Goal: Task Accomplishment & Management: Use online tool/utility

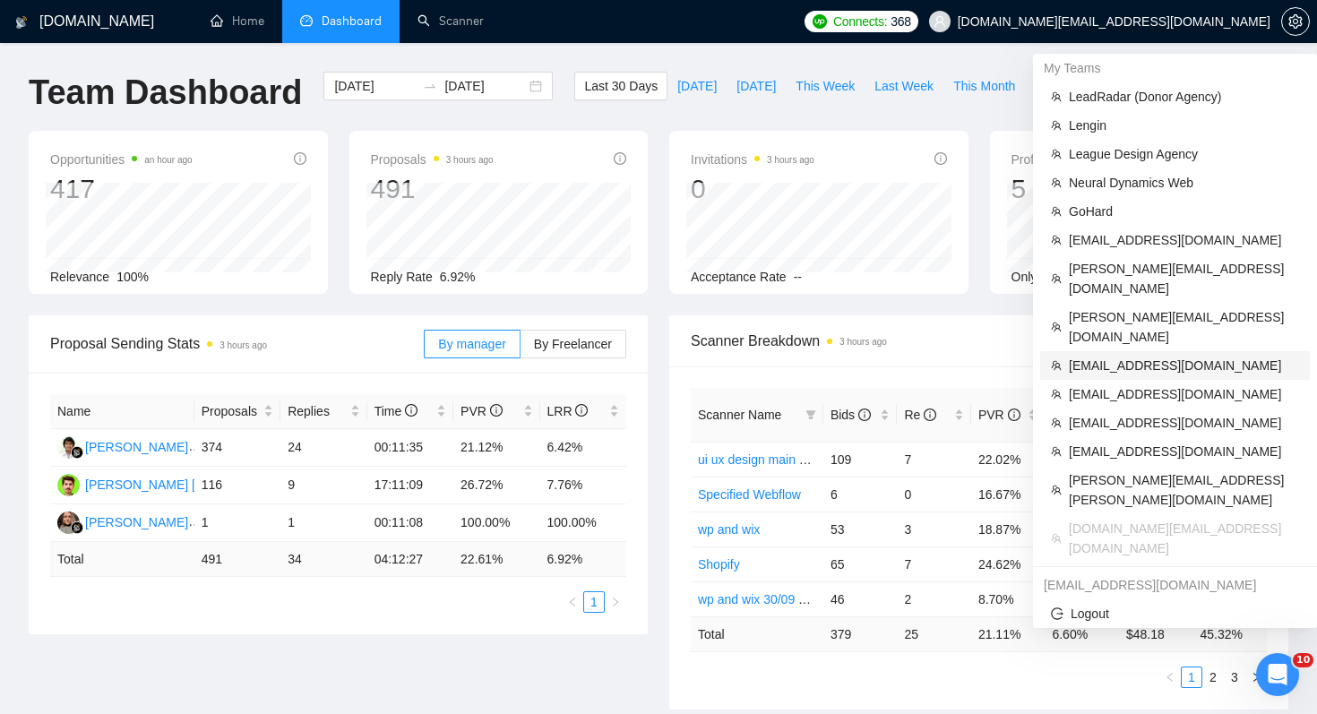
click at [1177, 356] on span "[EMAIL_ADDRESS][DOMAIN_NAME]" at bounding box center [1183, 366] width 230 height 20
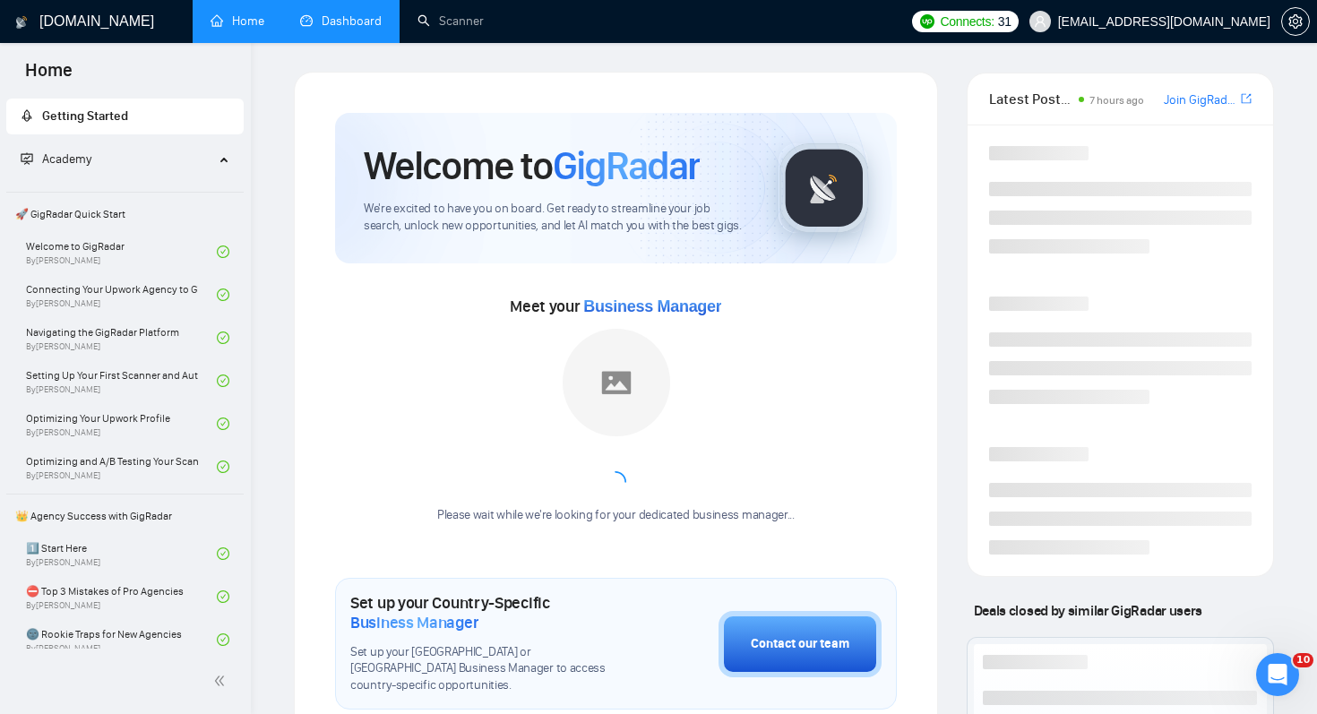
click at [300, 29] on link "Dashboard" at bounding box center [340, 20] width 81 height 15
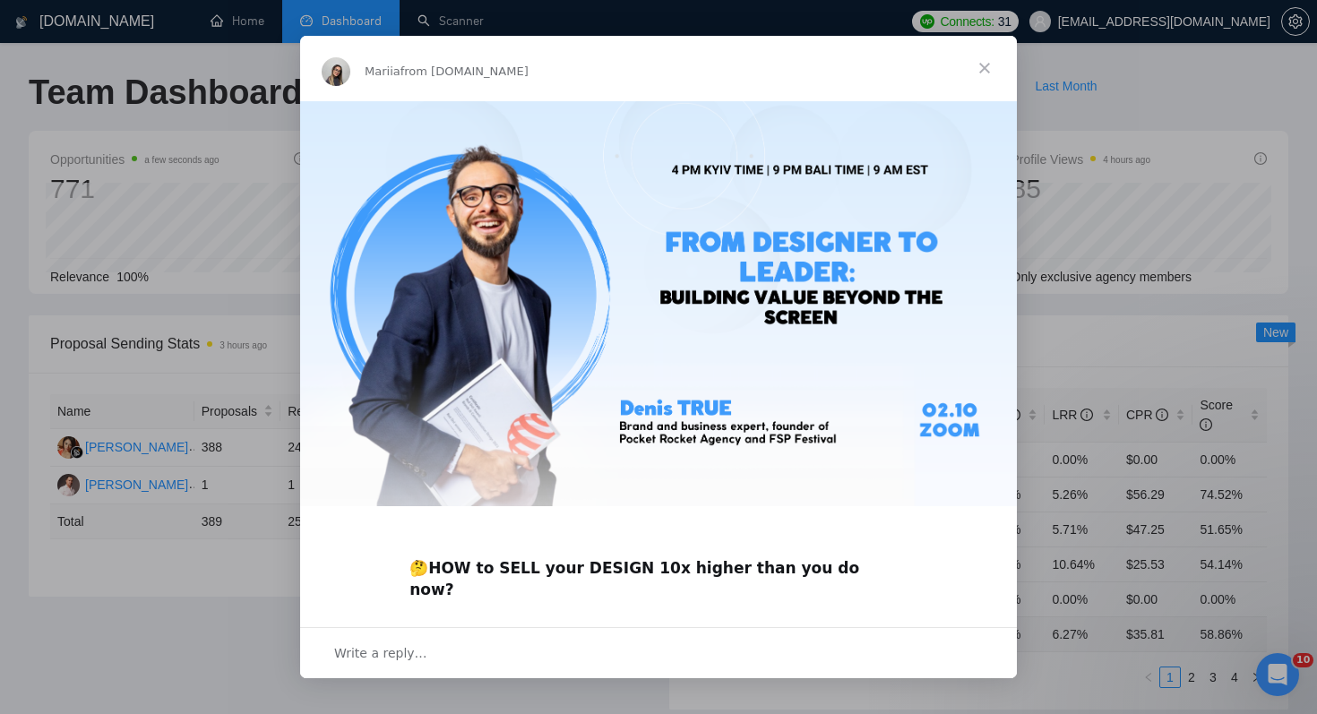
click at [976, 73] on span "Close" at bounding box center [984, 68] width 64 height 64
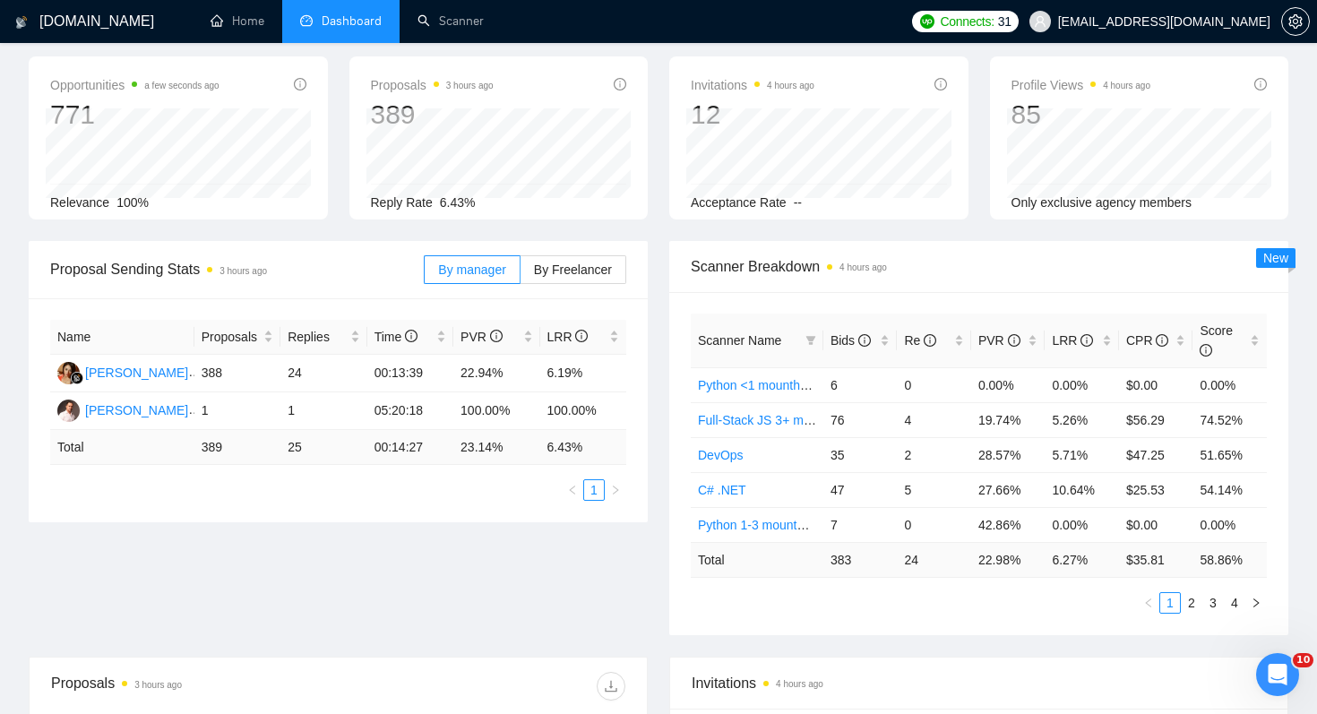
scroll to position [75, 0]
click at [136, 414] on div "[PERSON_NAME]" at bounding box center [136, 409] width 103 height 20
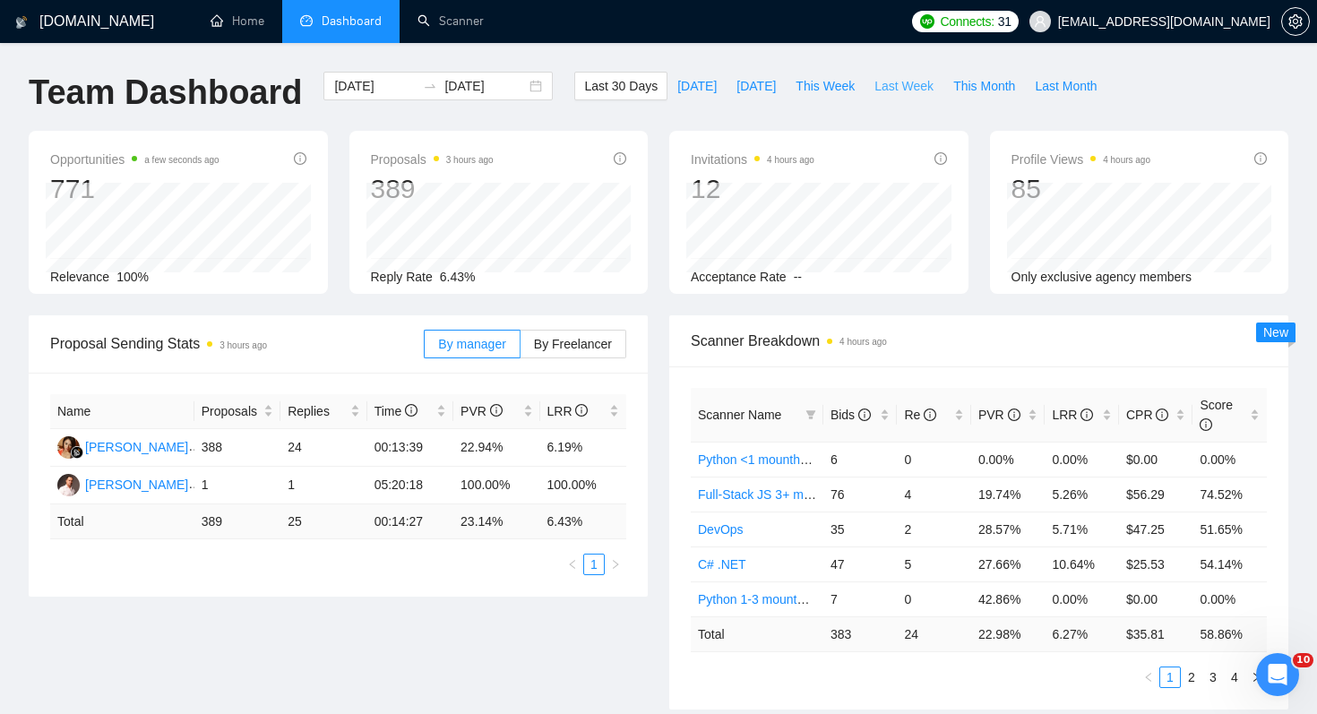
click at [919, 86] on span "Last Week" at bounding box center [903, 86] width 59 height 20
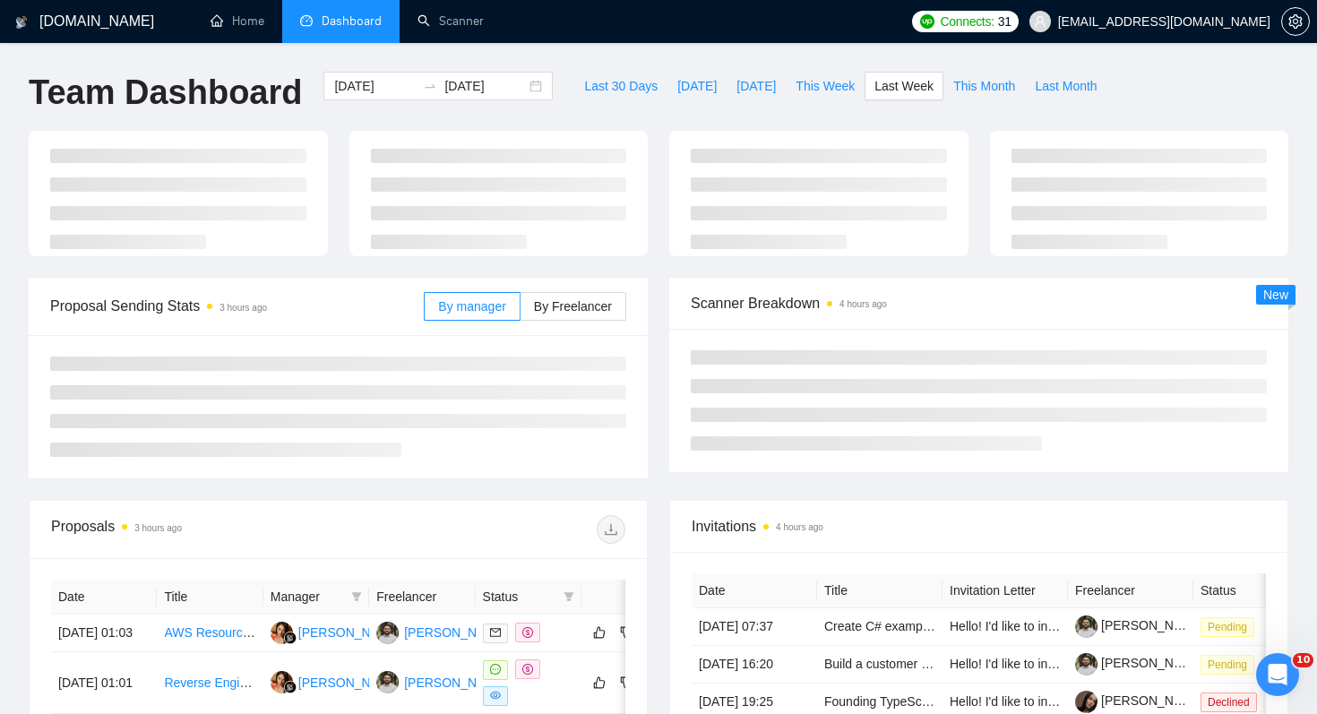
type input "[DATE]"
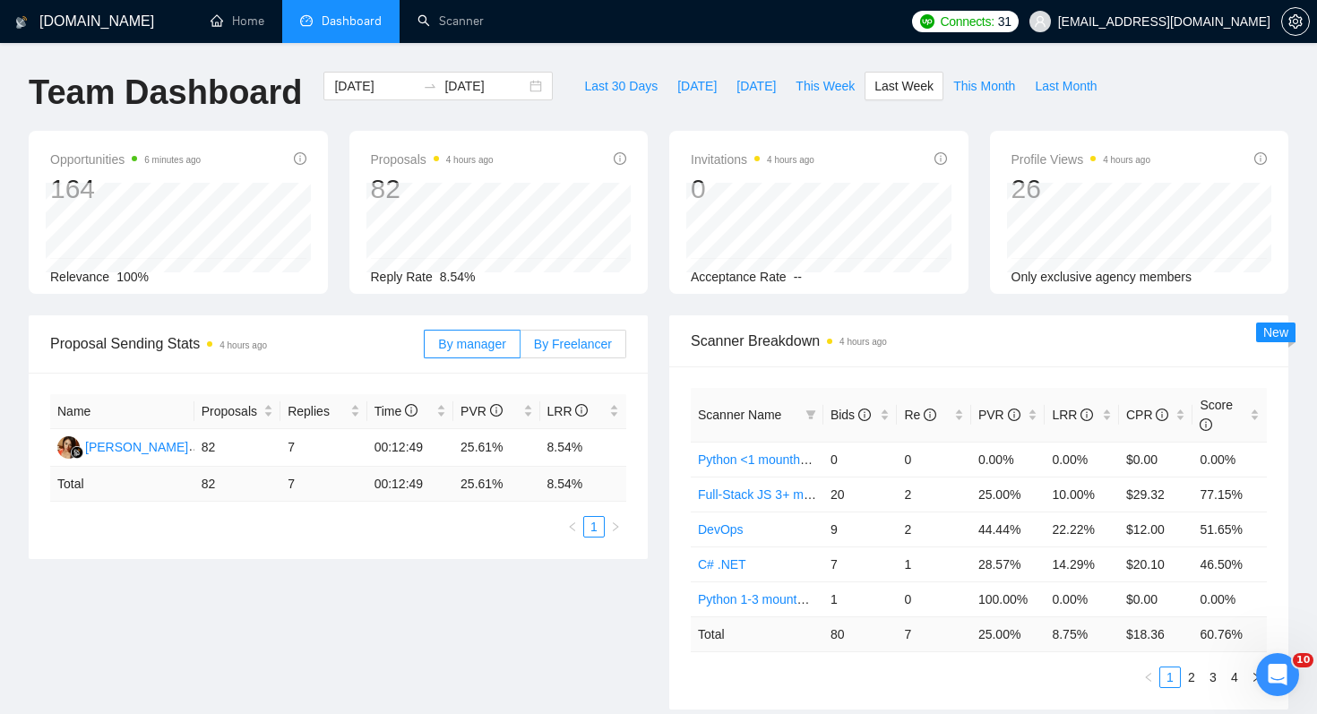
click at [572, 344] on span "By Freelancer" at bounding box center [573, 344] width 78 height 14
click at [520, 348] on input "By Freelancer" at bounding box center [520, 348] width 0 height 0
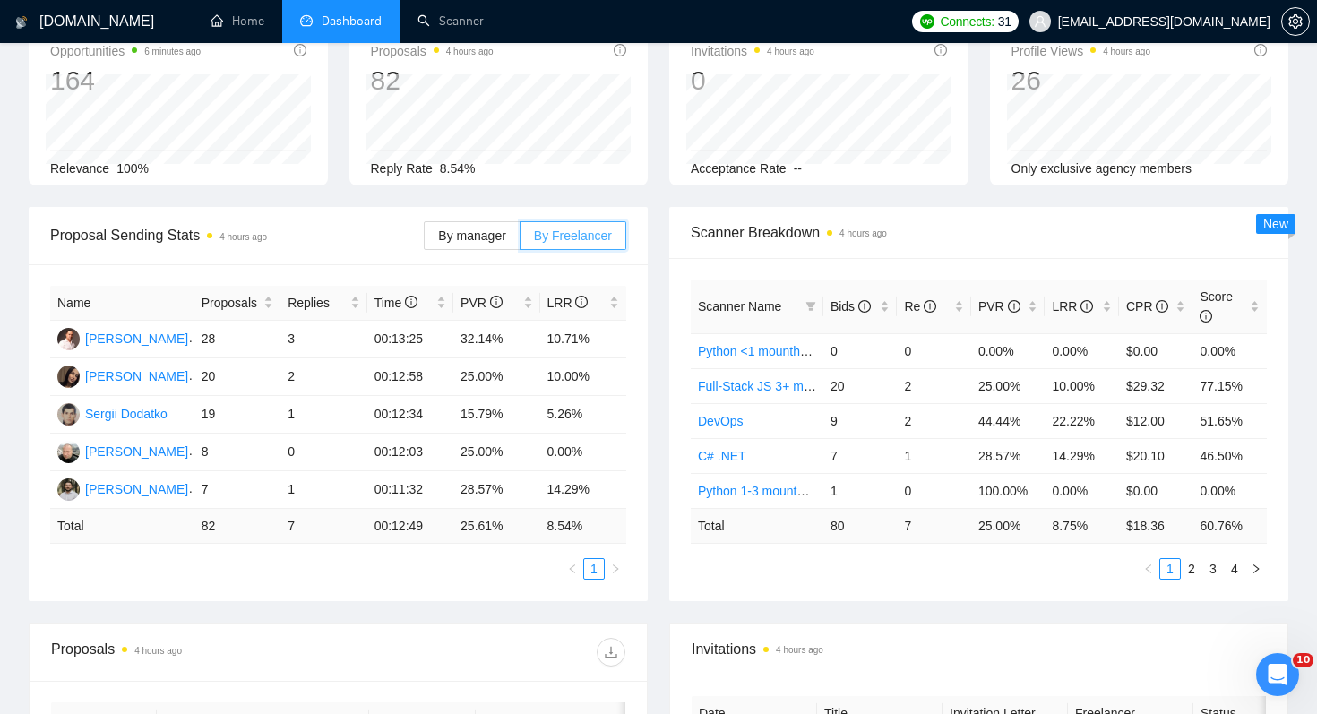
scroll to position [139, 0]
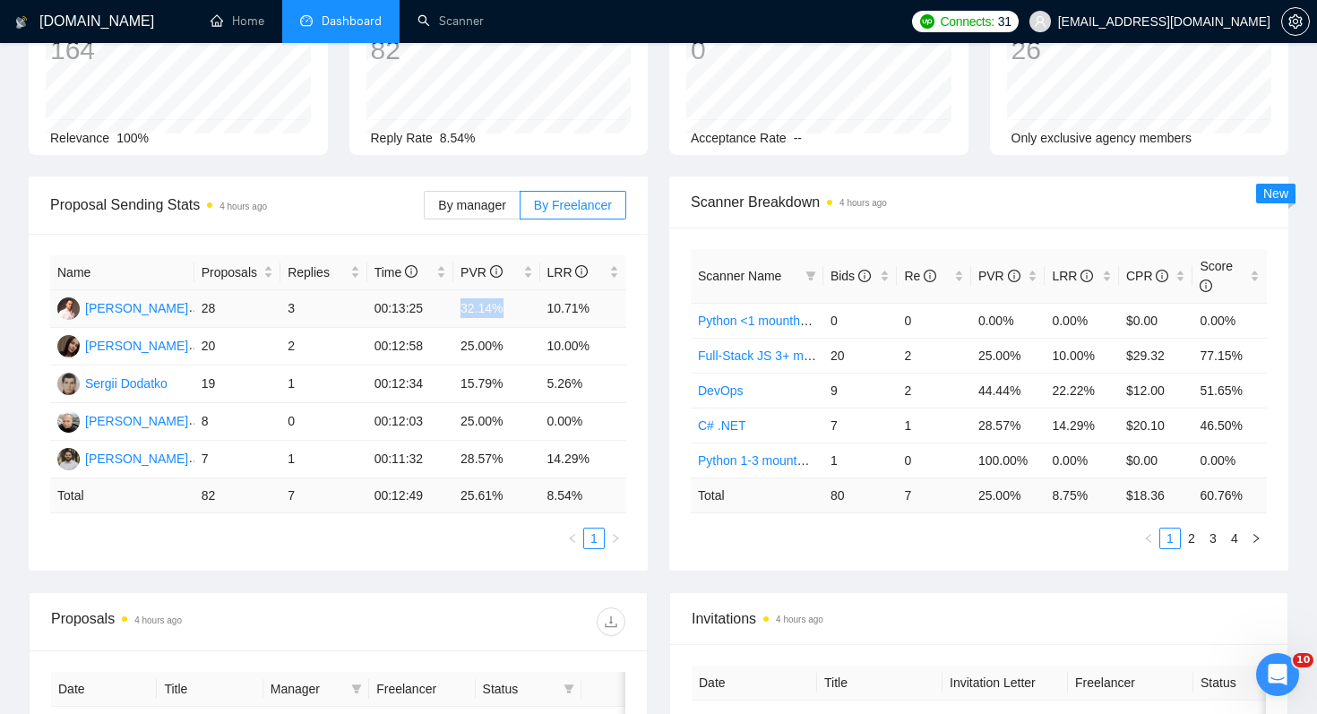
drag, startPoint x: 448, startPoint y: 305, endPoint x: 520, endPoint y: 306, distance: 72.5
click at [520, 307] on tr "Dima Popadiuk 28 3 00:13:25 32.14% 10.71%" at bounding box center [338, 309] width 576 height 38
drag, startPoint x: 545, startPoint y: 300, endPoint x: 613, endPoint y: 303, distance: 69.0
click at [613, 303] on td "10.71%" at bounding box center [583, 309] width 87 height 38
drag, startPoint x: 452, startPoint y: 379, endPoint x: 623, endPoint y: 373, distance: 171.1
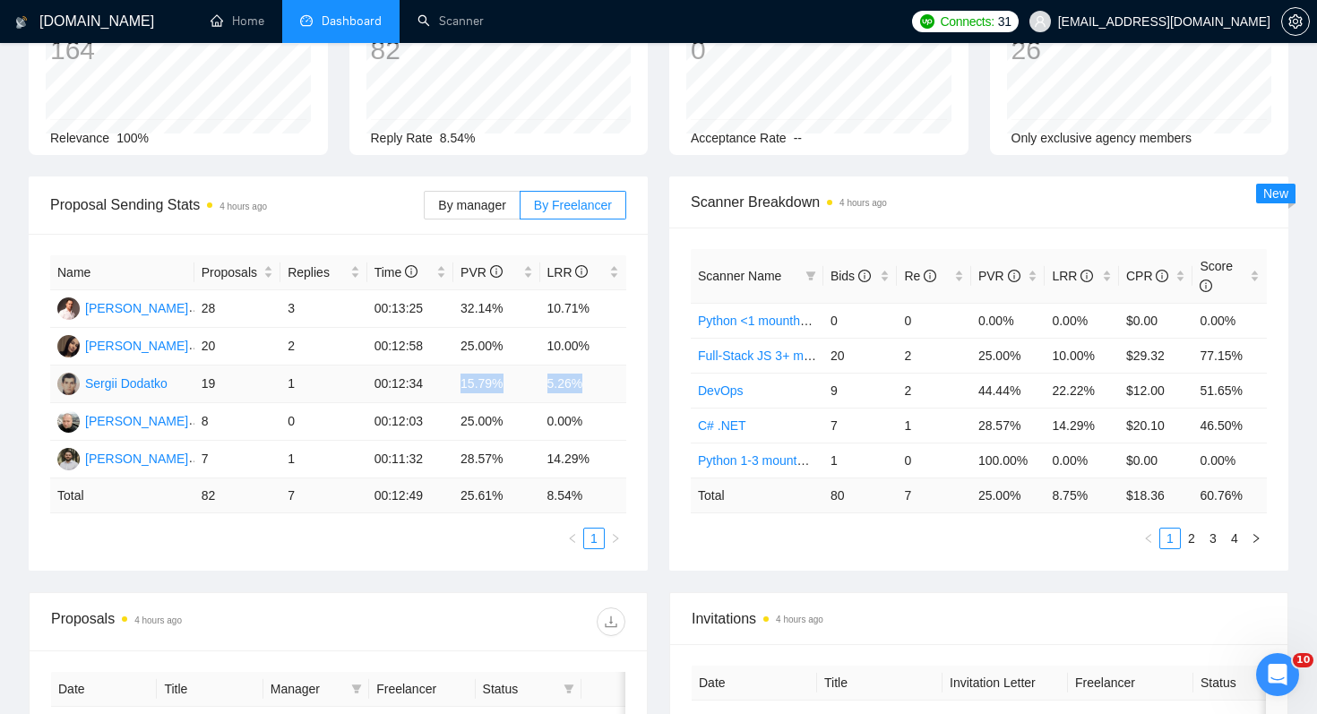
click at [623, 373] on tr "Sergii Dodatko 19 1 00:12:34 15.79% 5.26%" at bounding box center [338, 384] width 576 height 38
click at [470, 315] on td "32.14%" at bounding box center [496, 309] width 86 height 38
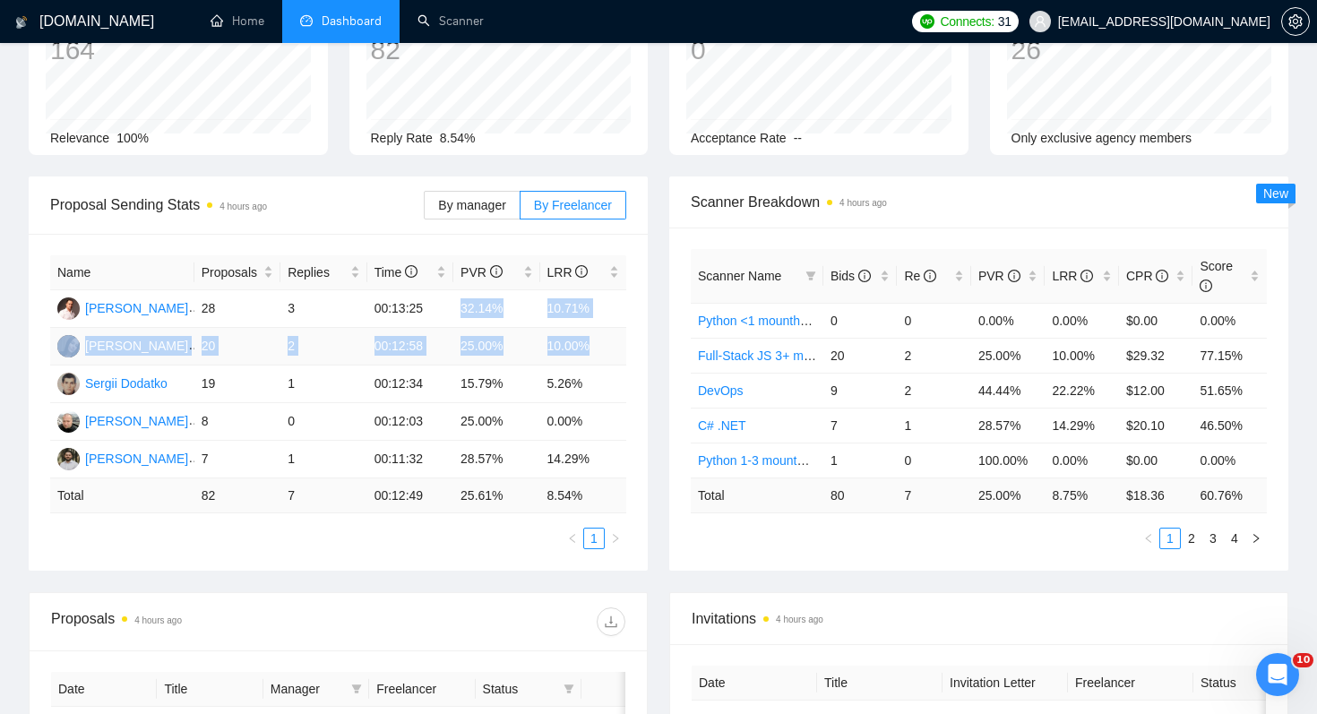
drag, startPoint x: 455, startPoint y: 297, endPoint x: 595, endPoint y: 350, distance: 149.4
click at [595, 350] on tbody "Dima Popadiuk 28 3 00:13:25 32.14% 10.71% Karina Murenko 20 2 00:12:58 25.00% 1…" at bounding box center [338, 384] width 576 height 188
click at [161, 384] on div "Sergii Dodatko" at bounding box center [126, 383] width 82 height 20
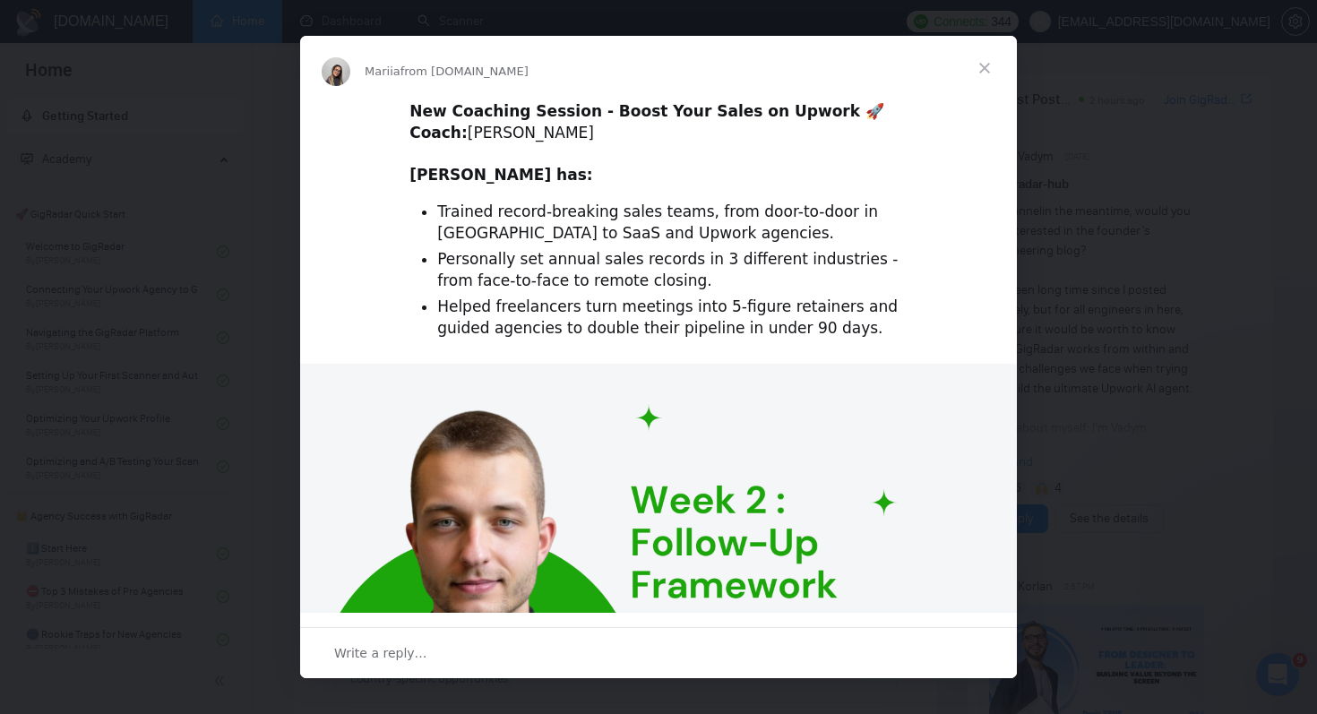
click at [984, 68] on span "Close" at bounding box center [984, 68] width 64 height 64
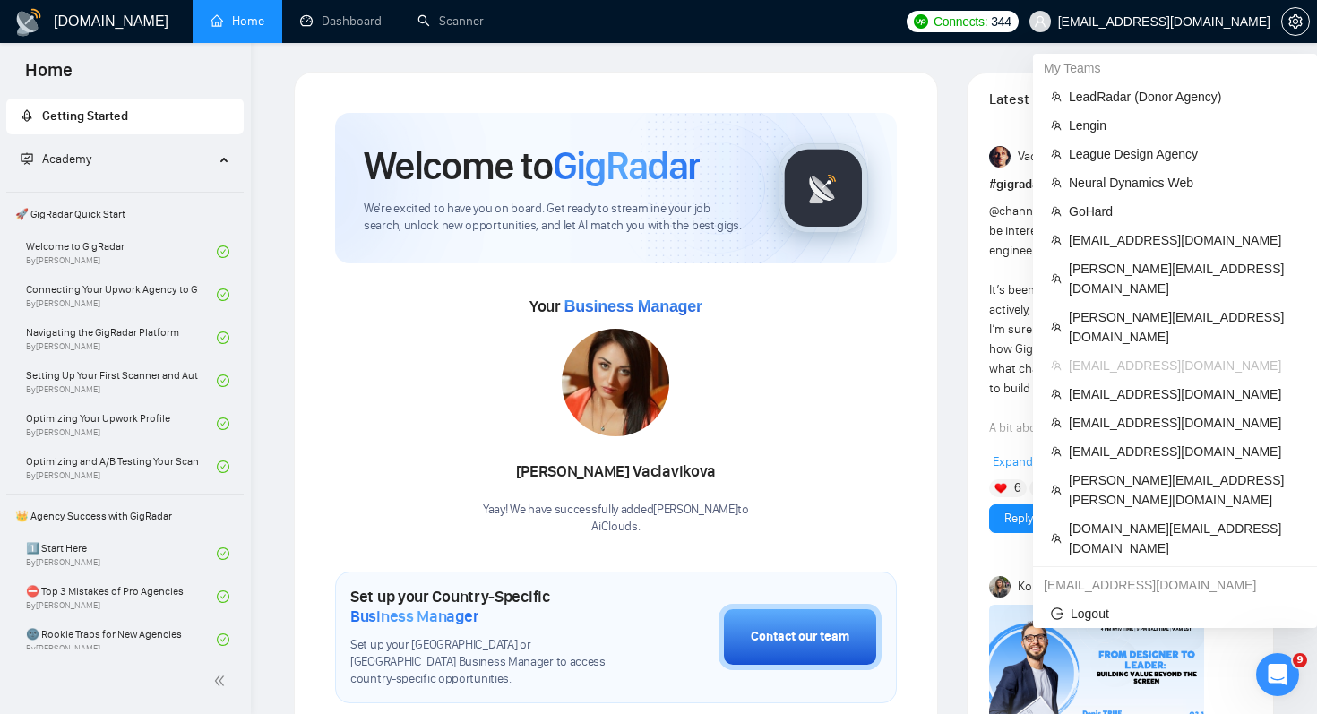
click at [1241, 21] on span "[EMAIL_ADDRESS][DOMAIN_NAME]" at bounding box center [1164, 21] width 212 height 0
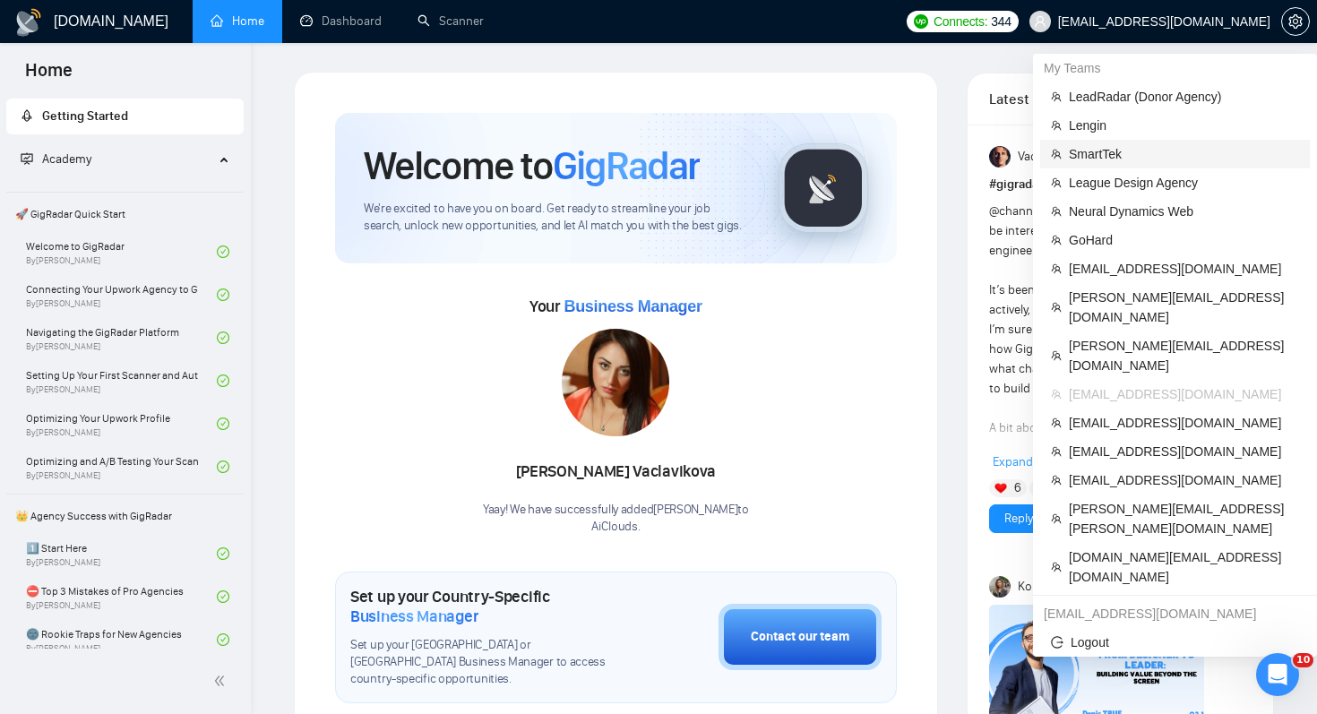
click at [1184, 151] on span "SmartTek" at bounding box center [1183, 154] width 230 height 20
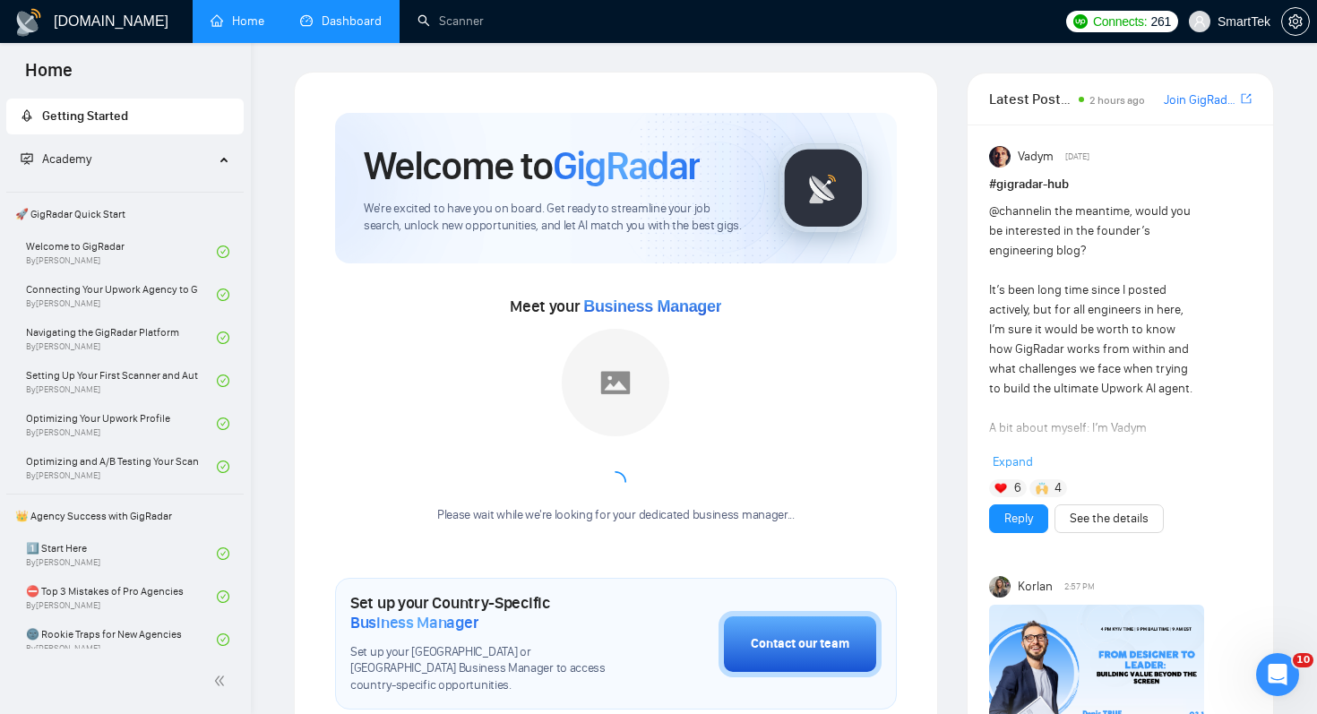
click at [339, 29] on link "Dashboard" at bounding box center [340, 20] width 81 height 15
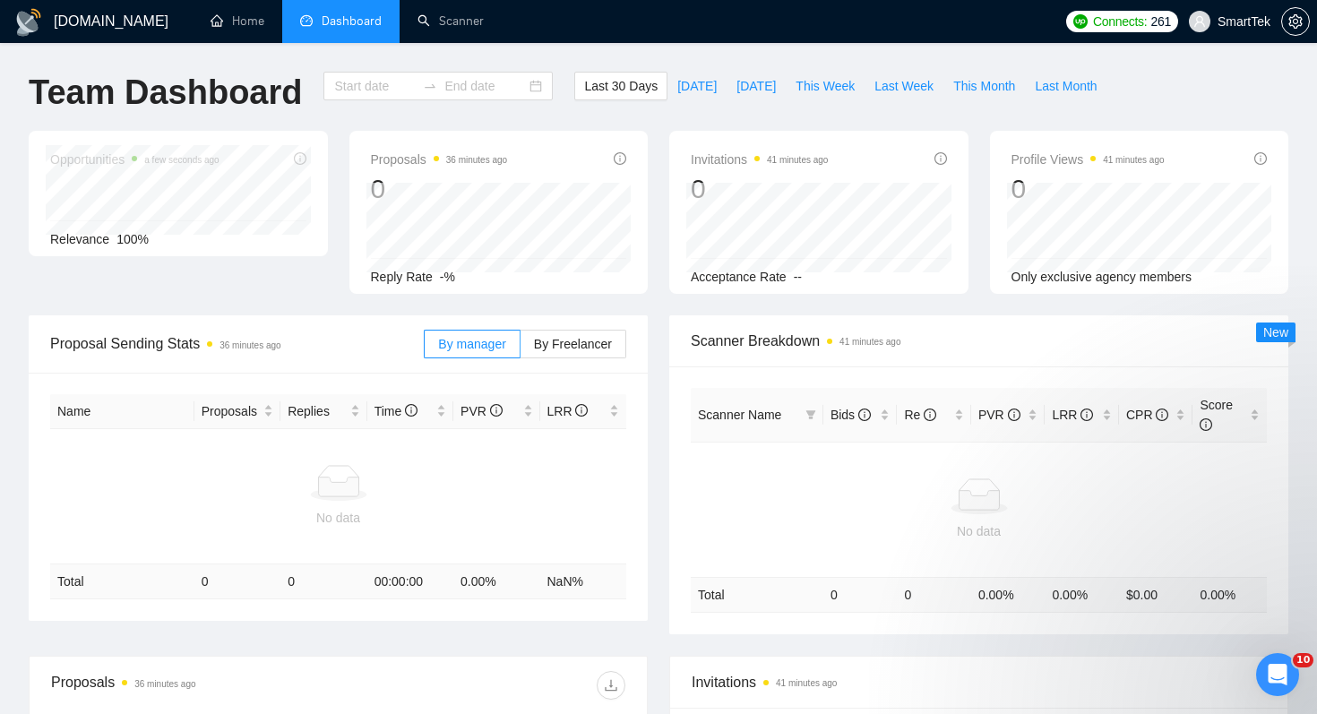
type input "[DATE]"
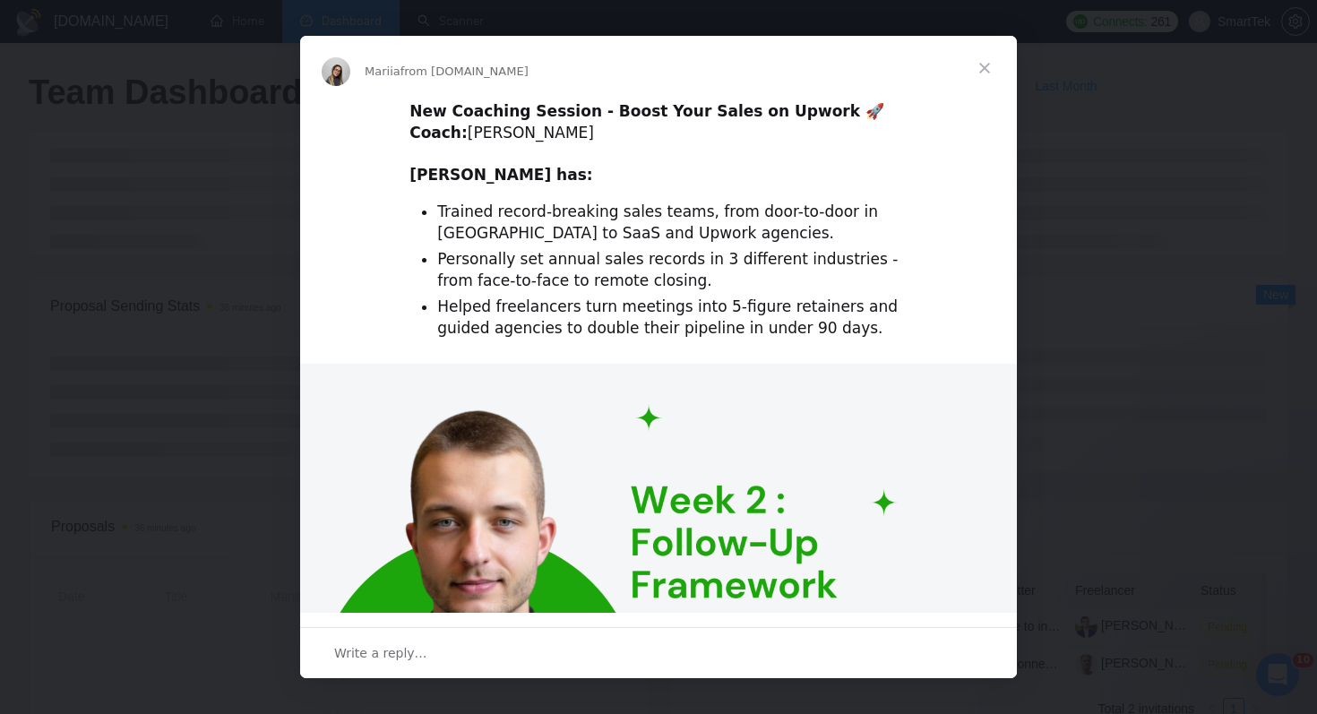
click at [985, 63] on span "Close" at bounding box center [984, 68] width 64 height 64
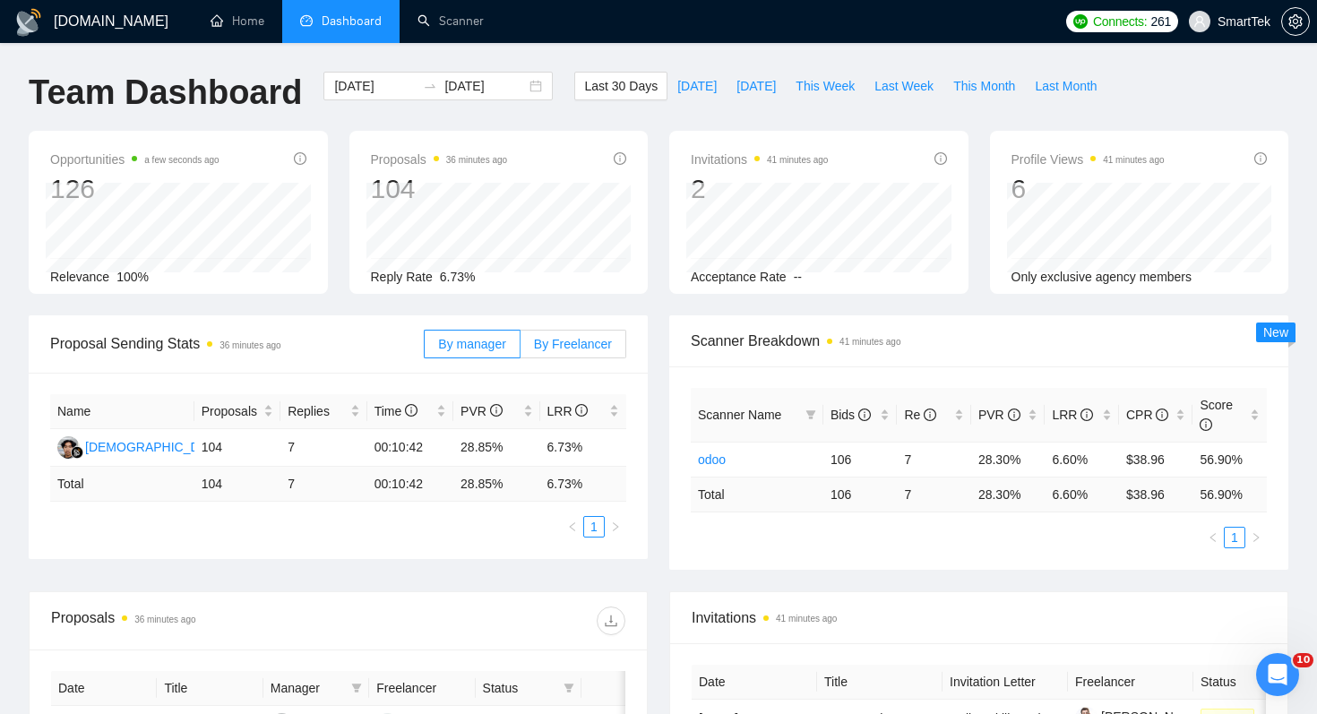
click at [603, 341] on span "By Freelancer" at bounding box center [573, 344] width 78 height 14
click at [520, 348] on input "By Freelancer" at bounding box center [520, 348] width 0 height 0
click at [109, 439] on div "[PERSON_NAME]" at bounding box center [136, 447] width 103 height 20
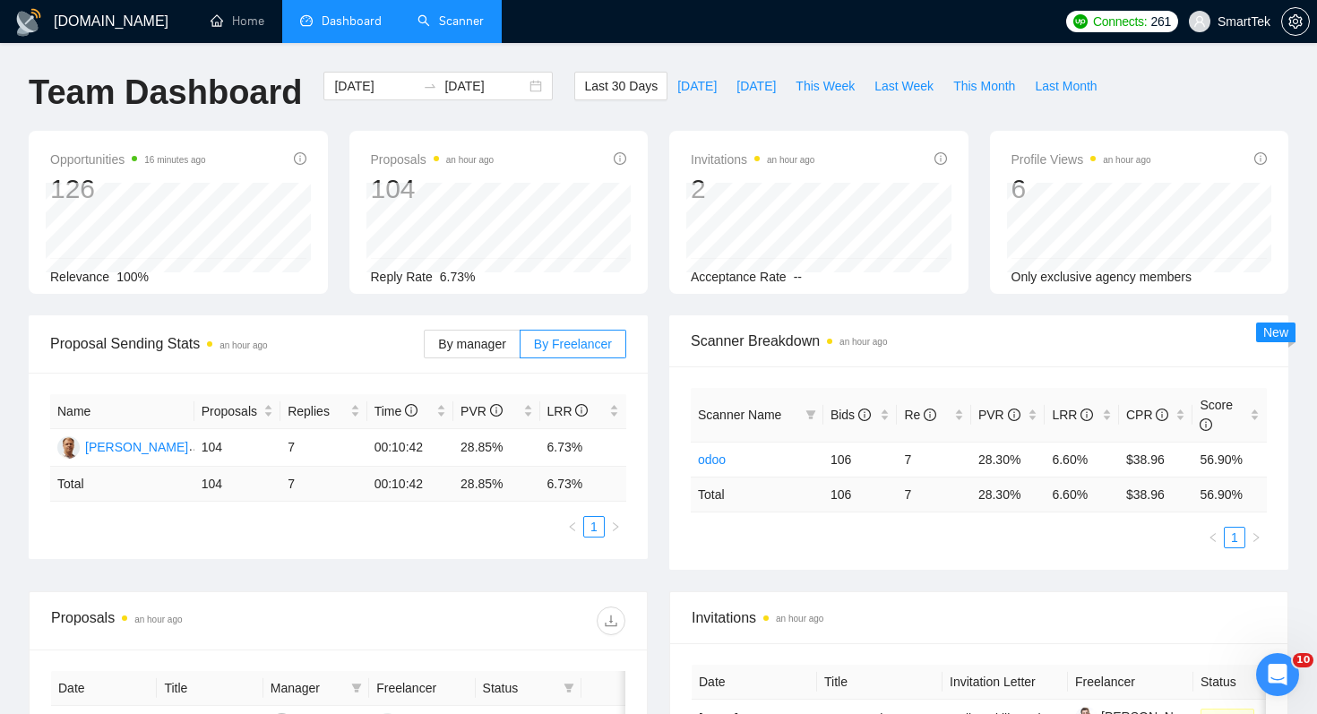
click at [474, 19] on link "Scanner" at bounding box center [450, 20] width 66 height 15
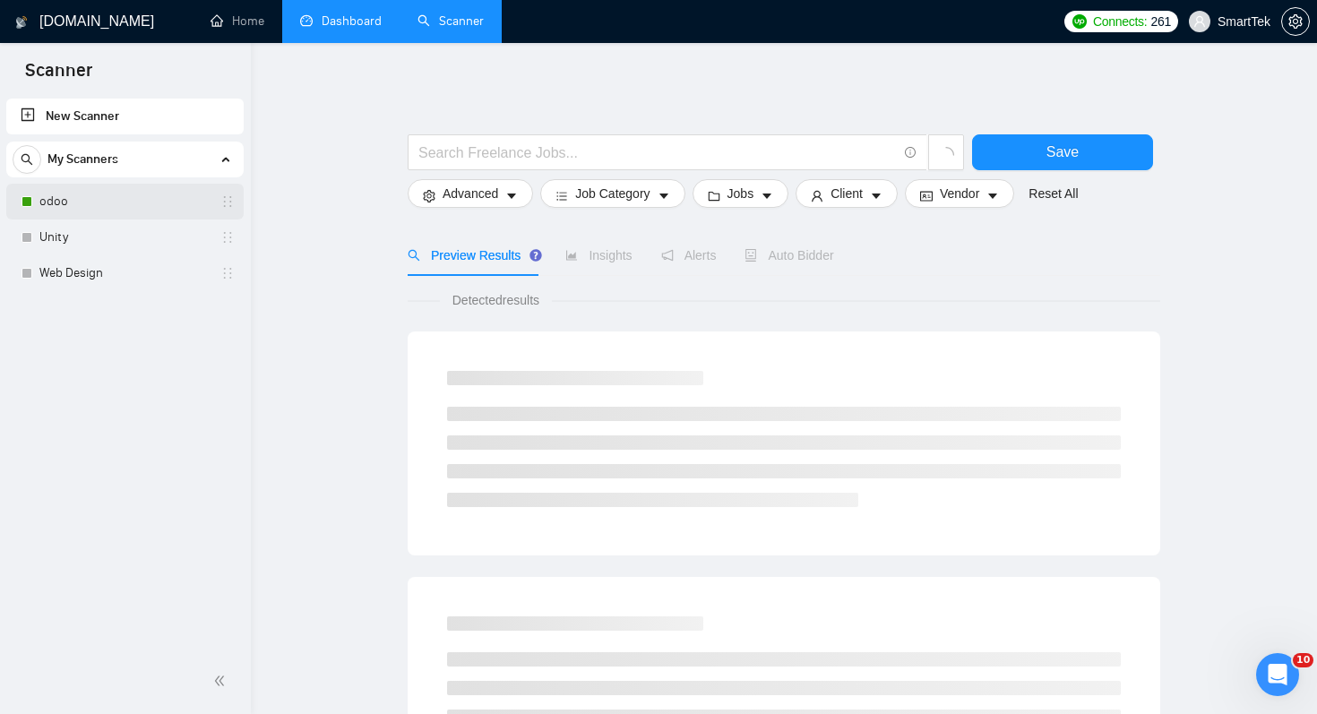
click at [126, 208] on link "odoo" at bounding box center [124, 202] width 170 height 36
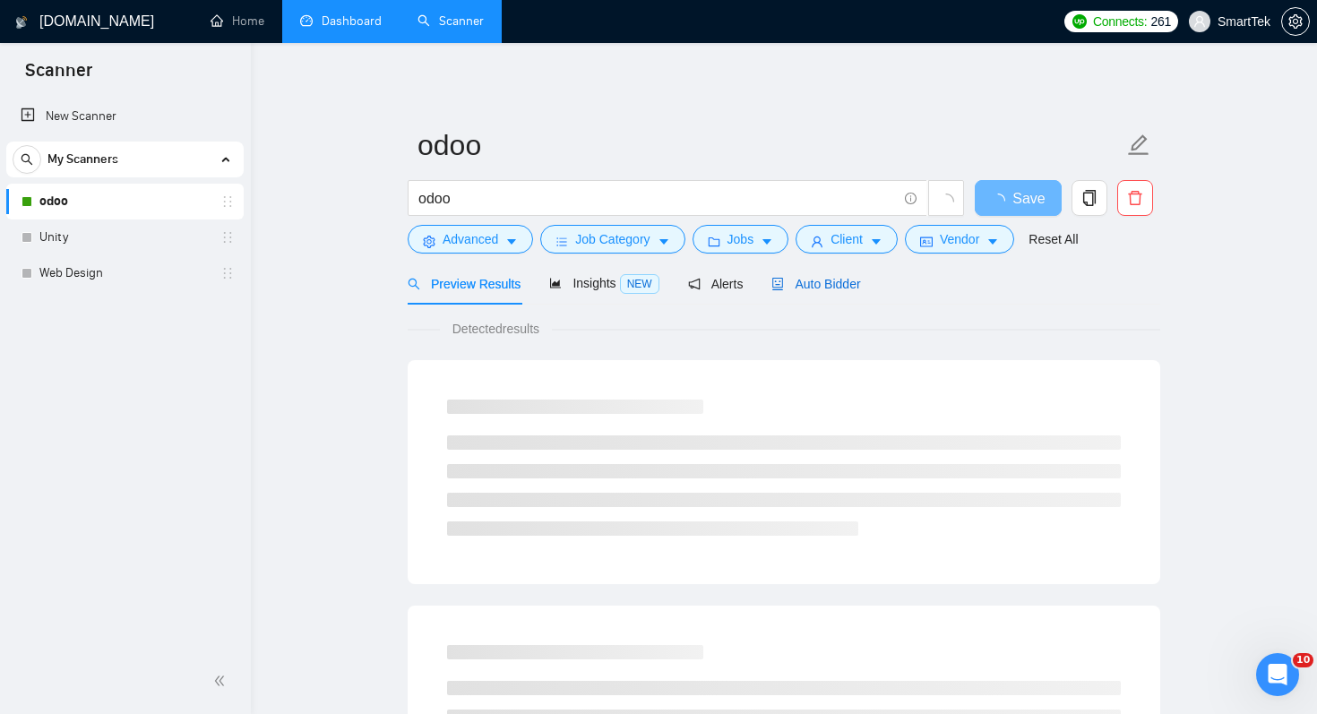
click at [840, 287] on span "Auto Bidder" at bounding box center [815, 284] width 89 height 14
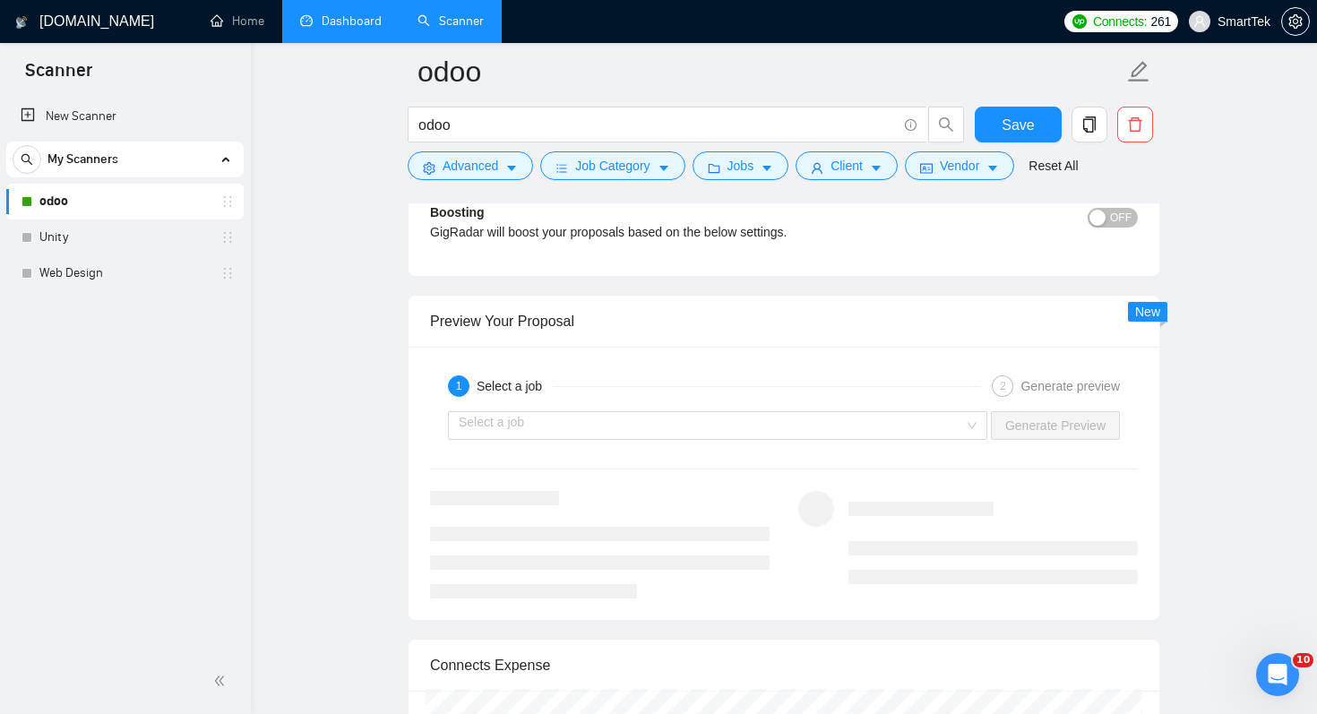
scroll to position [2518, 0]
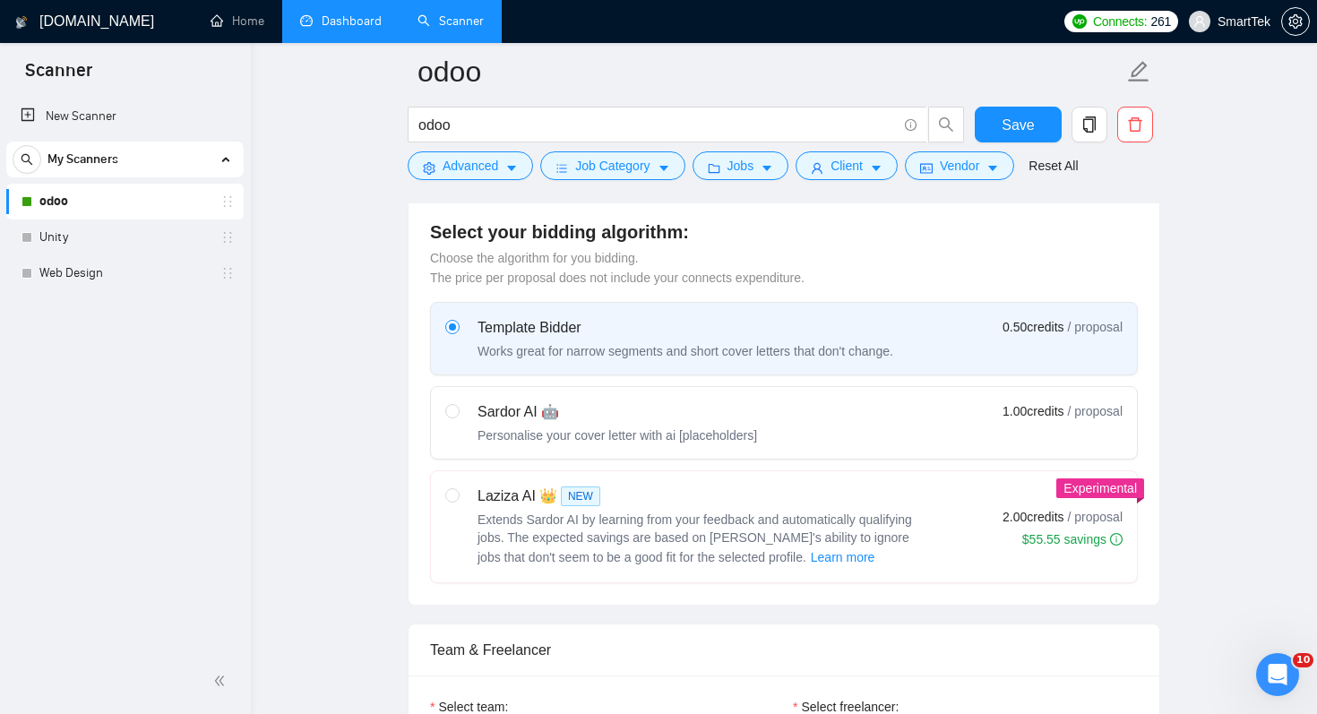
click at [584, 421] on div "Sardor AI 🤖" at bounding box center [616, 411] width 279 height 21
click at [458, 416] on input "radio" at bounding box center [451, 410] width 13 height 13
radio input "true"
radio input "false"
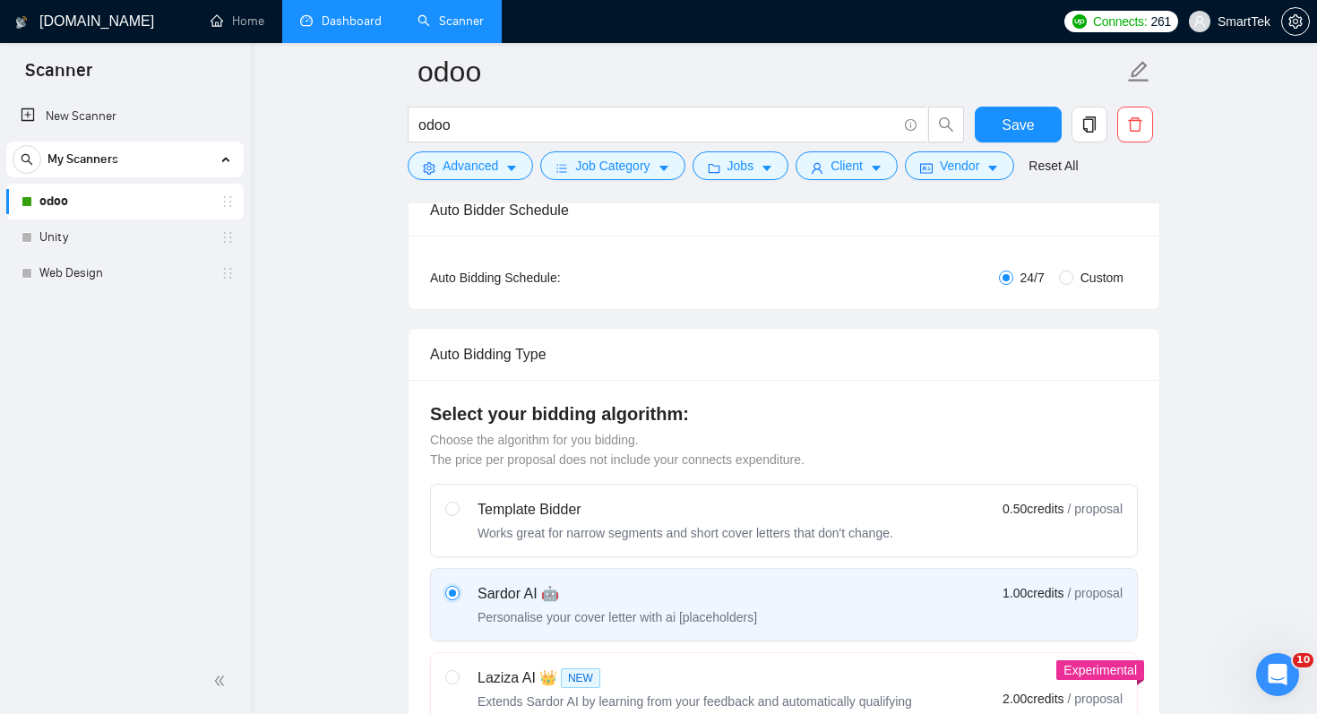
scroll to position [0, 0]
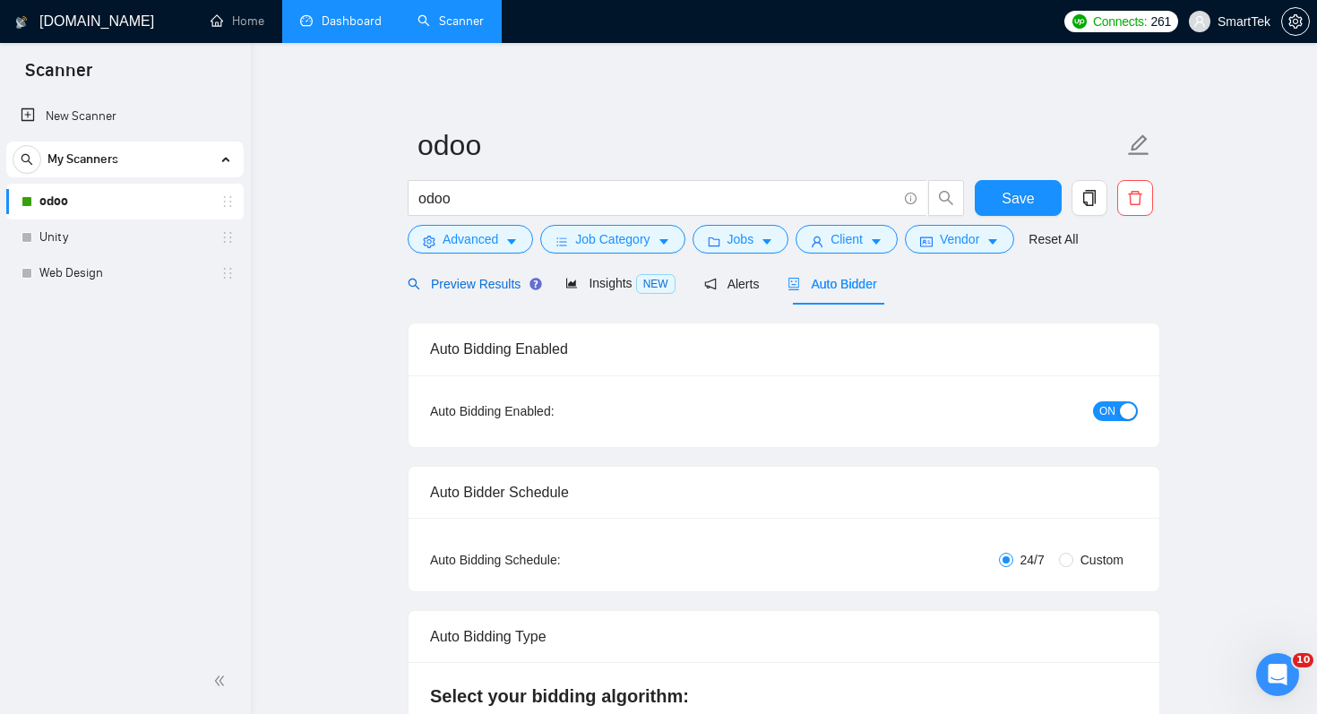
click at [470, 274] on div "Preview Results" at bounding box center [471, 284] width 129 height 20
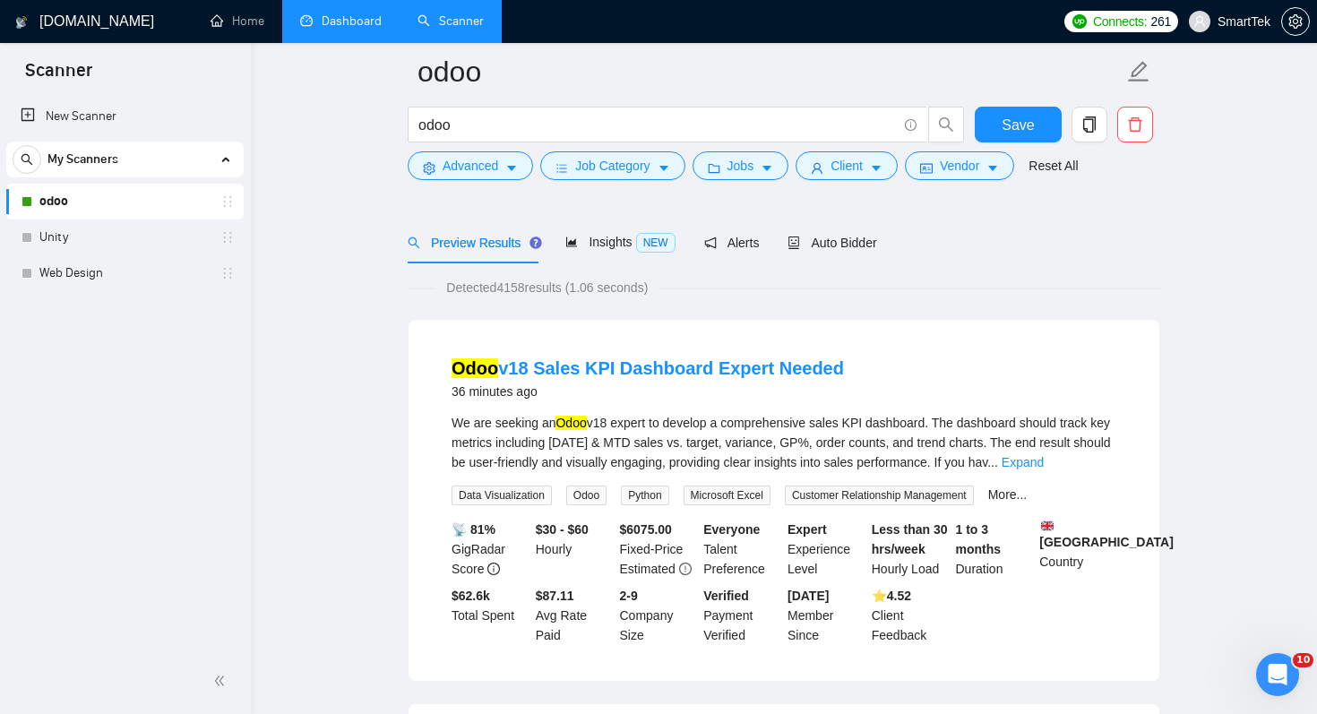
scroll to position [125, 0]
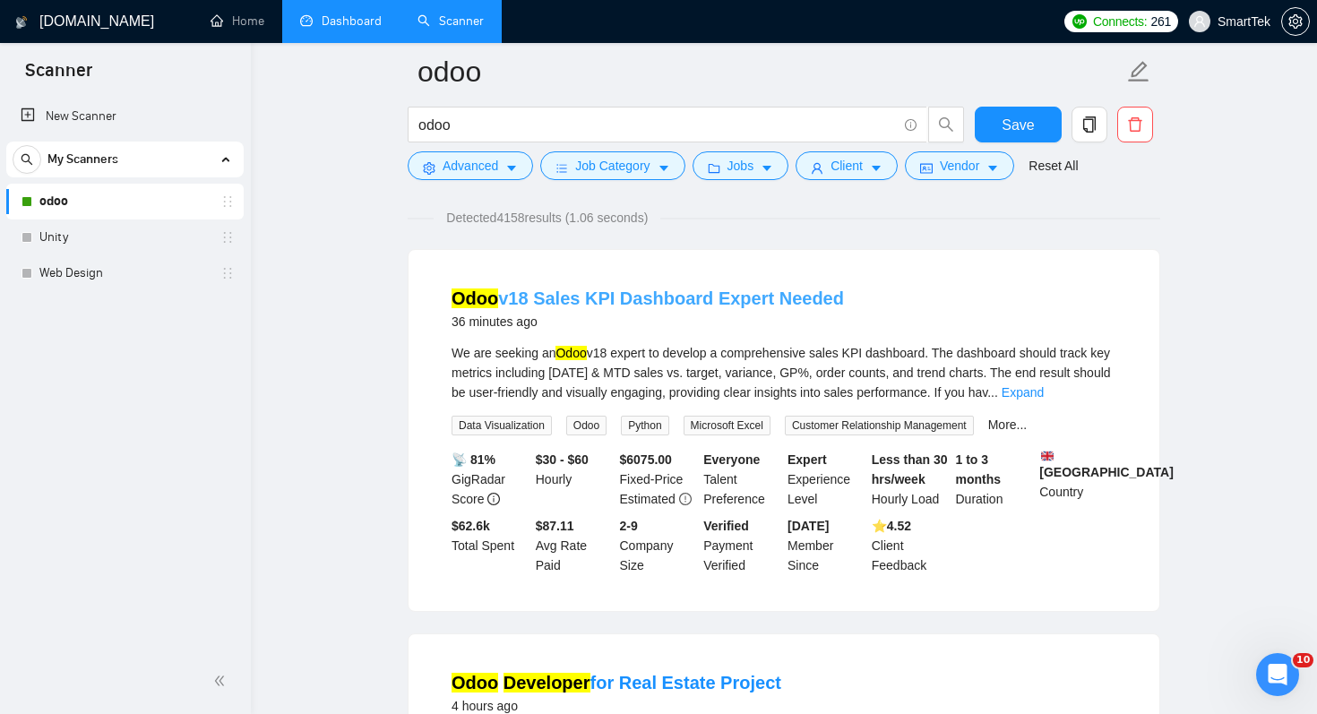
click at [592, 305] on link "Odoo v18 Sales KPI Dashboard Expert Needed" at bounding box center [647, 298] width 392 height 20
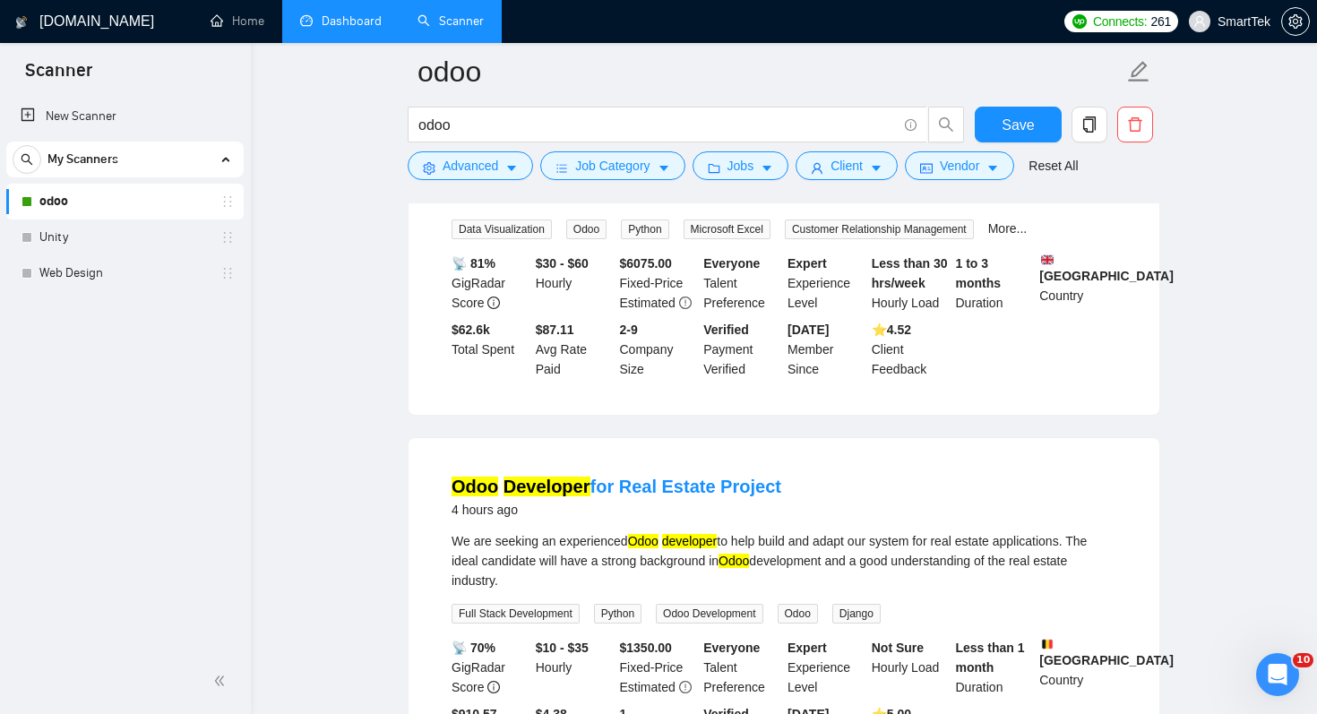
scroll to position [469, 0]
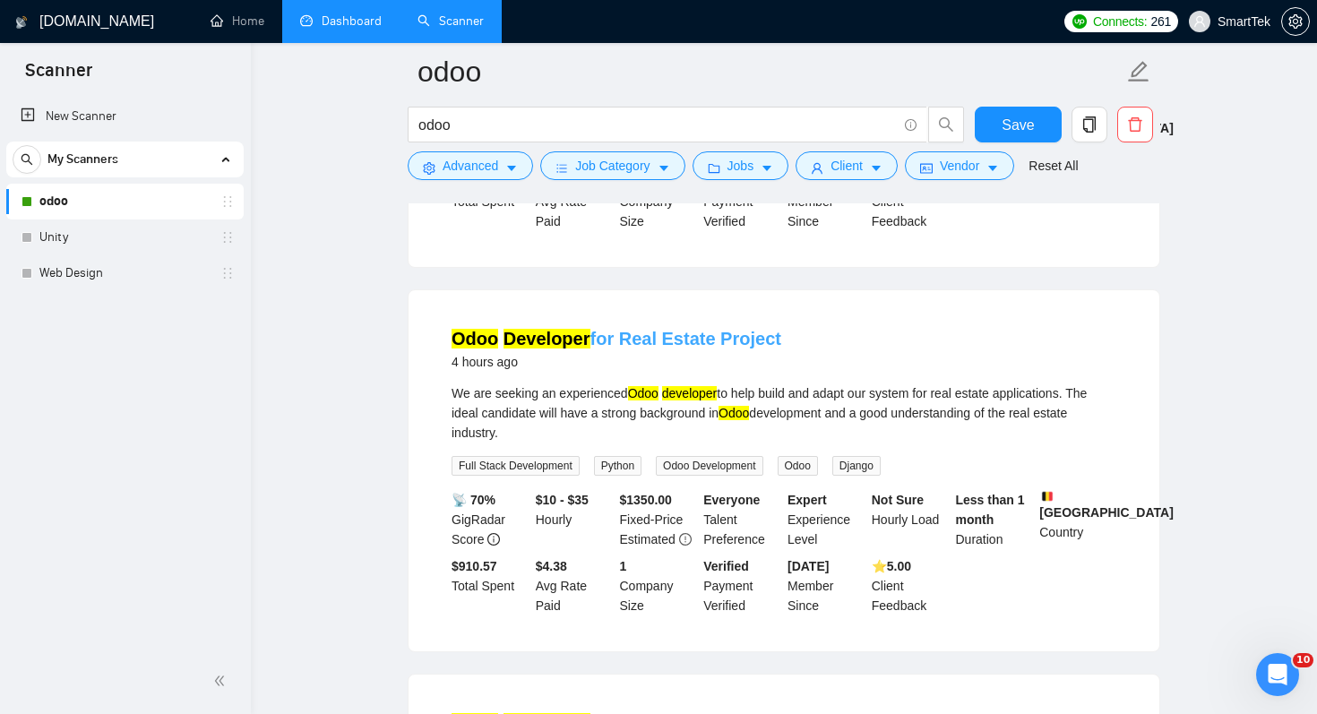
click at [569, 348] on mark "Developer" at bounding box center [546, 339] width 87 height 20
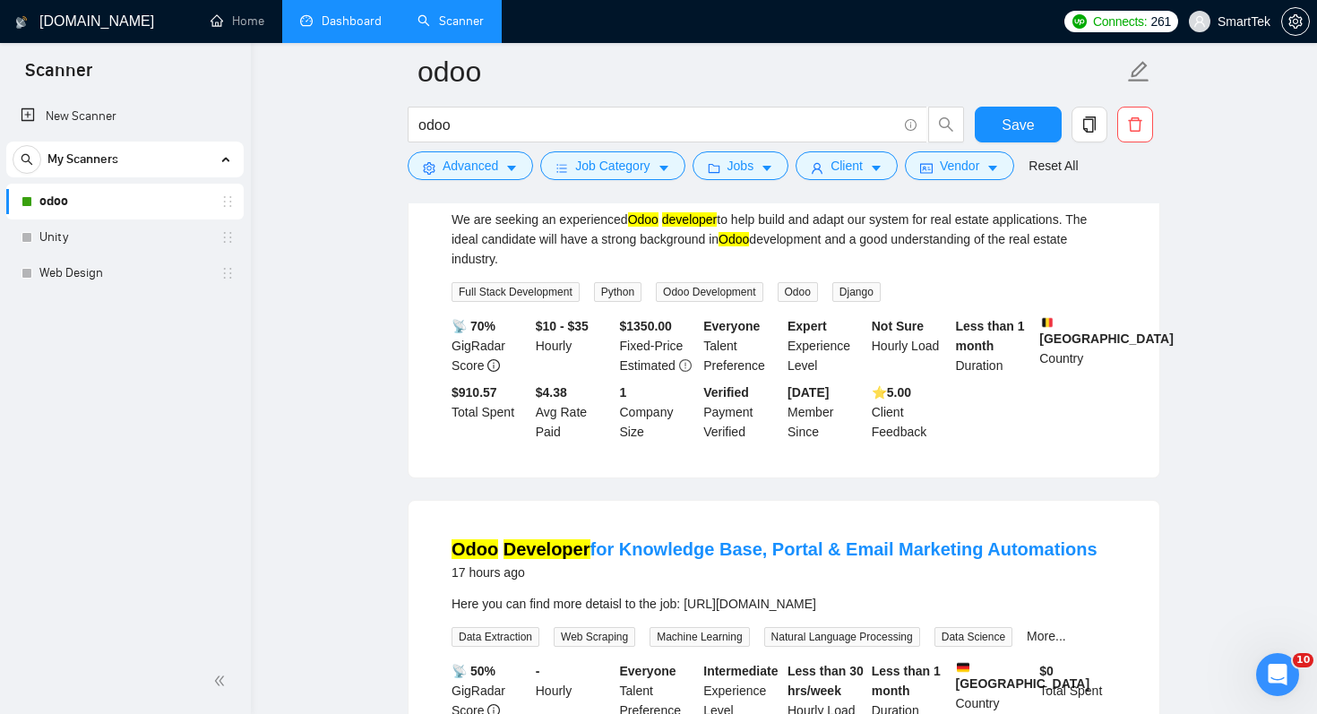
scroll to position [720, 0]
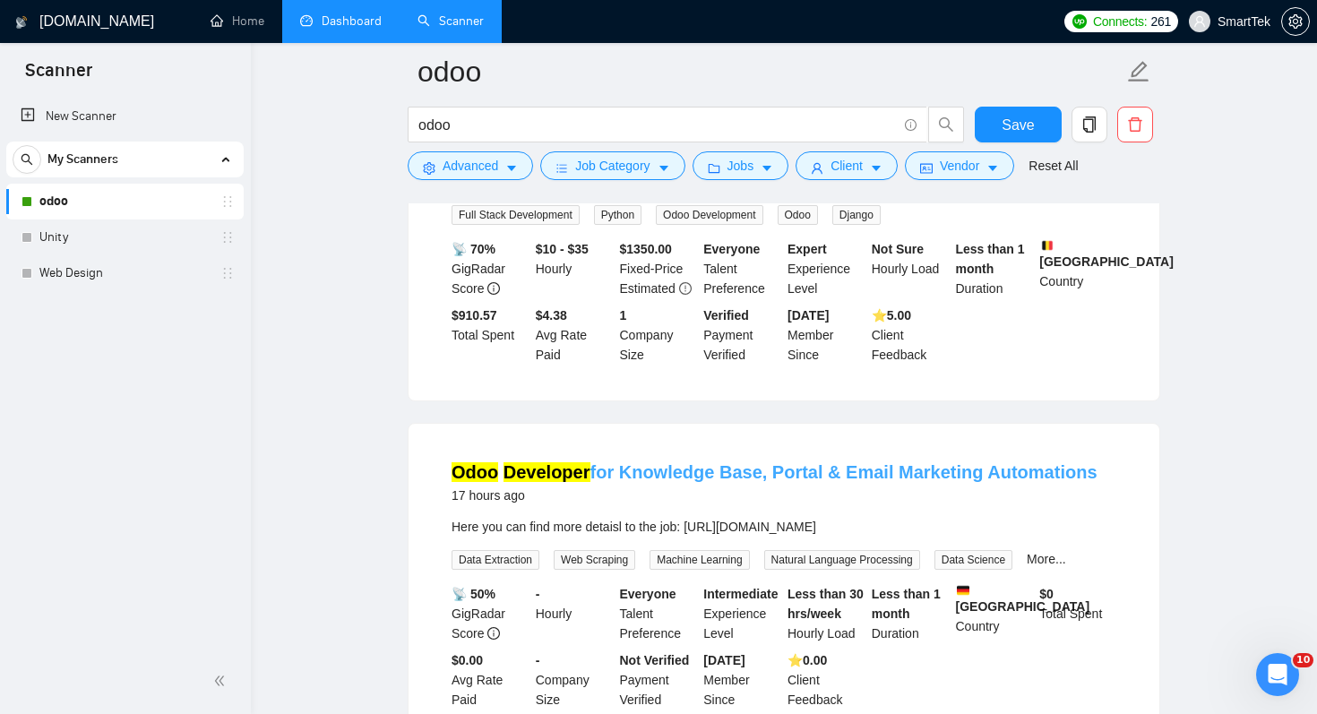
click at [513, 482] on mark "Developer" at bounding box center [546, 472] width 87 height 20
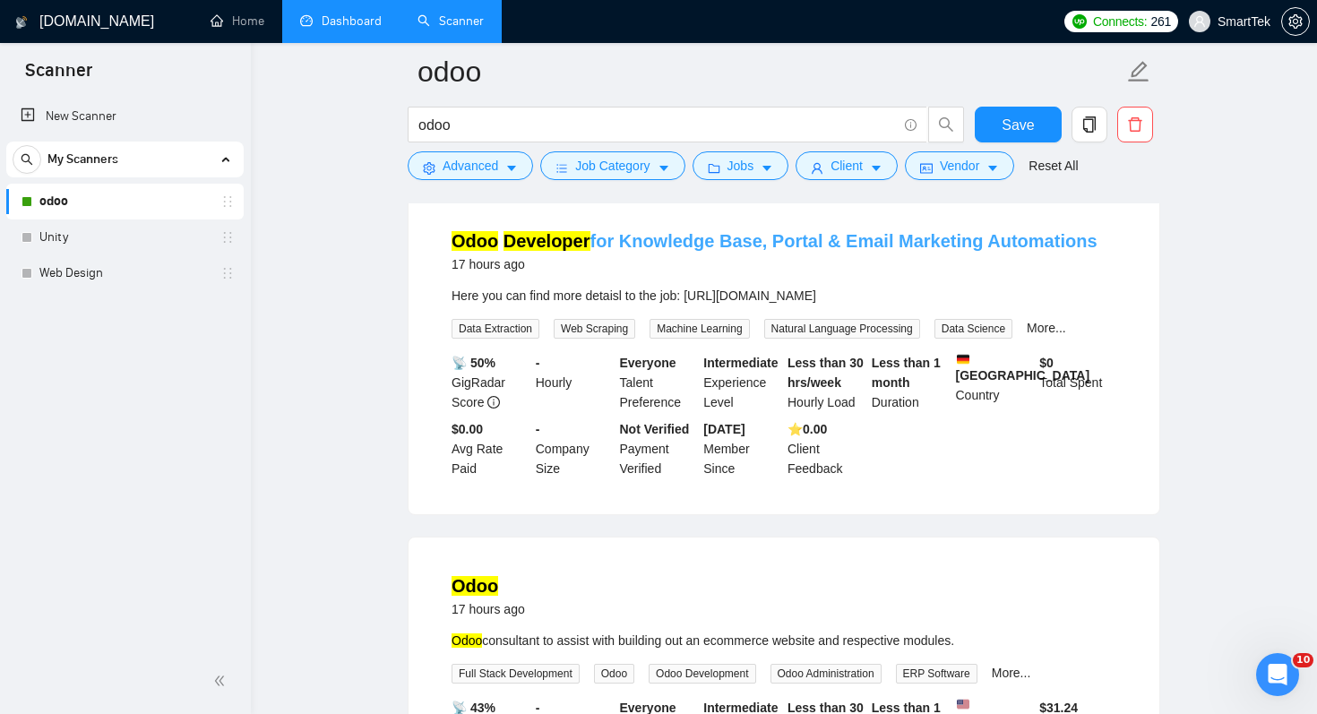
scroll to position [992, 0]
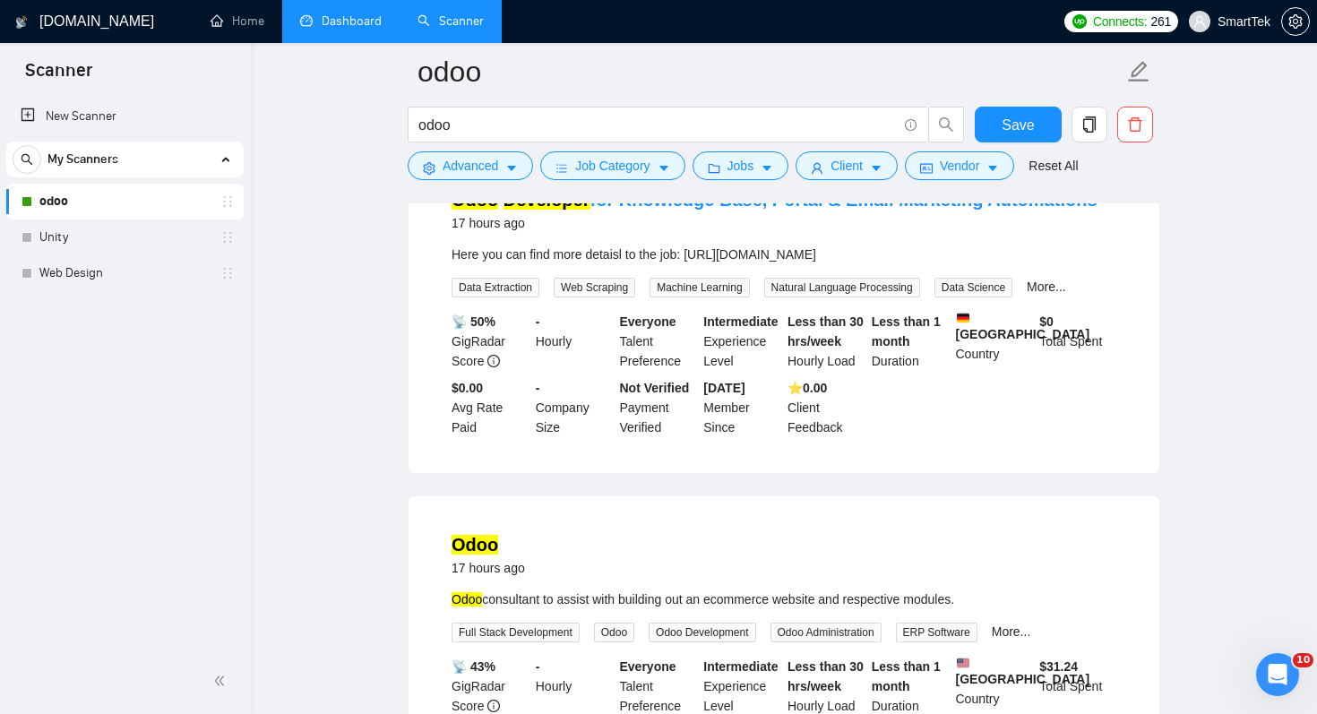
click at [475, 554] on mark "Odoo" at bounding box center [474, 545] width 47 height 20
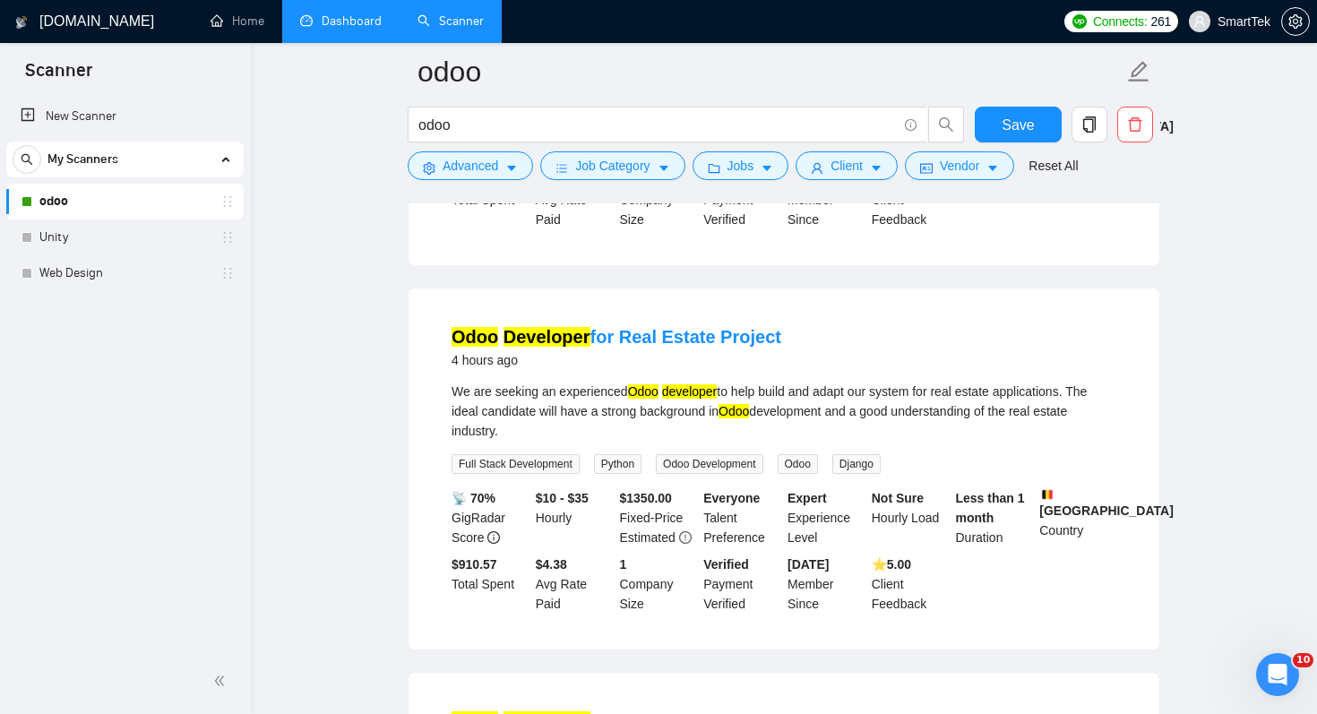
scroll to position [0, 0]
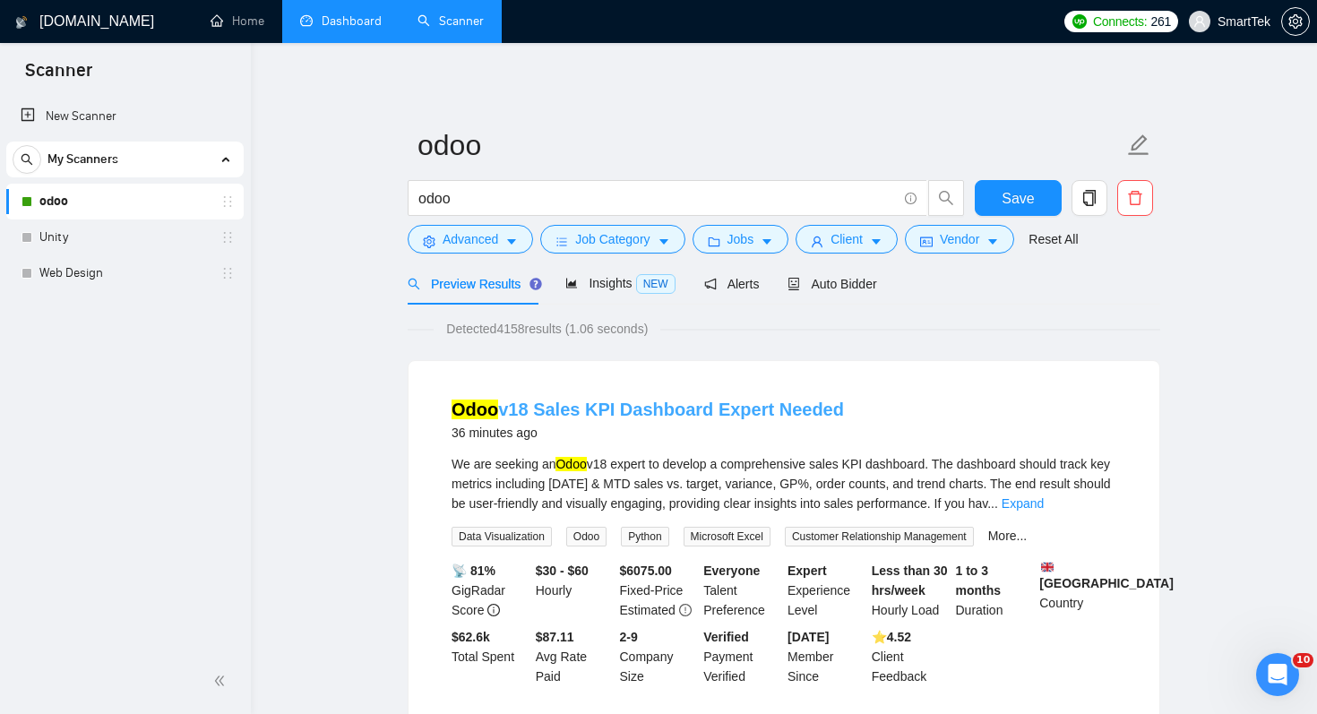
click at [569, 411] on link "Odoo v18 Sales KPI Dashboard Expert Needed" at bounding box center [647, 409] width 392 height 20
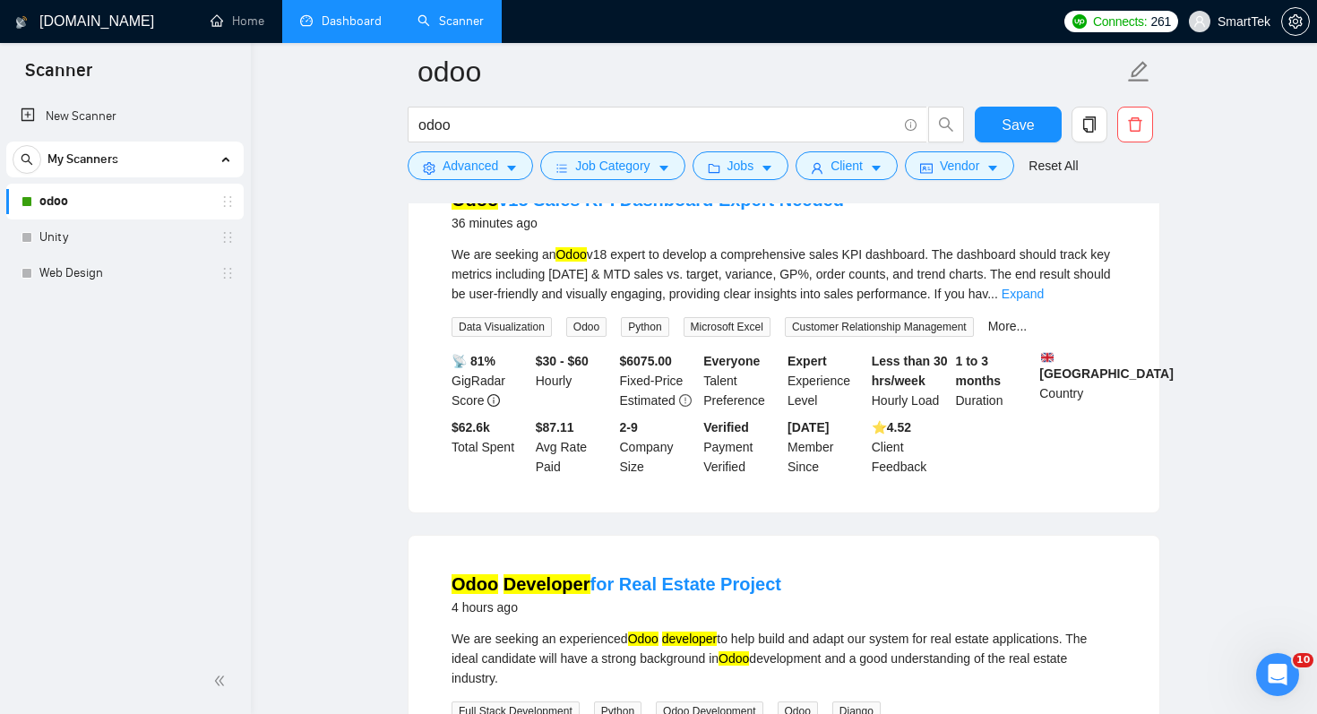
scroll to position [326, 0]
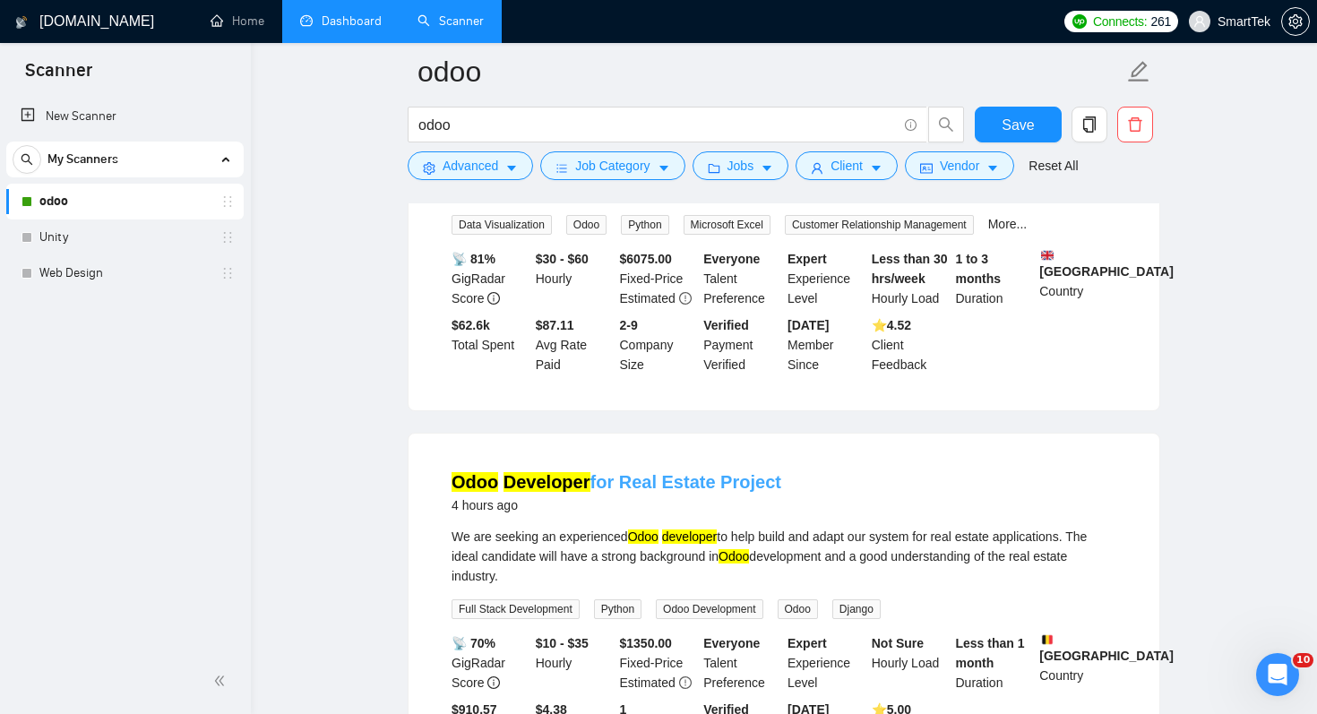
click at [547, 491] on mark "Developer" at bounding box center [546, 482] width 87 height 20
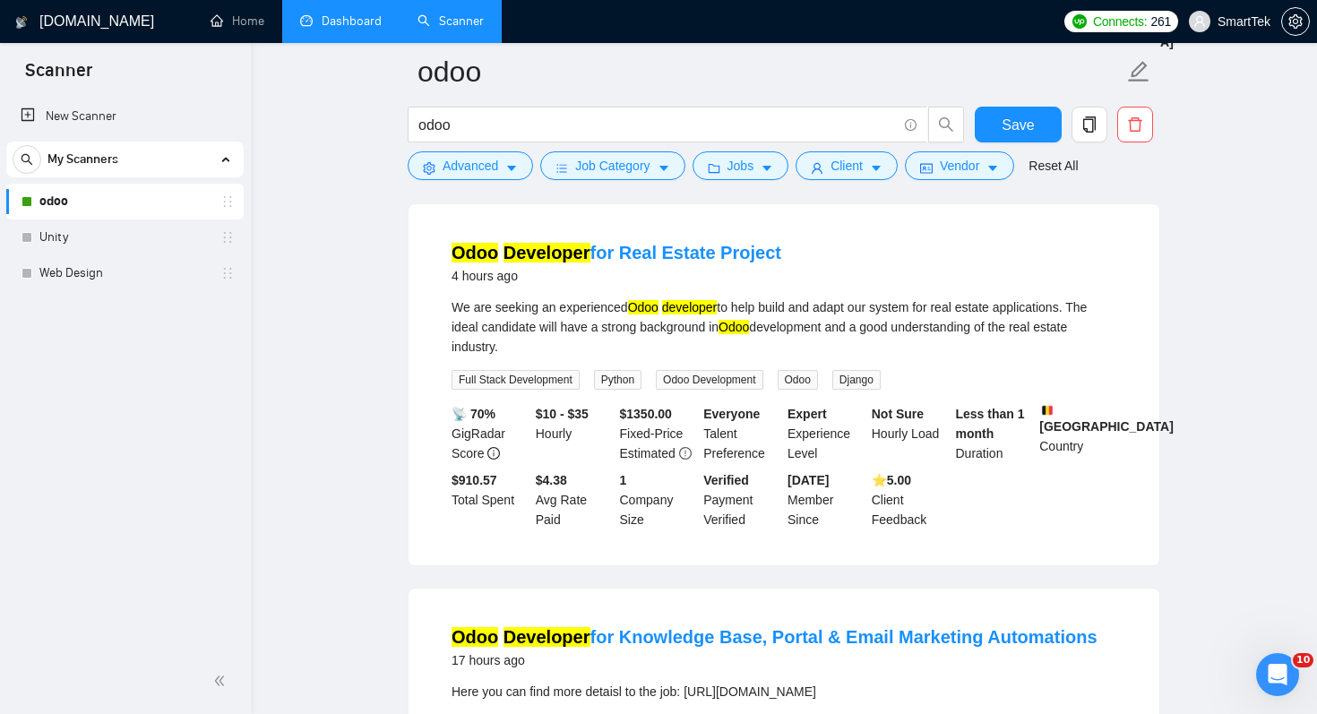
scroll to position [577, 0]
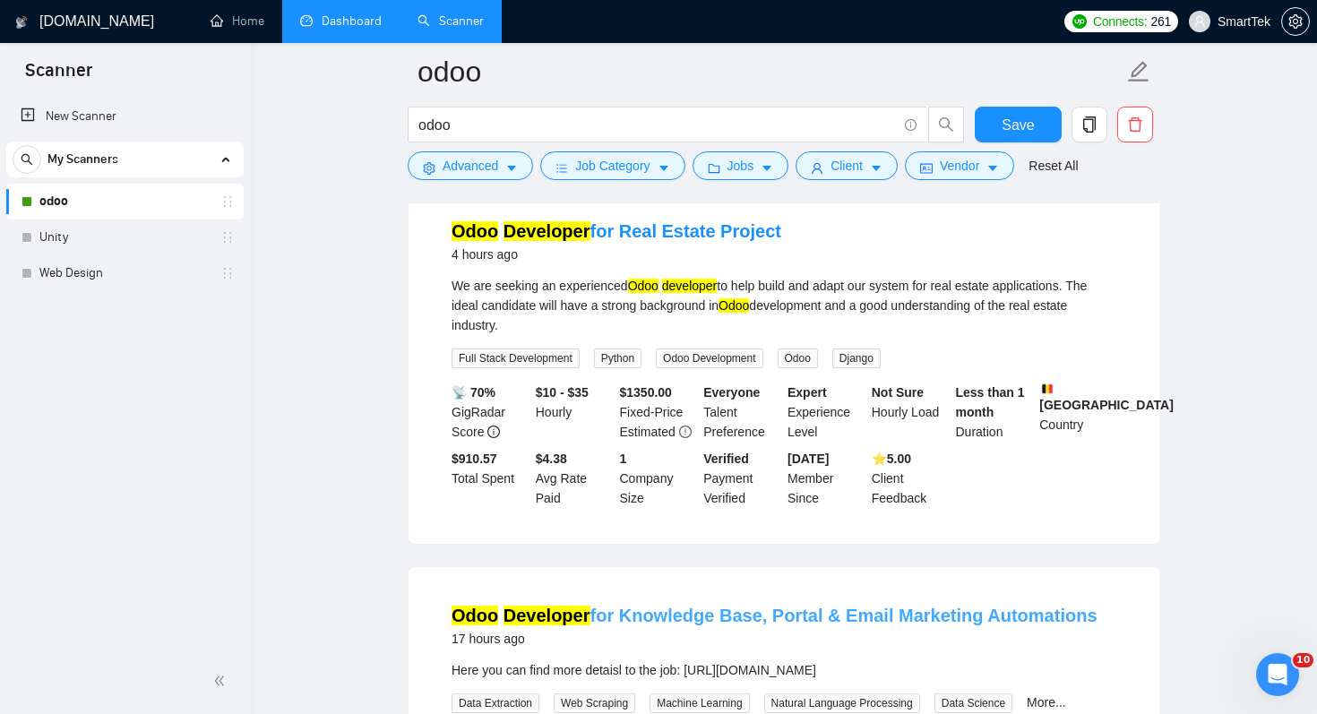
click at [507, 625] on mark "Developer" at bounding box center [546, 615] width 87 height 20
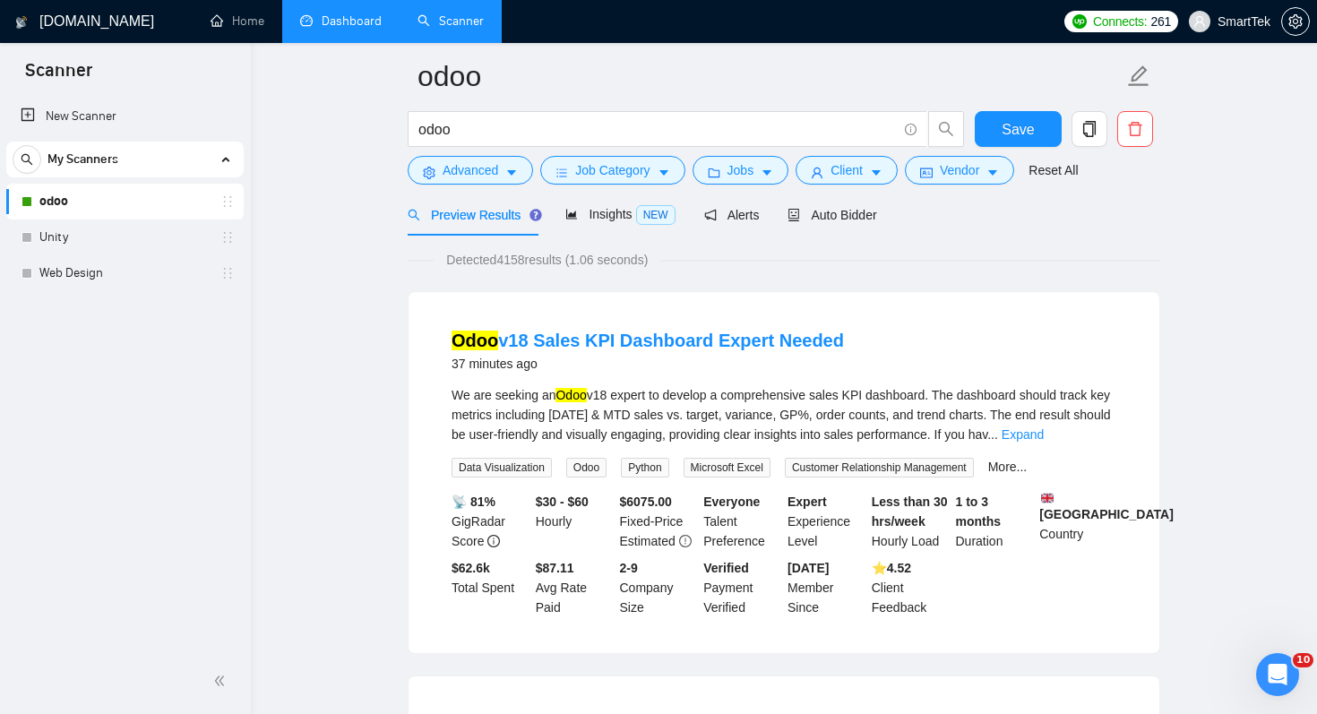
scroll to position [0, 0]
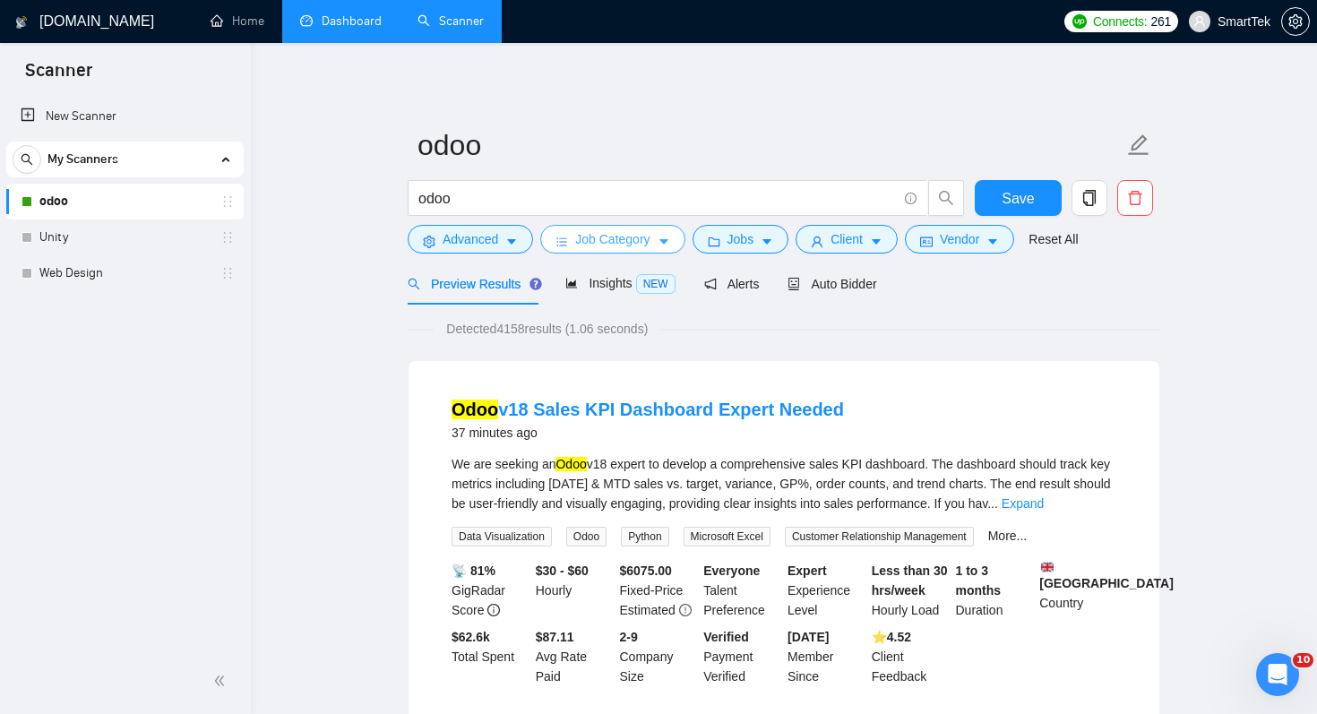
click at [636, 243] on span "Job Category" at bounding box center [612, 239] width 74 height 20
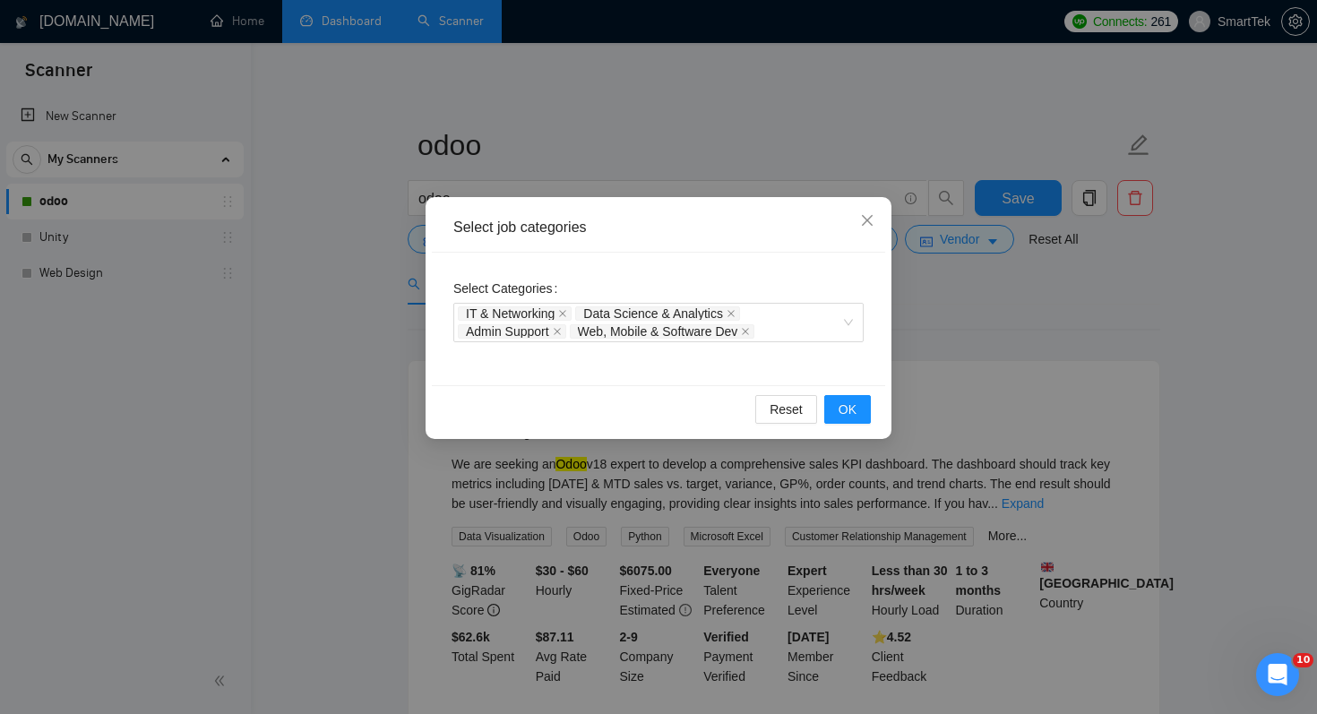
click at [965, 338] on div "Select job categories Select Categories IT & Networking Data Science & Analytic…" at bounding box center [658, 357] width 1317 height 714
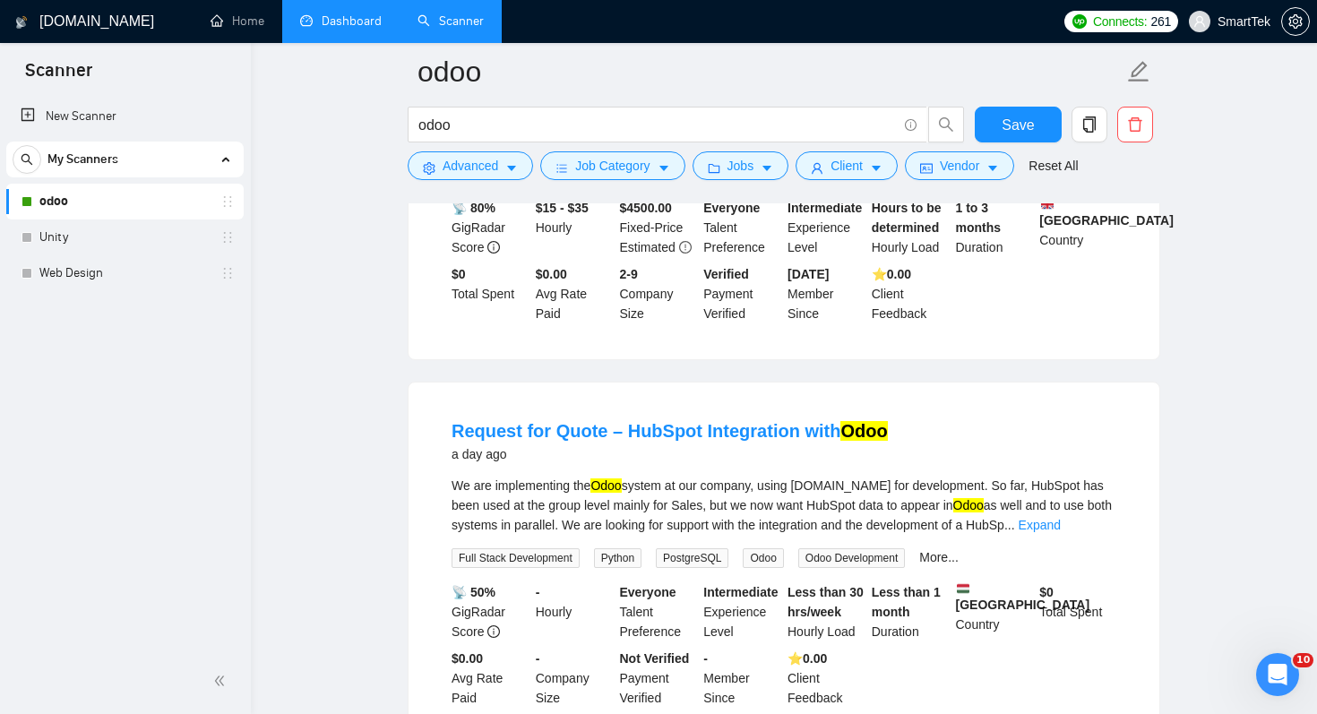
scroll to position [1962, 0]
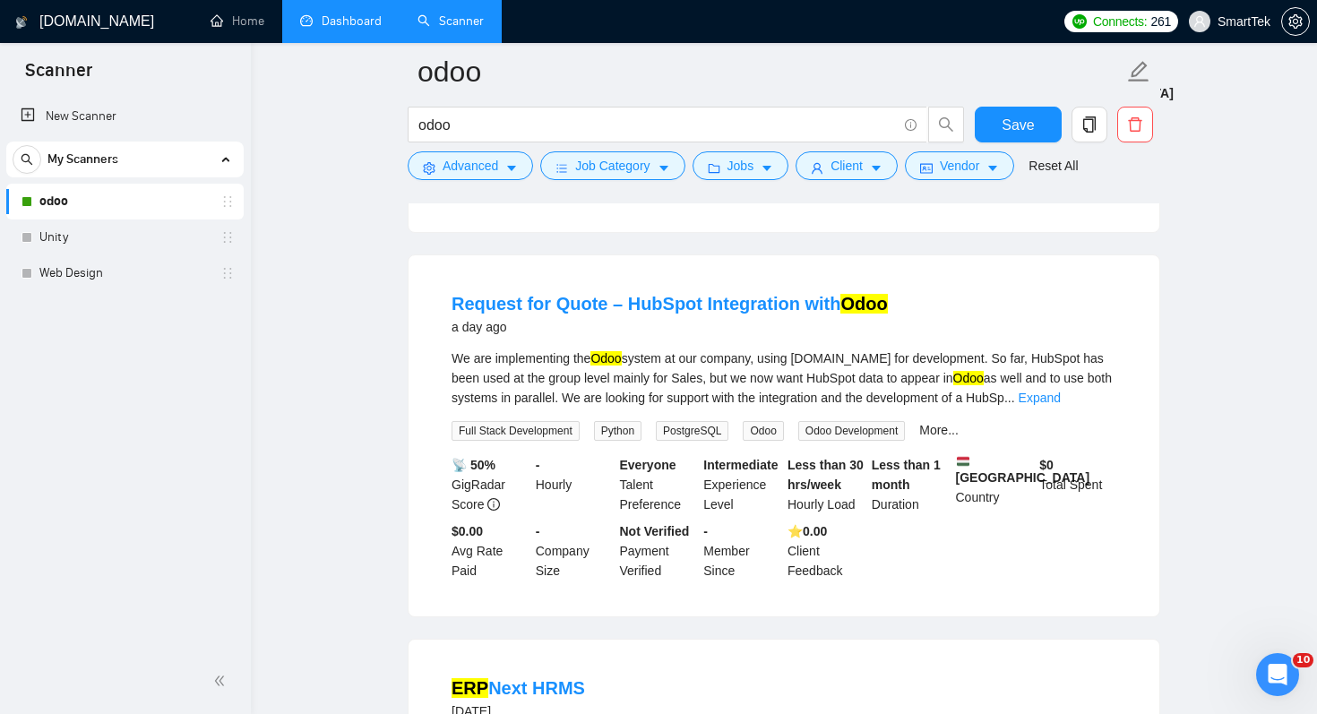
click at [343, 29] on link "Dashboard" at bounding box center [340, 20] width 81 height 15
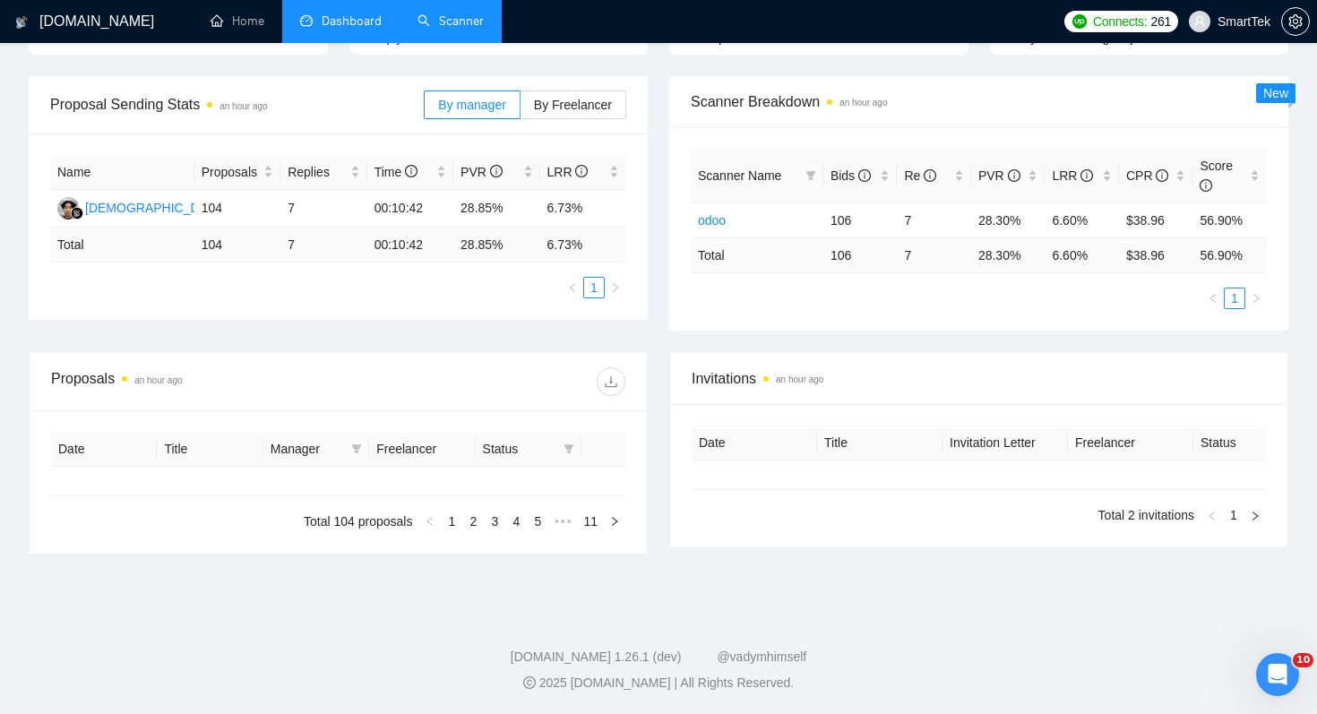
type input "[DATE]"
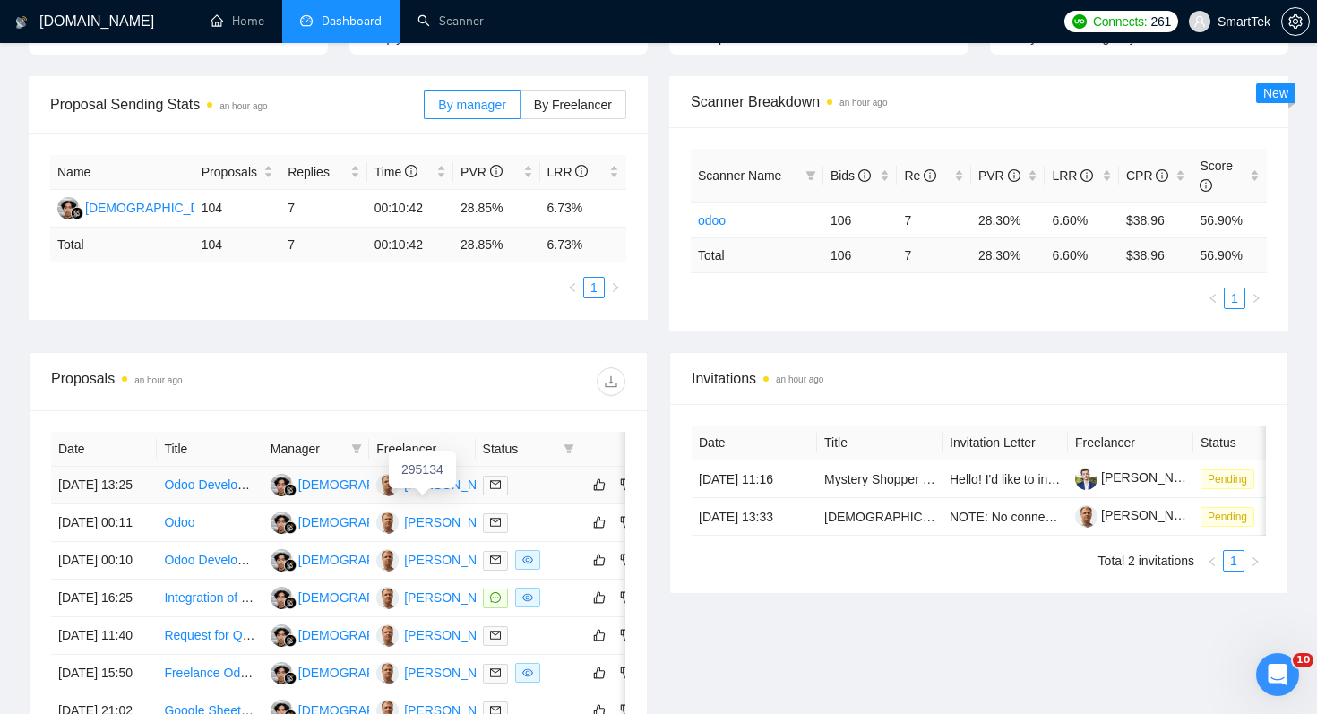
click at [438, 489] on div "[PERSON_NAME]" at bounding box center [455, 485] width 103 height 20
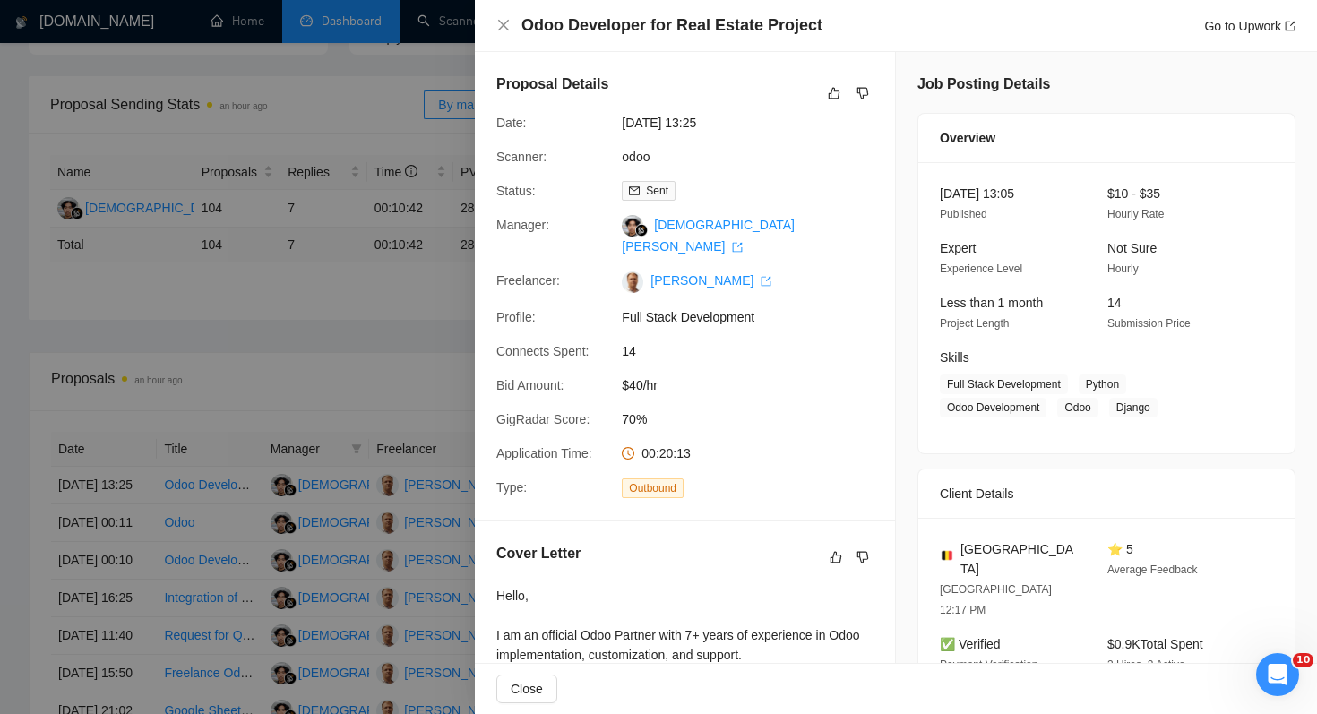
click at [450, 300] on div at bounding box center [658, 357] width 1317 height 714
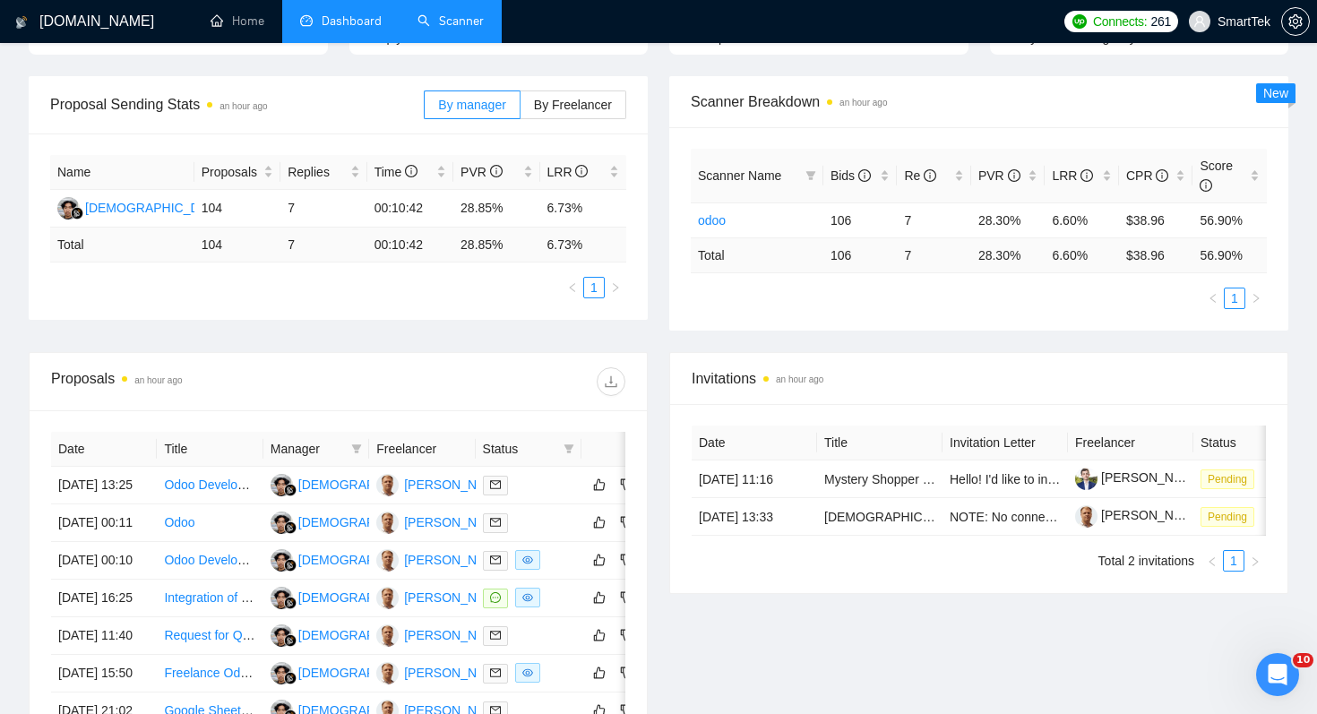
click at [450, 18] on link "Scanner" at bounding box center [450, 20] width 66 height 15
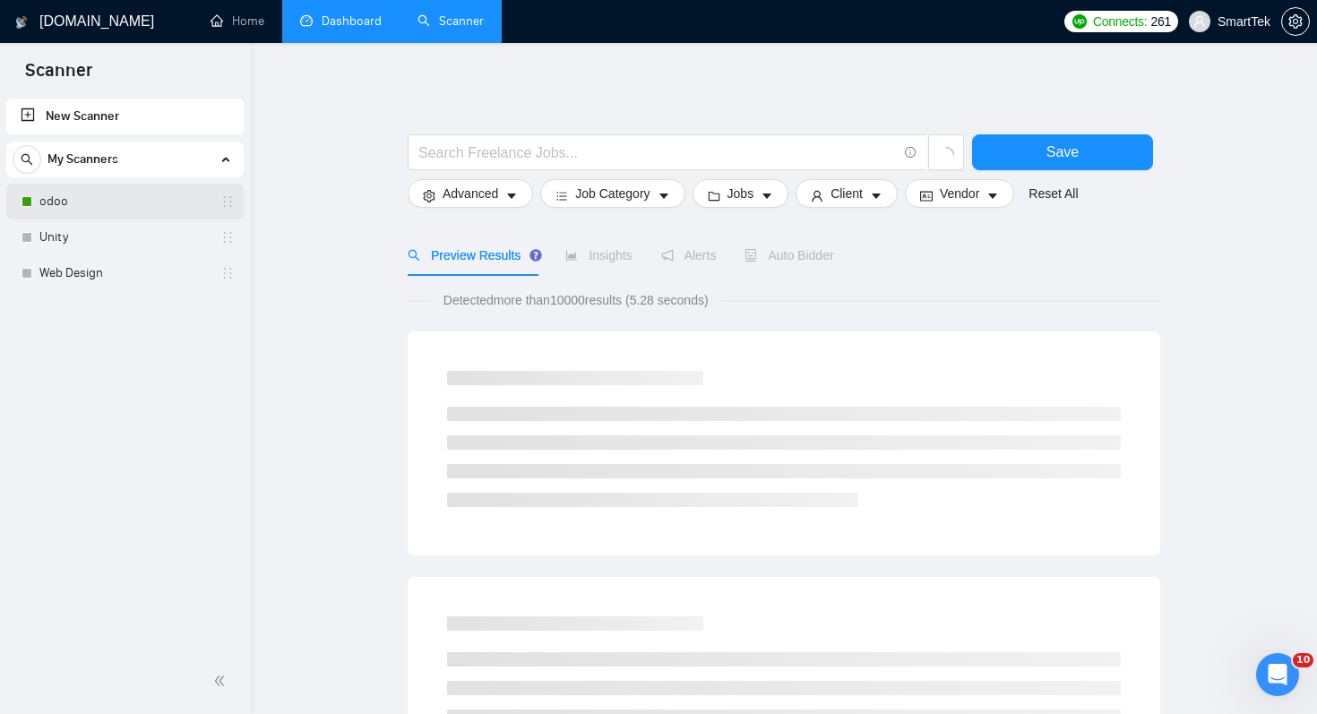
click at [150, 197] on link "odoo" at bounding box center [124, 202] width 170 height 36
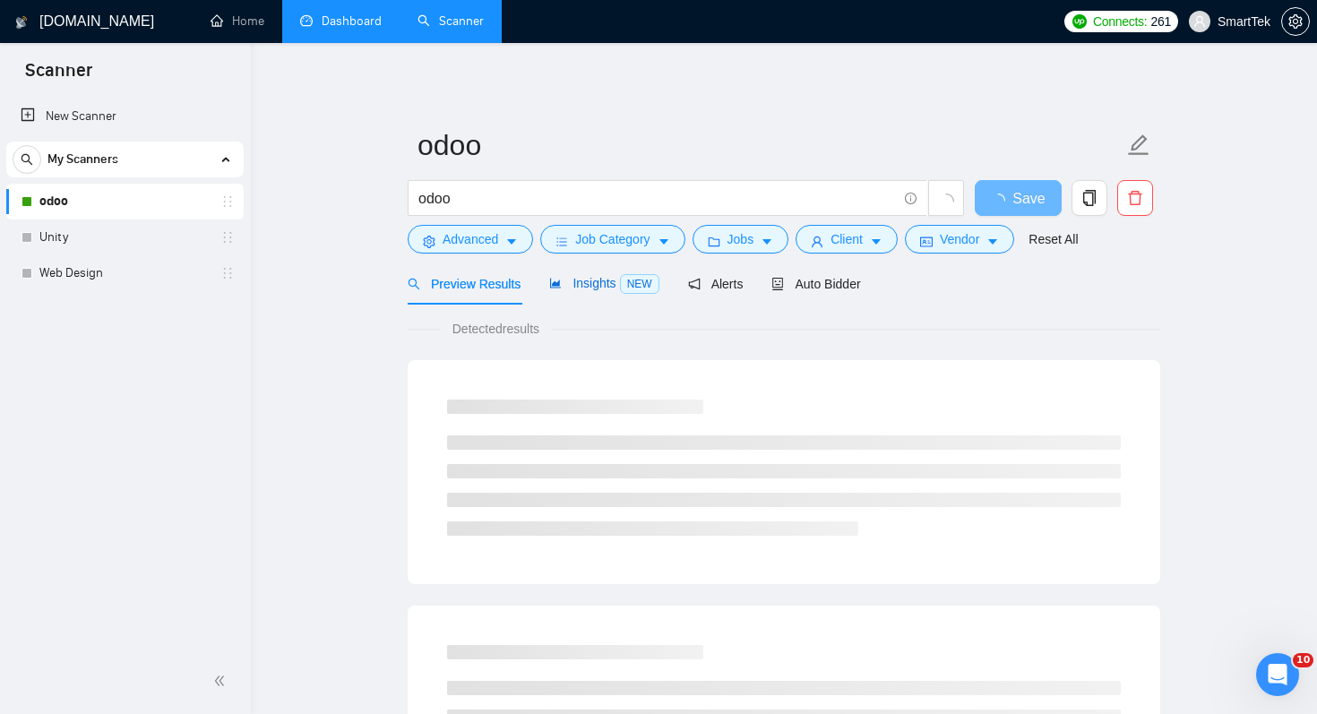
click at [610, 285] on span "Insights NEW" at bounding box center [603, 283] width 109 height 14
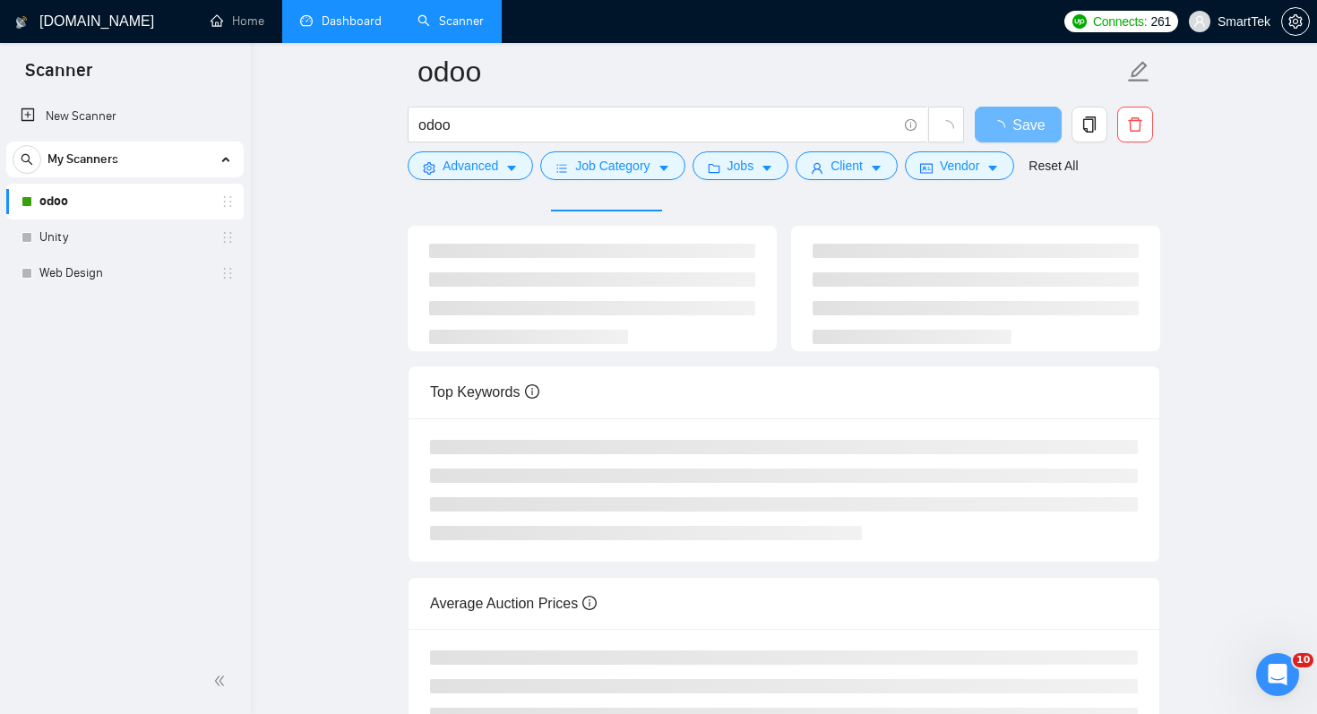
scroll to position [182, 0]
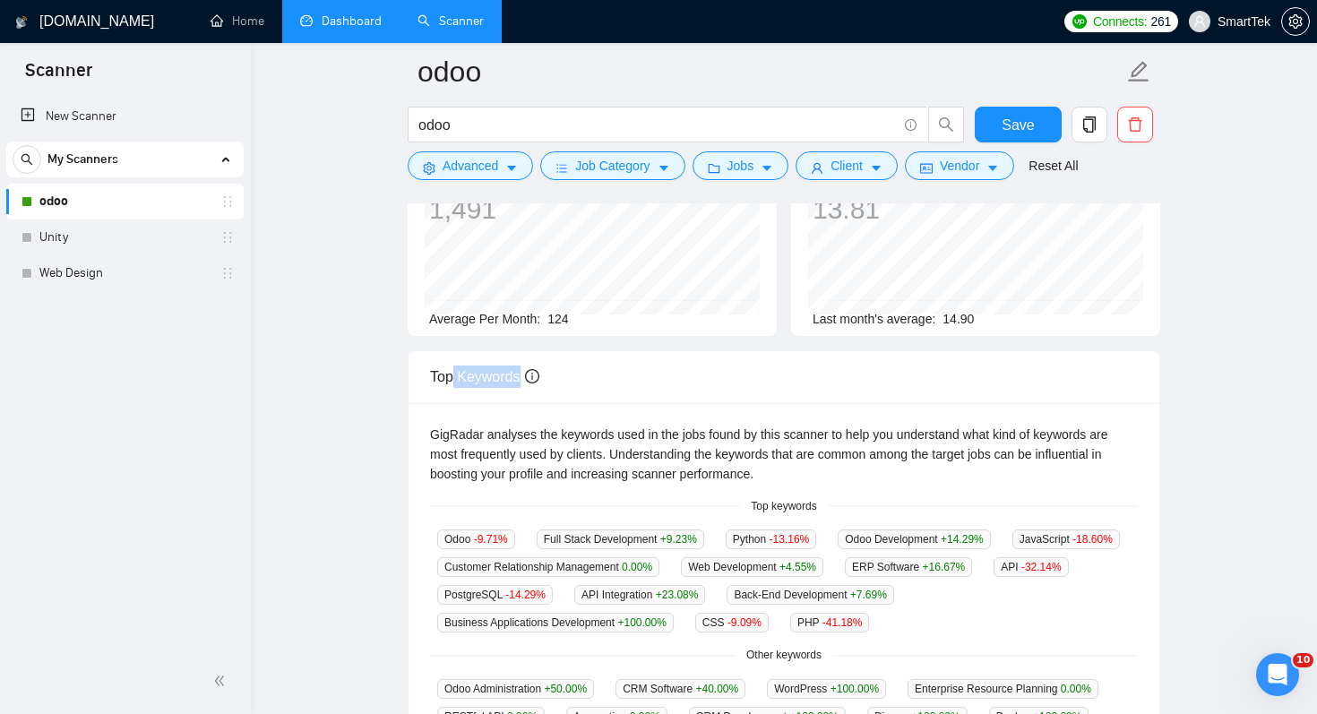
drag, startPoint x: 453, startPoint y: 374, endPoint x: 605, endPoint y: 383, distance: 152.5
click at [605, 383] on div "Top Keywords" at bounding box center [784, 376] width 708 height 51
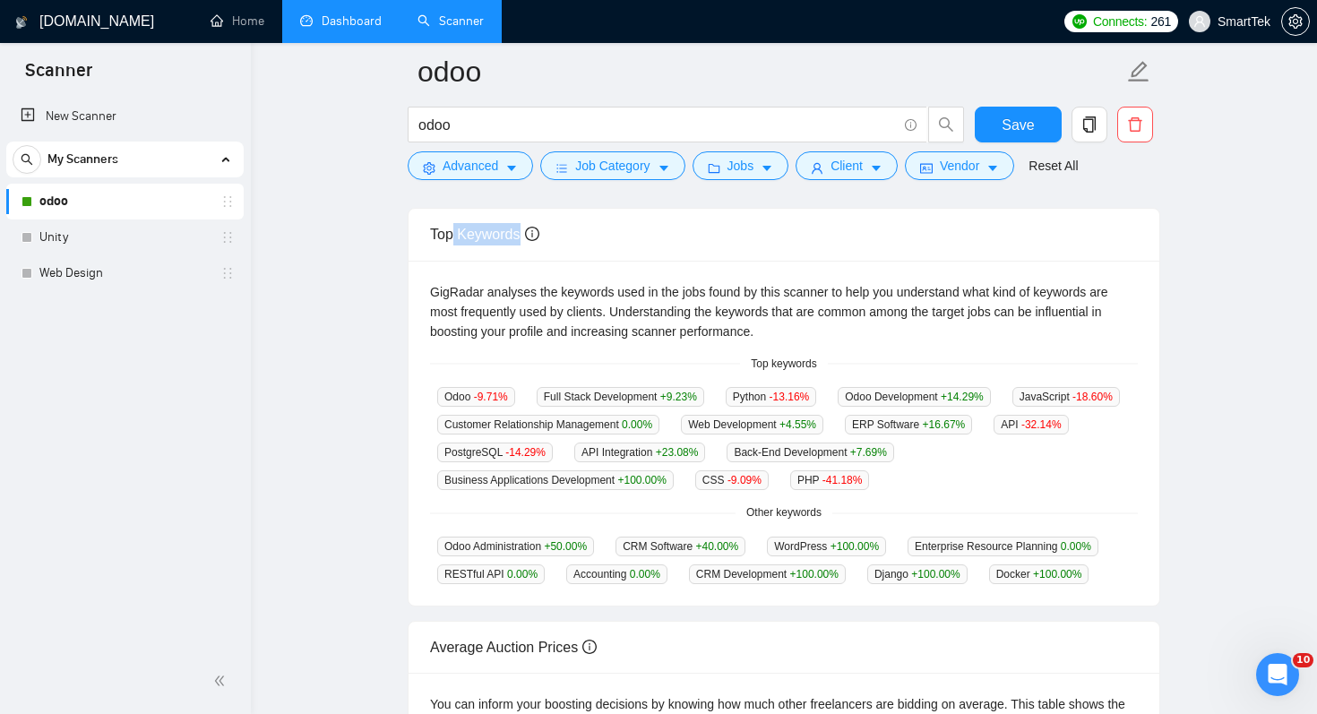
scroll to position [337, 0]
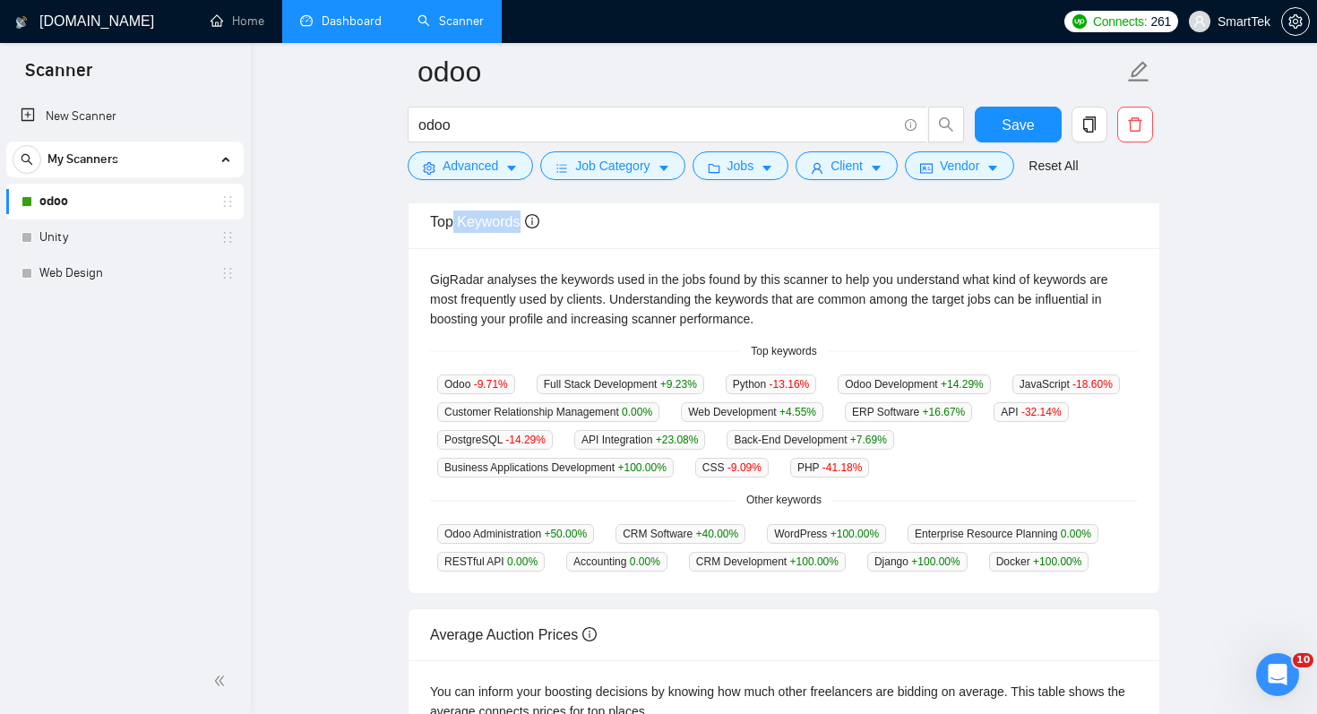
click at [329, 29] on link "Dashboard" at bounding box center [340, 20] width 81 height 15
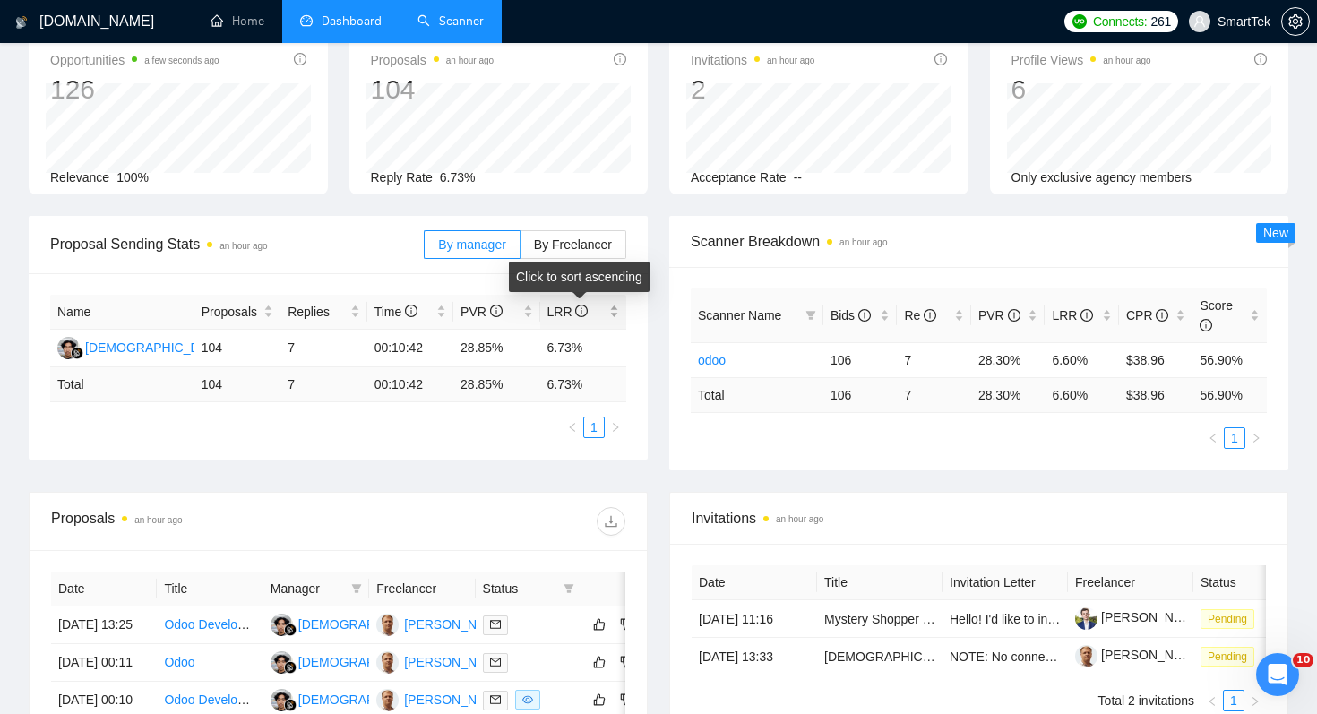
scroll to position [4, 0]
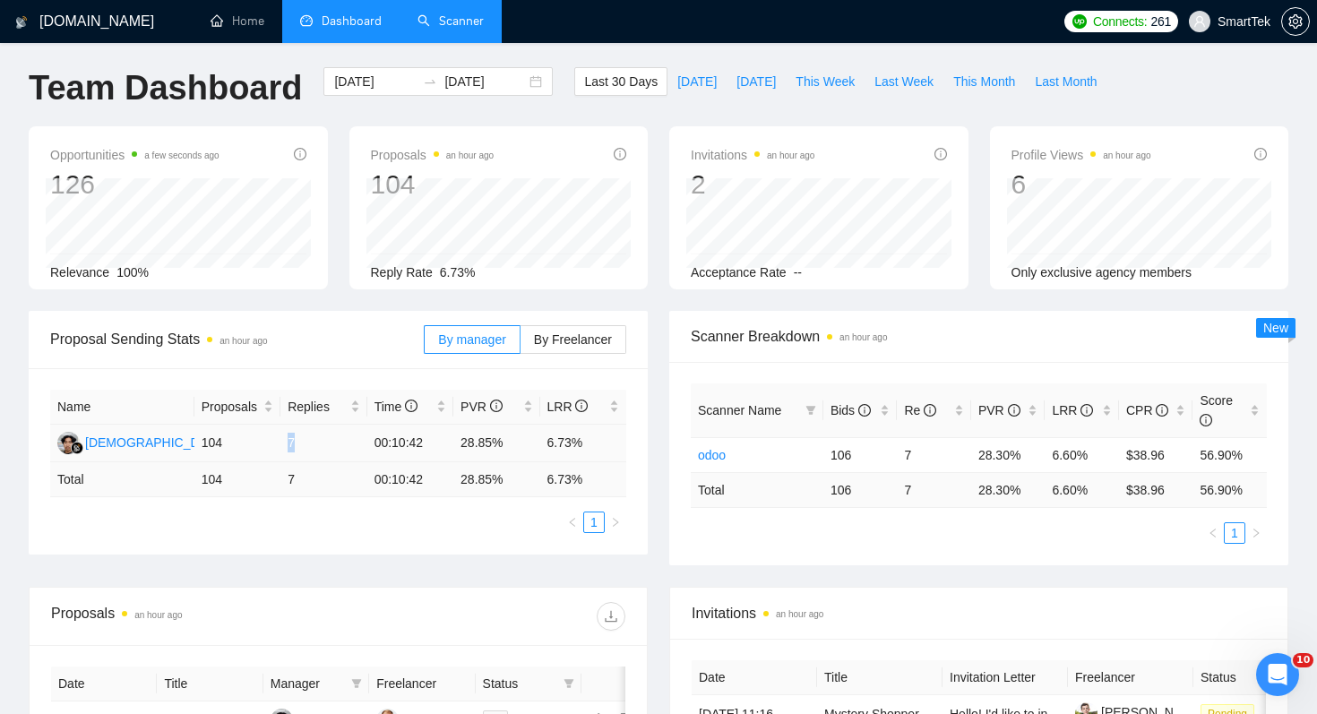
drag, startPoint x: 284, startPoint y: 442, endPoint x: 306, endPoint y: 442, distance: 22.4
click at [306, 442] on td "7" at bounding box center [323, 444] width 86 height 38
drag, startPoint x: 463, startPoint y: 442, endPoint x: 506, endPoint y: 443, distance: 43.0
click at [506, 443] on td "28.85%" at bounding box center [496, 444] width 86 height 38
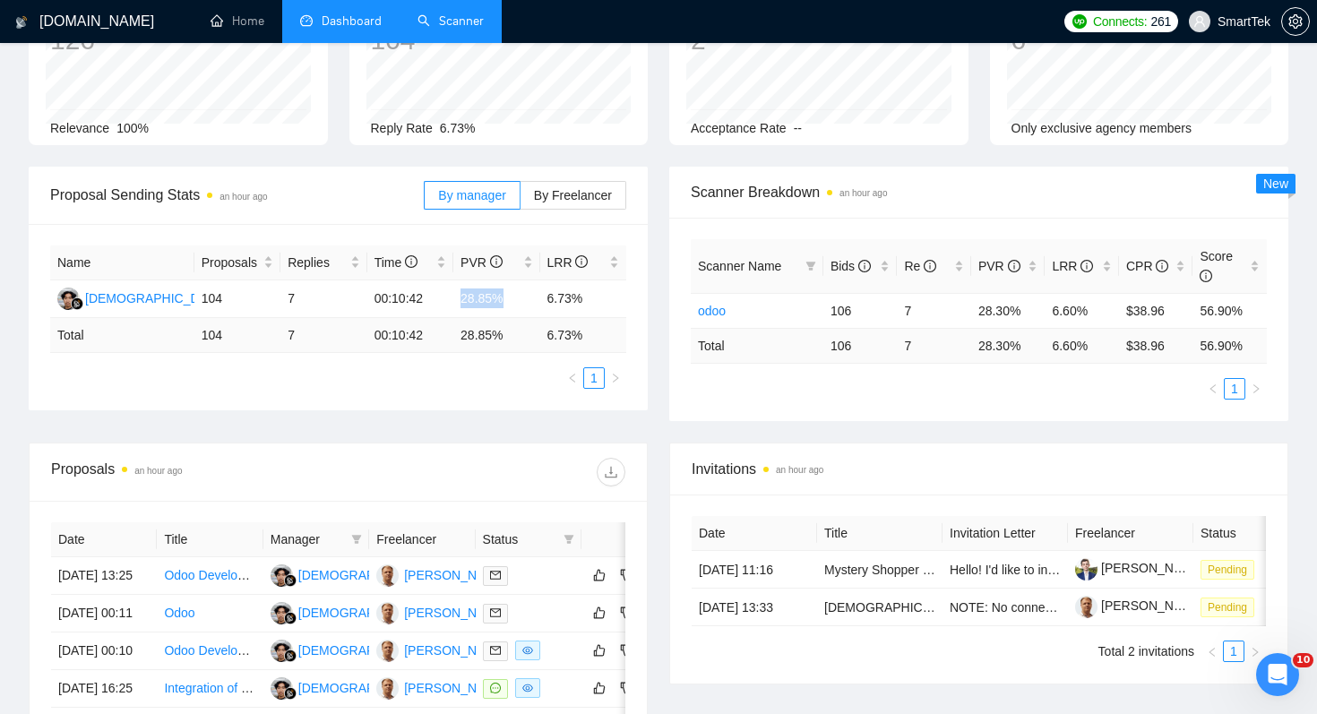
scroll to position [44, 0]
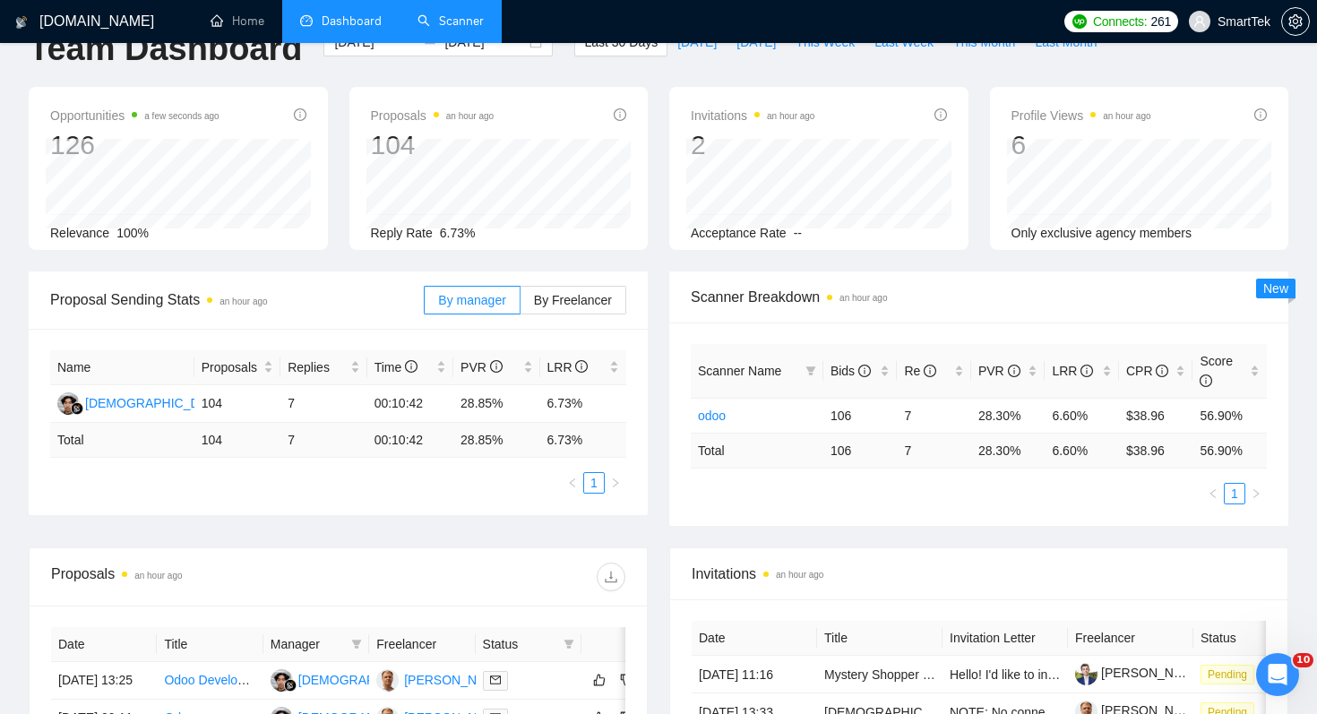
click at [560, 453] on td "6.73 %" at bounding box center [583, 440] width 87 height 35
drag, startPoint x: 462, startPoint y: 401, endPoint x: 511, endPoint y: 402, distance: 49.3
click at [511, 402] on td "28.85%" at bounding box center [496, 404] width 86 height 38
click at [563, 418] on td "6.73%" at bounding box center [583, 404] width 87 height 38
click at [553, 408] on td "6.73%" at bounding box center [583, 404] width 87 height 38
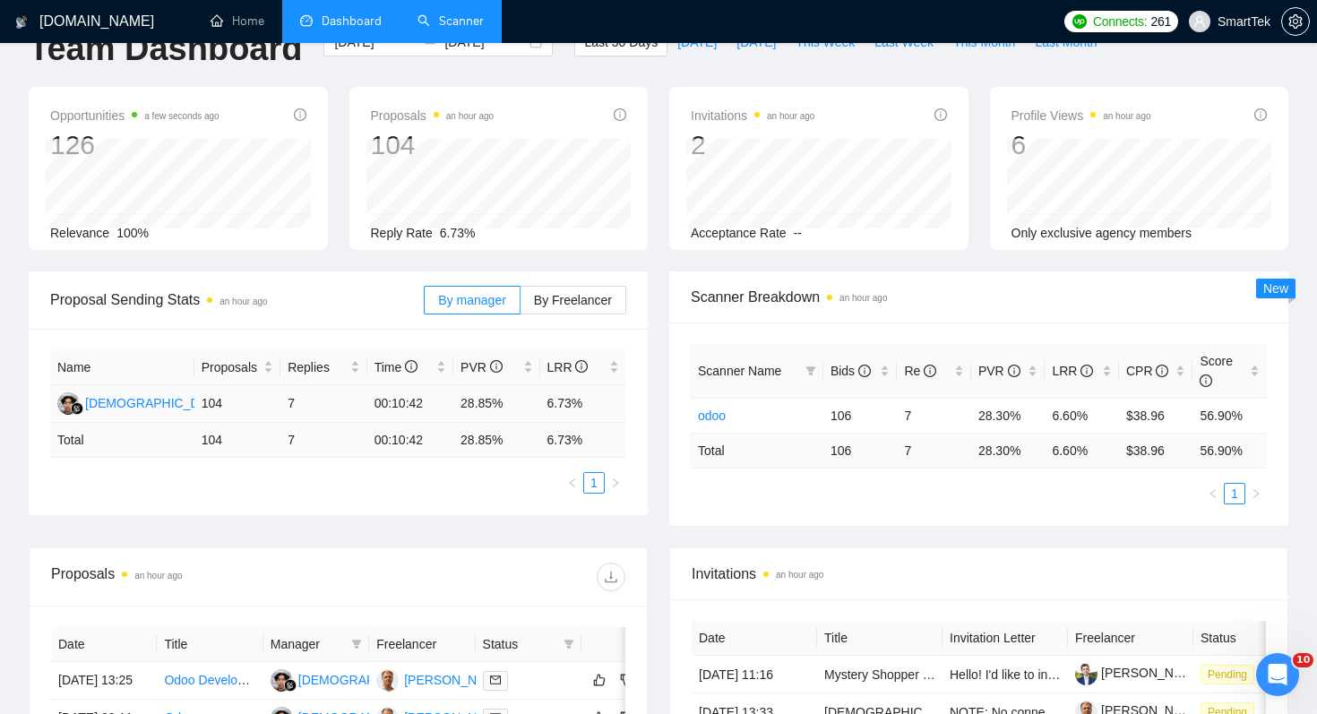
click at [509, 411] on td "28.85%" at bounding box center [496, 404] width 86 height 38
click at [453, 19] on link "Scanner" at bounding box center [450, 20] width 66 height 15
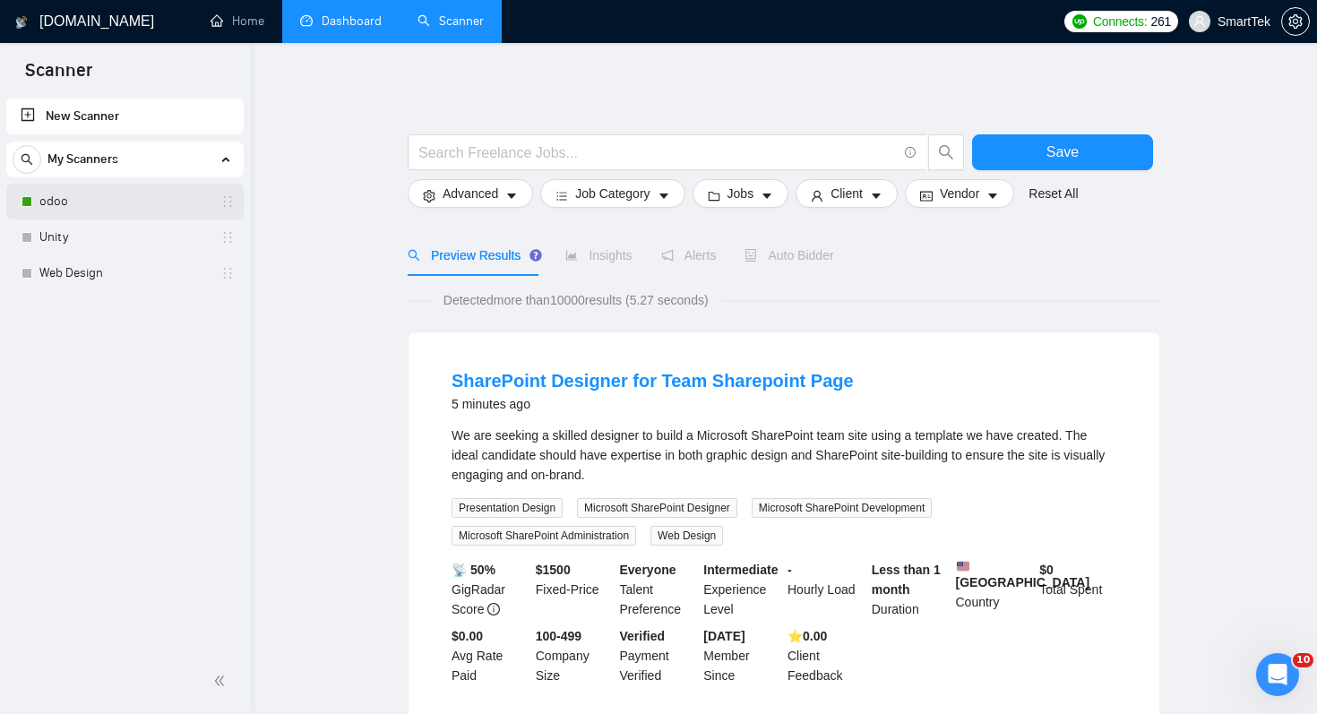
click at [176, 202] on link "odoo" at bounding box center [124, 202] width 170 height 36
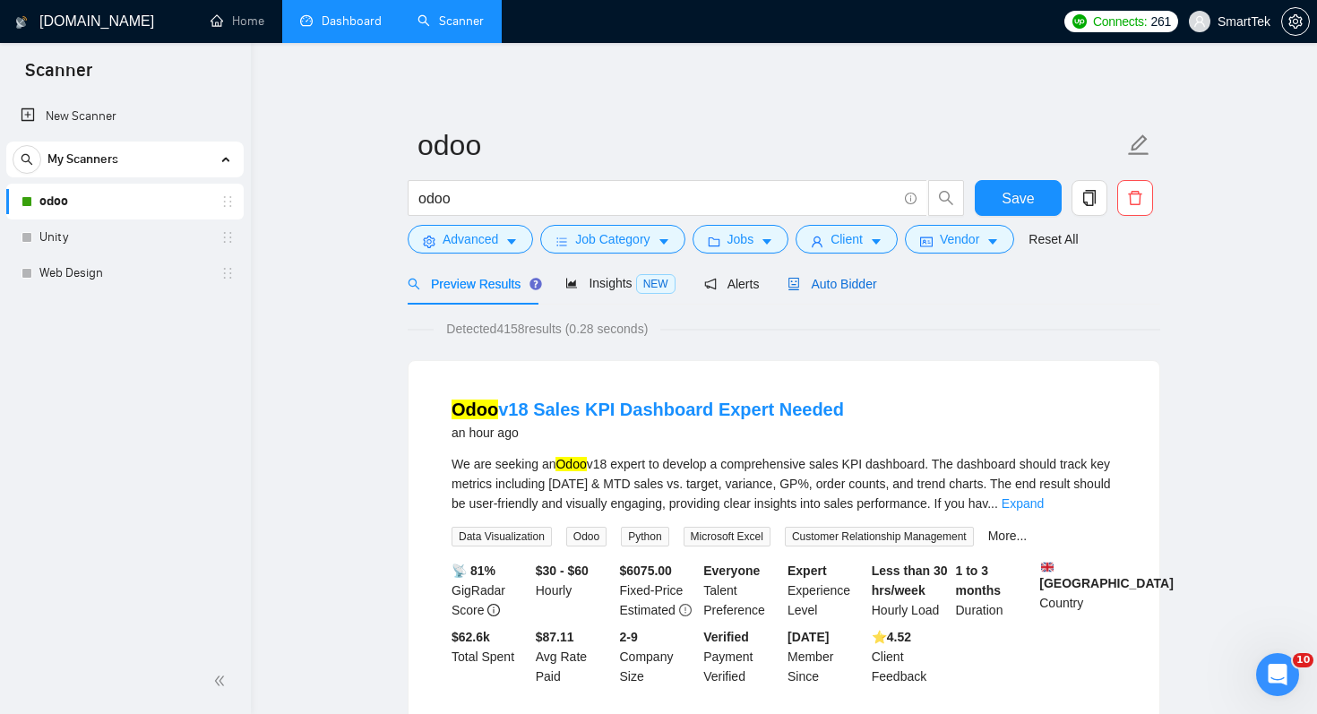
click at [842, 285] on span "Auto Bidder" at bounding box center [831, 284] width 89 height 14
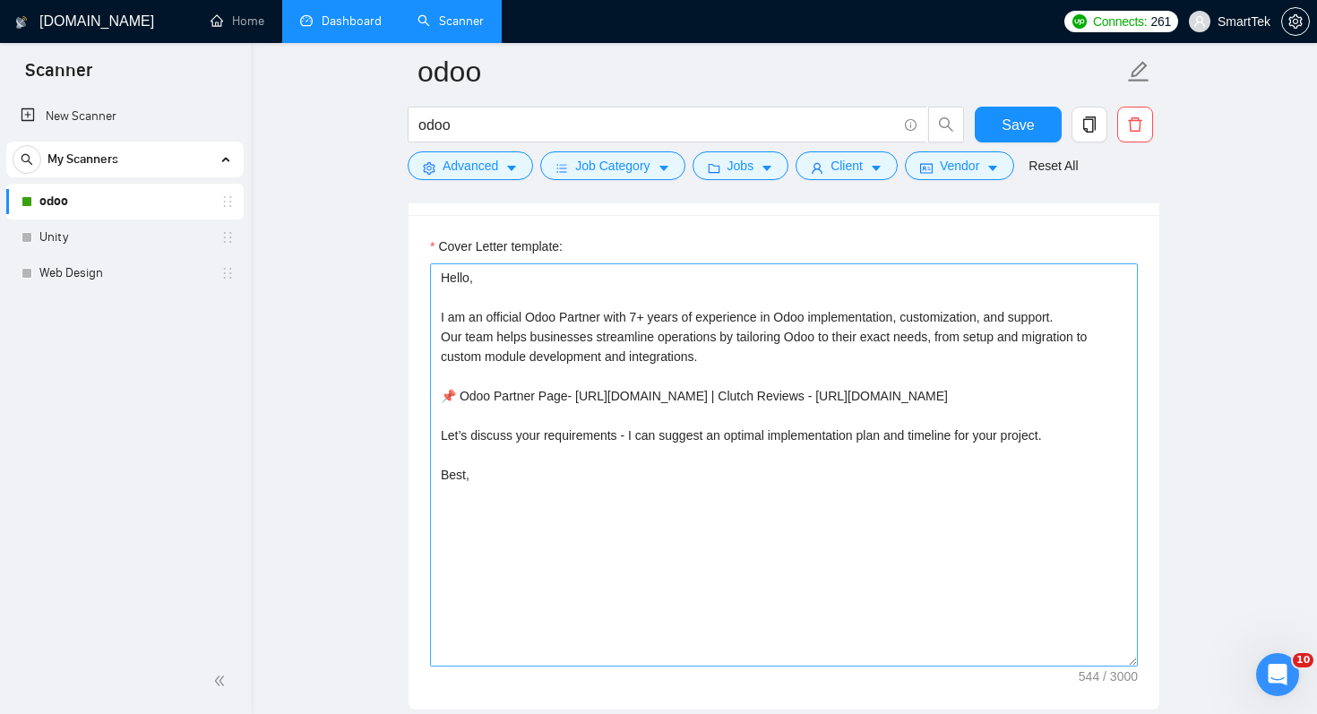
scroll to position [1181, 0]
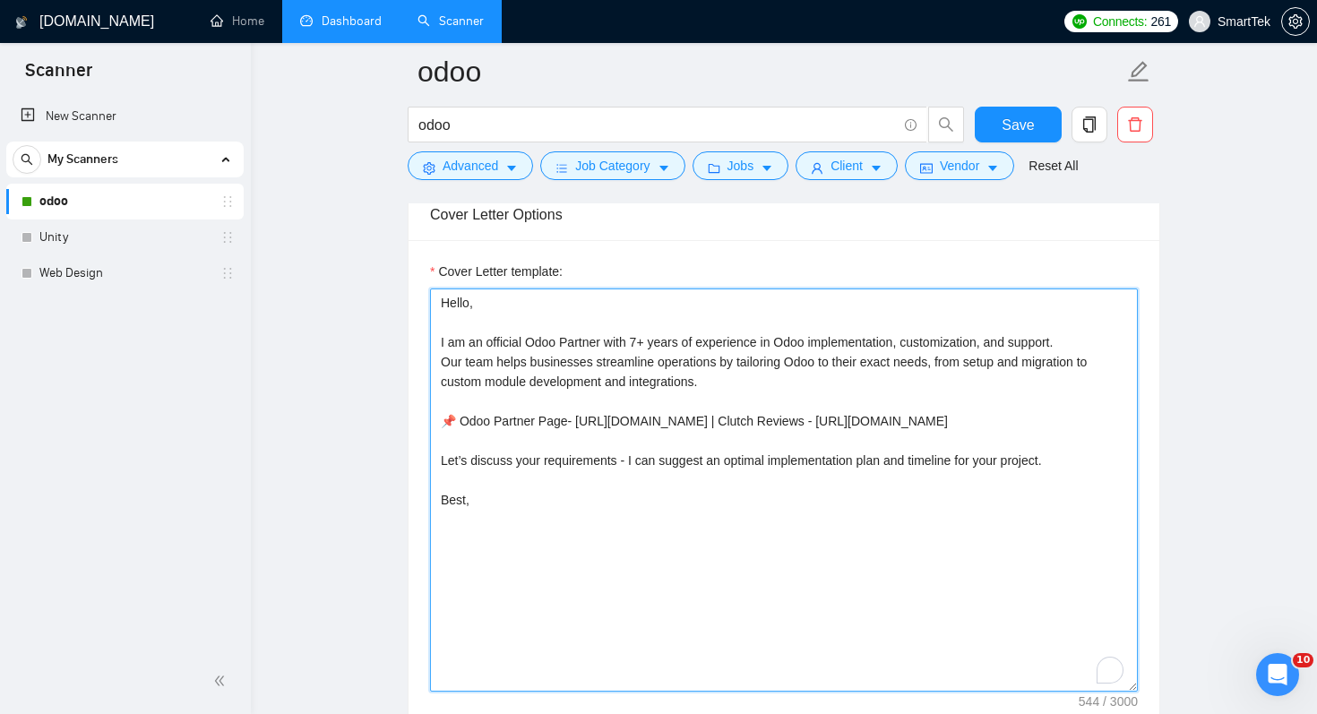
drag, startPoint x: 442, startPoint y: 302, endPoint x: 635, endPoint y: 366, distance: 203.9
click at [635, 366] on textarea "Hello, I am an official Odoo Partner with 7+ years of experience in Odoo implem…" at bounding box center [784, 489] width 708 height 403
click at [551, 490] on textarea "Hello, I am an official Odoo Partner with 7+ years of experience in Odoo implem…" at bounding box center [784, 489] width 708 height 403
drag, startPoint x: 442, startPoint y: 475, endPoint x: 929, endPoint y: 513, distance: 488.7
click at [929, 513] on textarea "Hello, I am an official Odoo Partner with 7+ years of experience in Odoo implem…" at bounding box center [784, 489] width 708 height 403
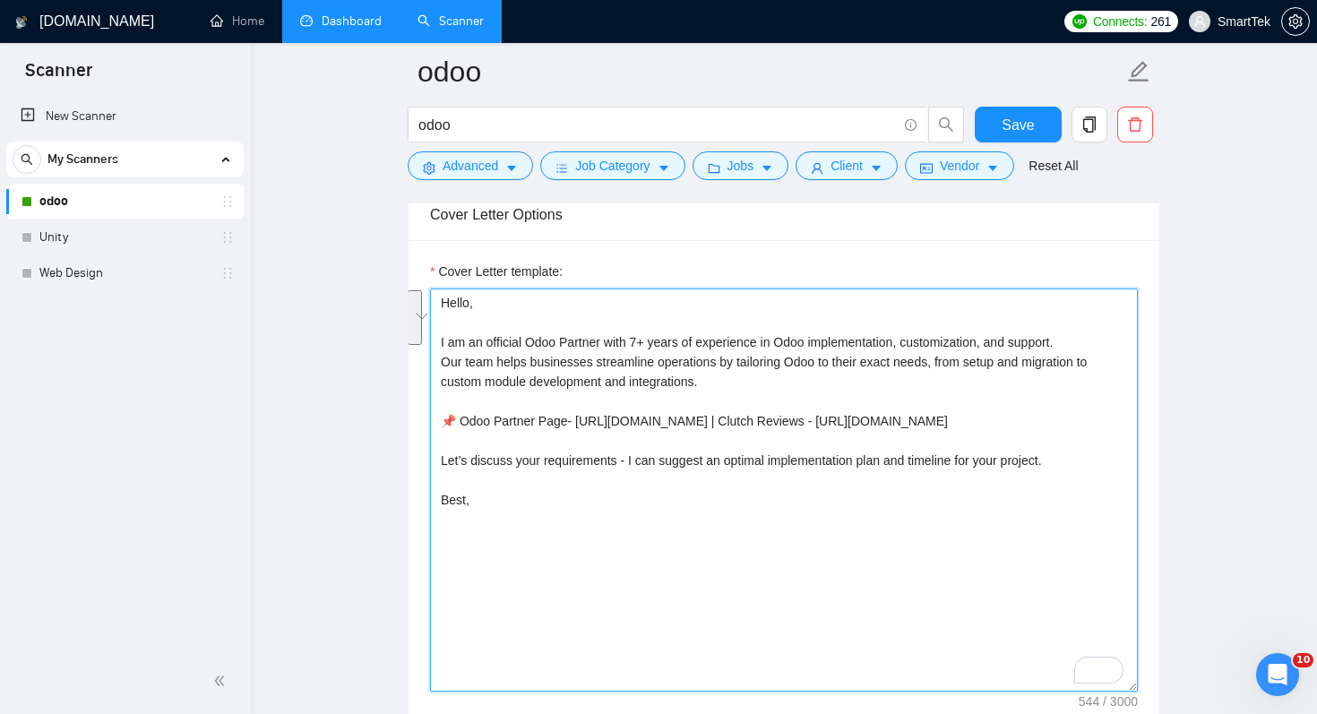
click at [756, 478] on textarea "Hello, I am an official Odoo Partner with 7+ years of experience in Odoo implem…" at bounding box center [784, 489] width 708 height 403
click at [735, 480] on textarea "Hello, I am an official Odoo Partner with 7+ years of experience in Odoo implem…" at bounding box center [784, 489] width 708 height 403
click at [714, 502] on textarea "Hello, I am an official Odoo Partner with 7+ years of experience in Odoo implem…" at bounding box center [784, 489] width 708 height 403
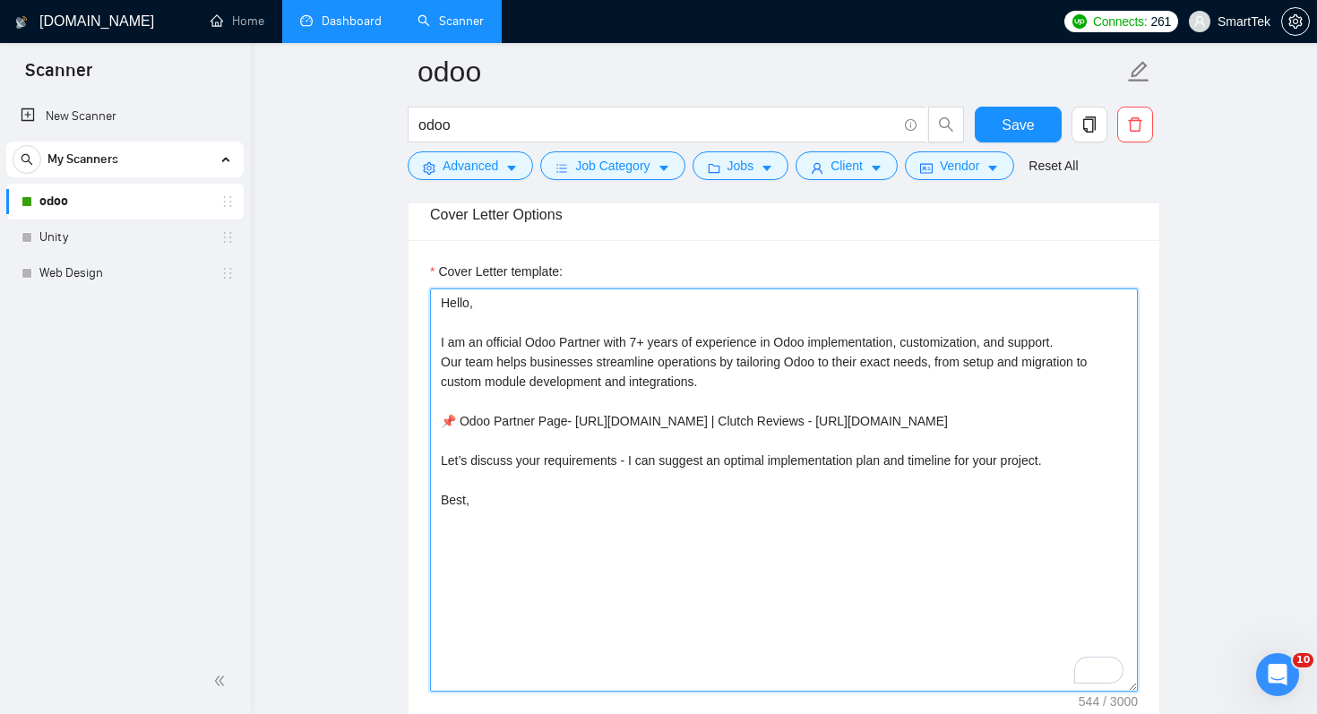
click at [553, 478] on textarea "Hello, I am an official Odoo Partner with 7+ years of experience in Odoo implem…" at bounding box center [784, 489] width 708 height 403
drag, startPoint x: 439, startPoint y: 476, endPoint x: 596, endPoint y: 518, distance: 163.1
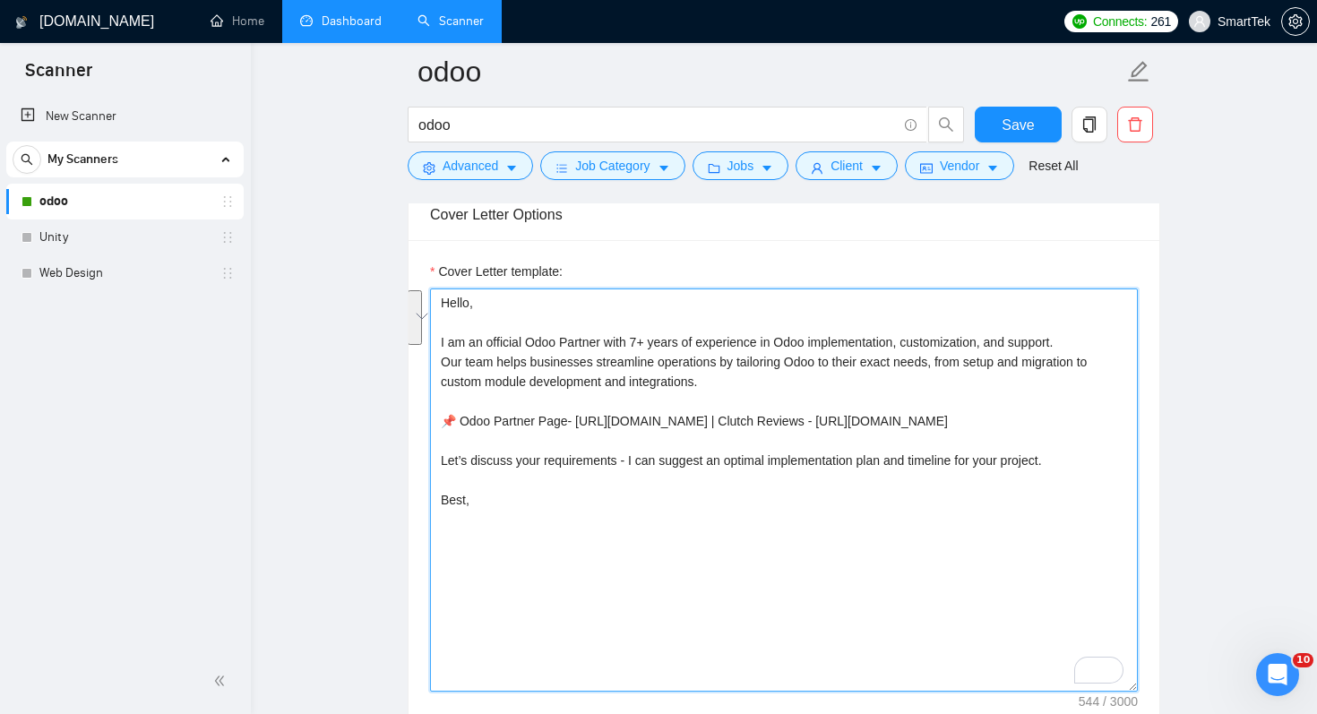
click at [596, 518] on textarea "Hello, I am an official Odoo Partner with 7+ years of experience in Odoo implem…" at bounding box center [784, 489] width 708 height 403
click at [911, 485] on textarea "Hello, I am an official Odoo Partner with 7+ years of experience in Odoo implem…" at bounding box center [784, 489] width 708 height 403
click at [854, 482] on textarea "Hello, I am an official Odoo Partner with 7+ years of experience in Odoo implem…" at bounding box center [784, 489] width 708 height 403
drag, startPoint x: 538, startPoint y: 472, endPoint x: 575, endPoint y: 525, distance: 64.3
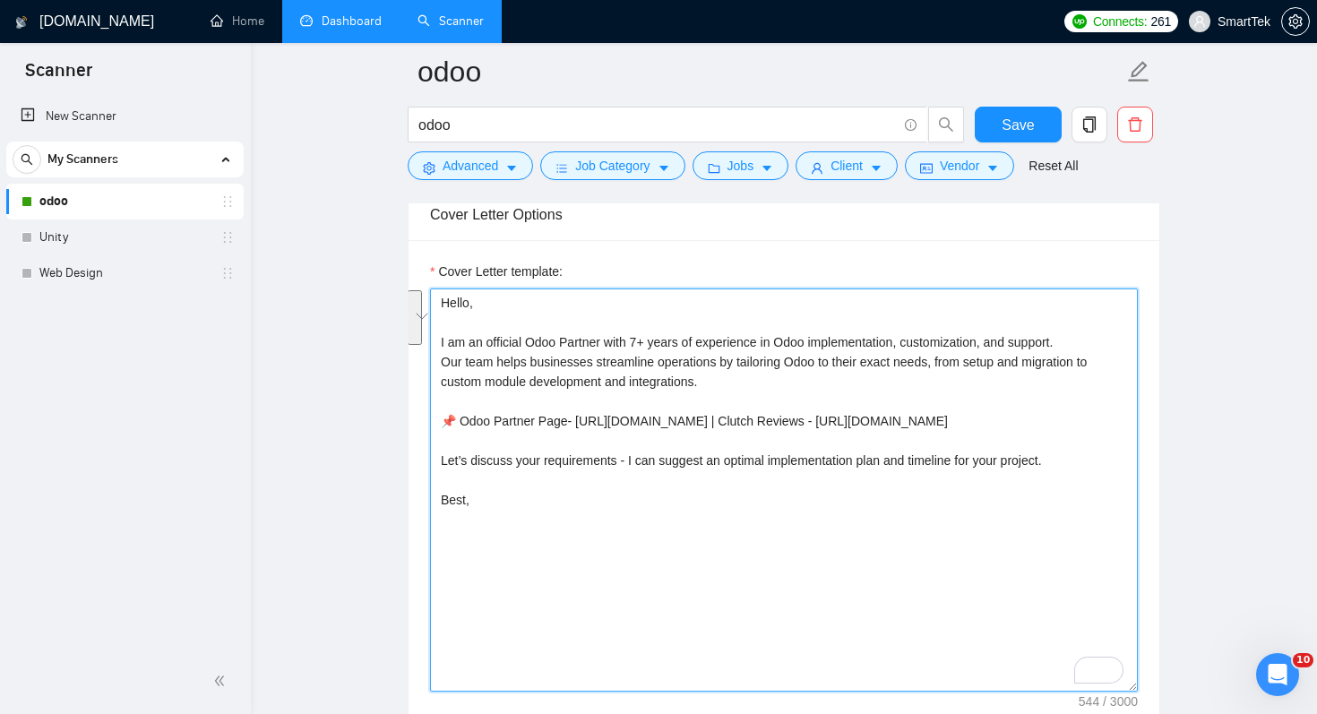
click at [575, 525] on textarea "Hello, I am an official Odoo Partner with 7+ years of experience in Odoo implem…" at bounding box center [784, 489] width 708 height 403
click at [592, 552] on textarea "Hello, I am an official Odoo Partner with 7+ years of experience in Odoo implem…" at bounding box center [784, 489] width 708 height 403
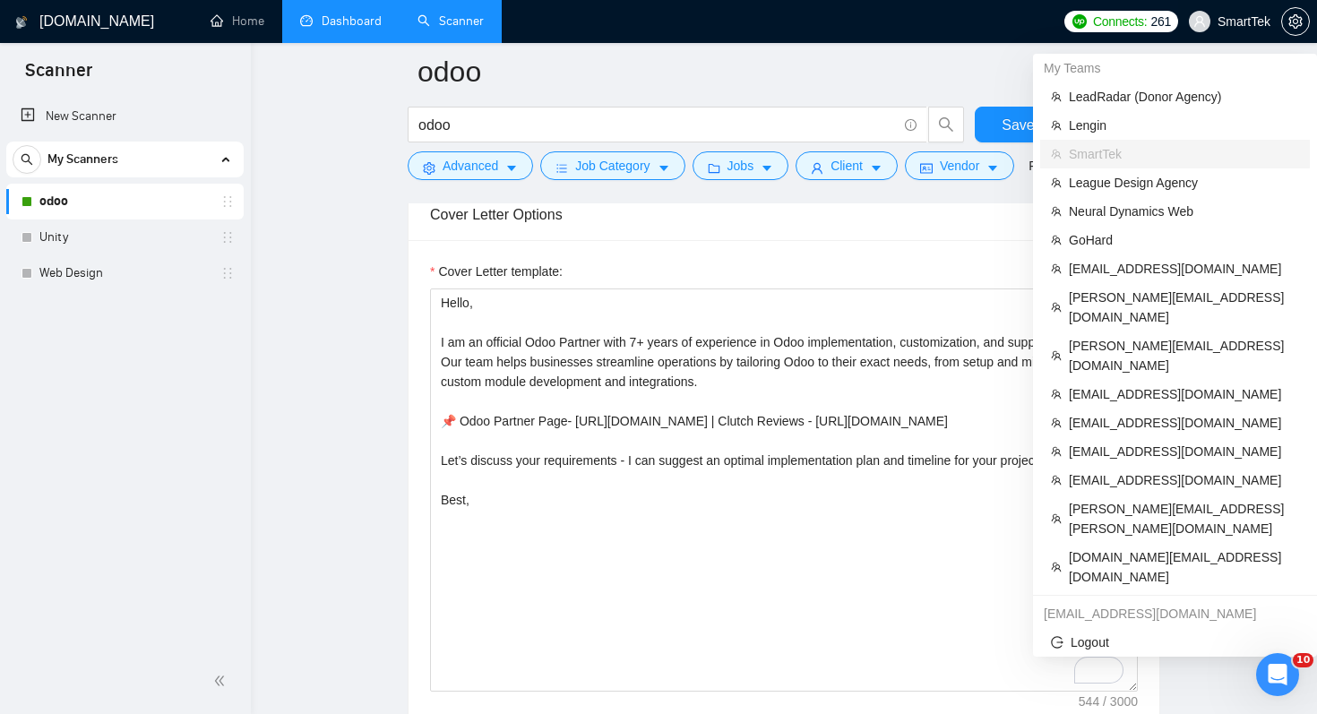
click at [1240, 21] on span "SmartTek" at bounding box center [1243, 21] width 53 height 0
click at [1162, 547] on span "[DOMAIN_NAME][EMAIL_ADDRESS][DOMAIN_NAME]" at bounding box center [1183, 566] width 230 height 39
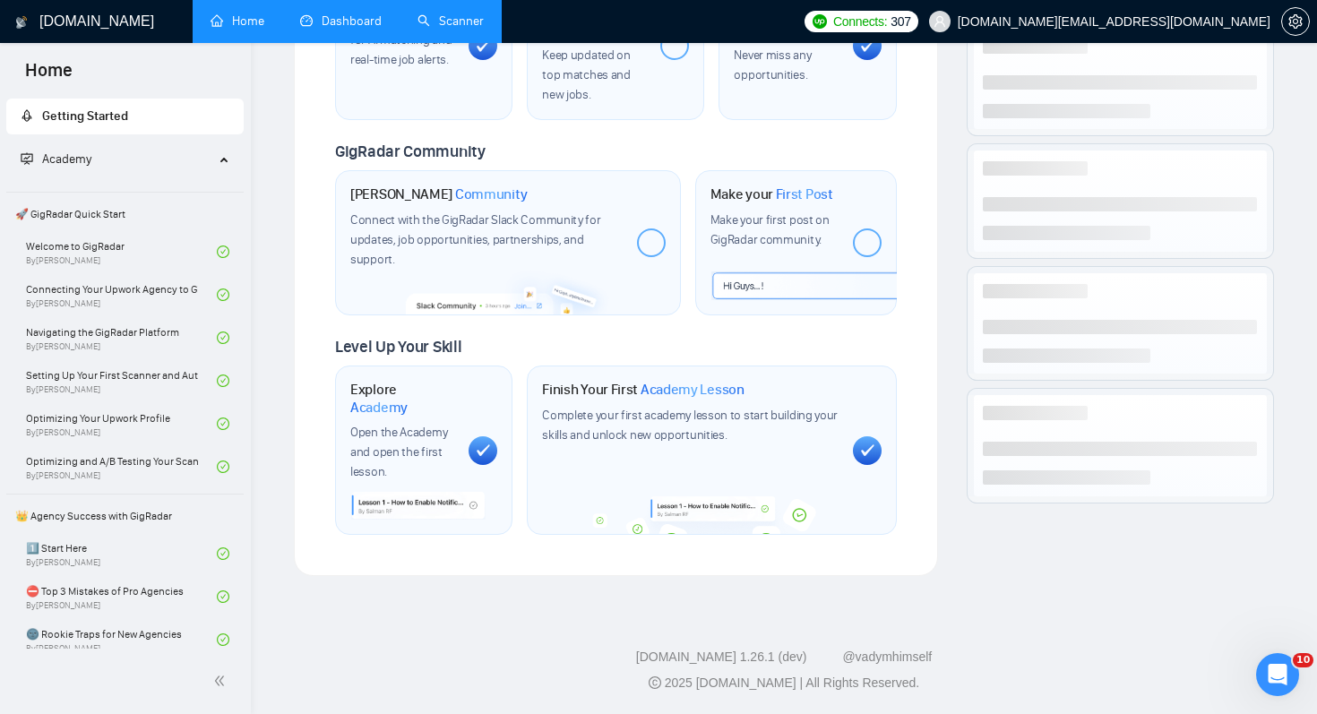
scroll to position [718, 0]
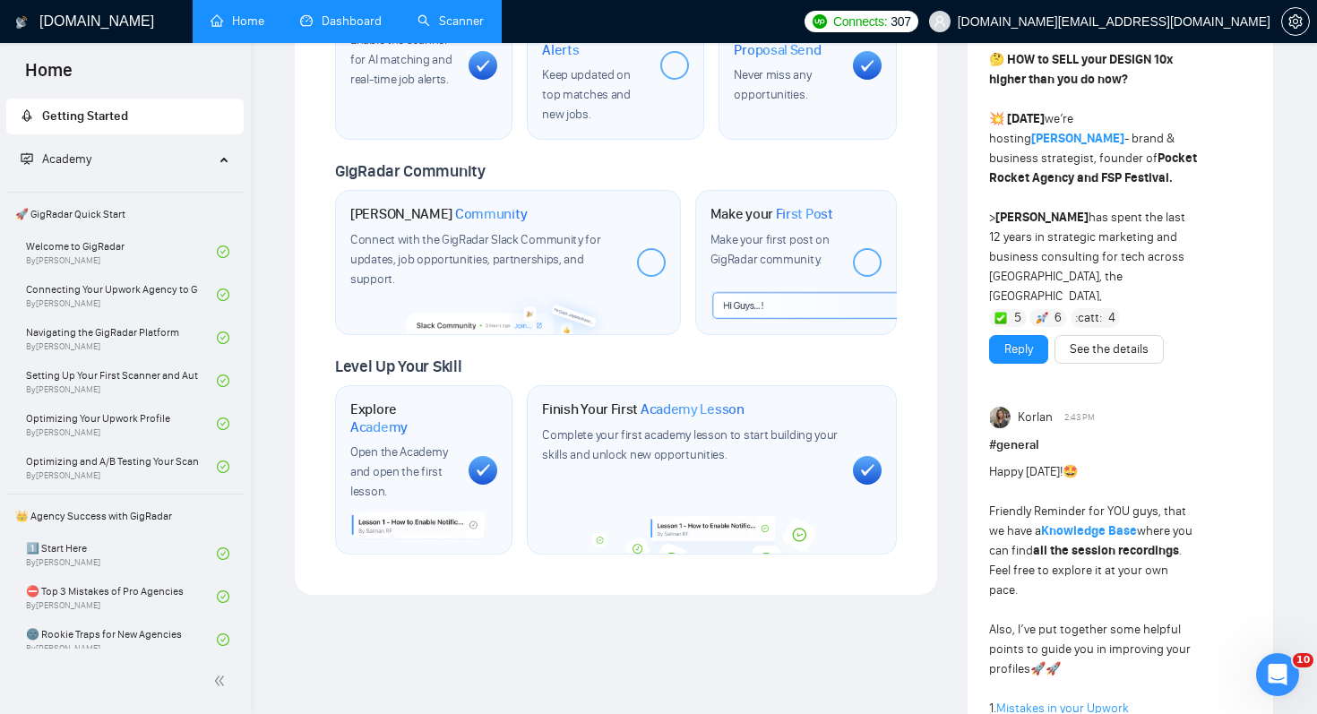
click at [462, 24] on link "Scanner" at bounding box center [450, 20] width 66 height 15
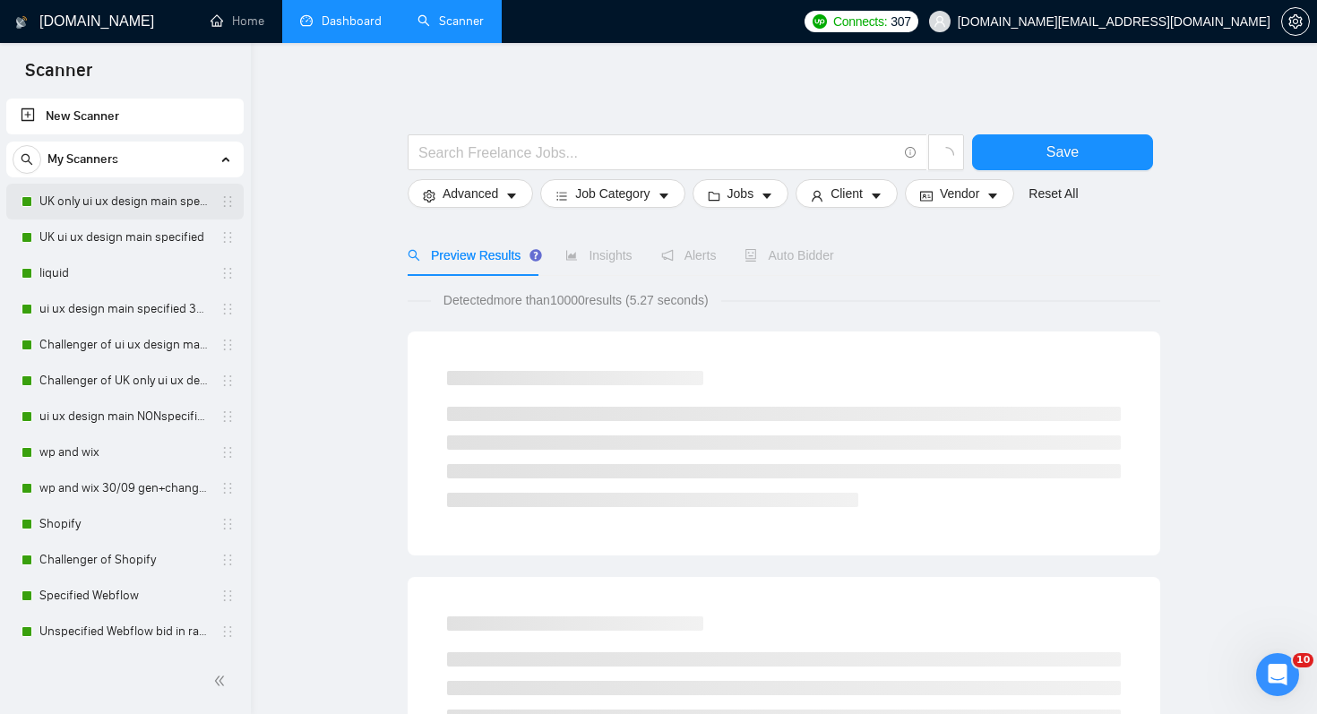
click at [160, 210] on link "UK only ui ux design main specified" at bounding box center [124, 202] width 170 height 36
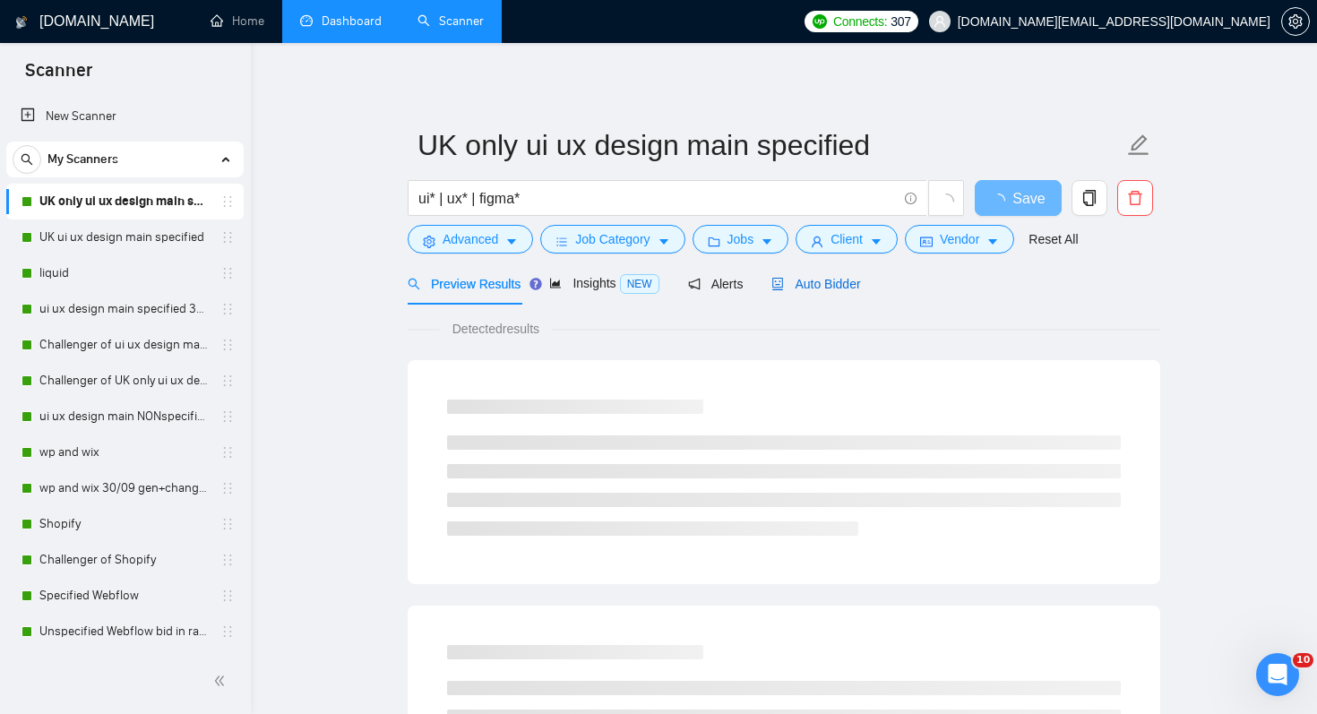
click at [818, 282] on span "Auto Bidder" at bounding box center [815, 284] width 89 height 14
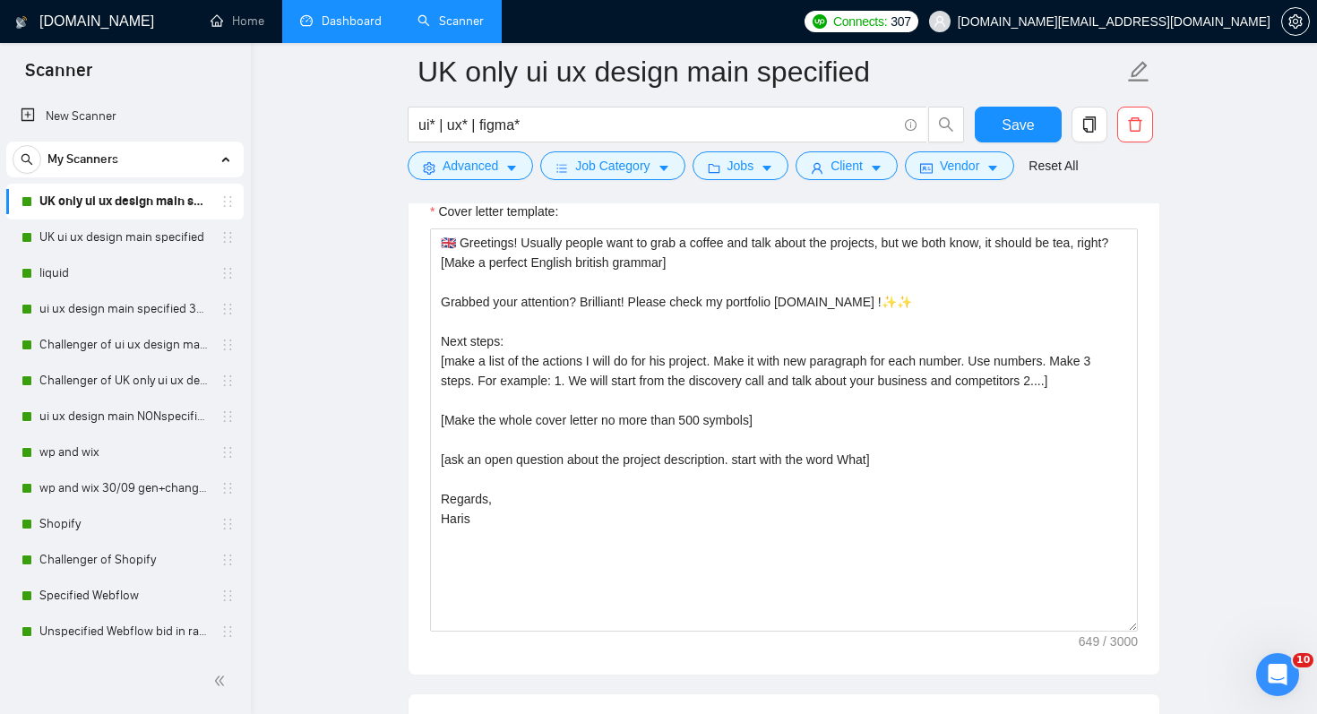
scroll to position [2046, 0]
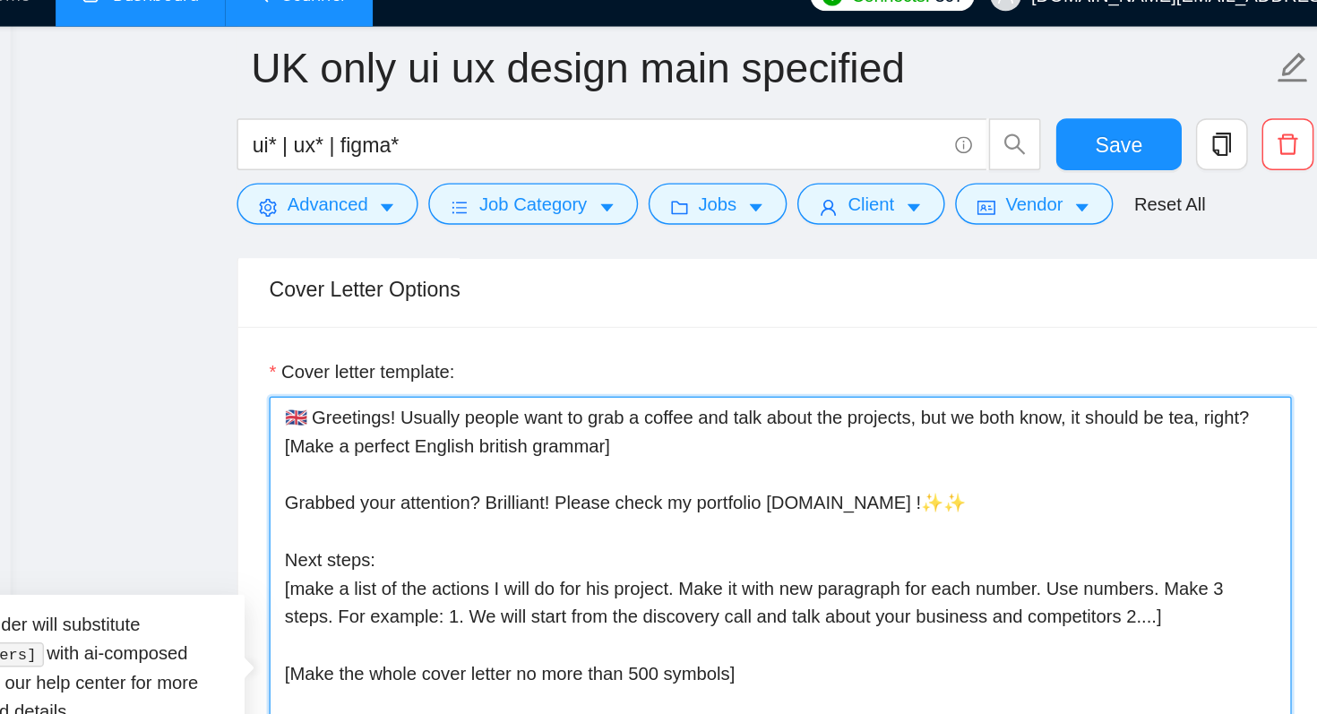
drag, startPoint x: 479, startPoint y: 333, endPoint x: 429, endPoint y: 316, distance: 53.0
click at [430, 316] on textarea "🇬🇧 Greetings! Usually people want to grab a coffee and talk about the projects,…" at bounding box center [784, 500] width 708 height 403
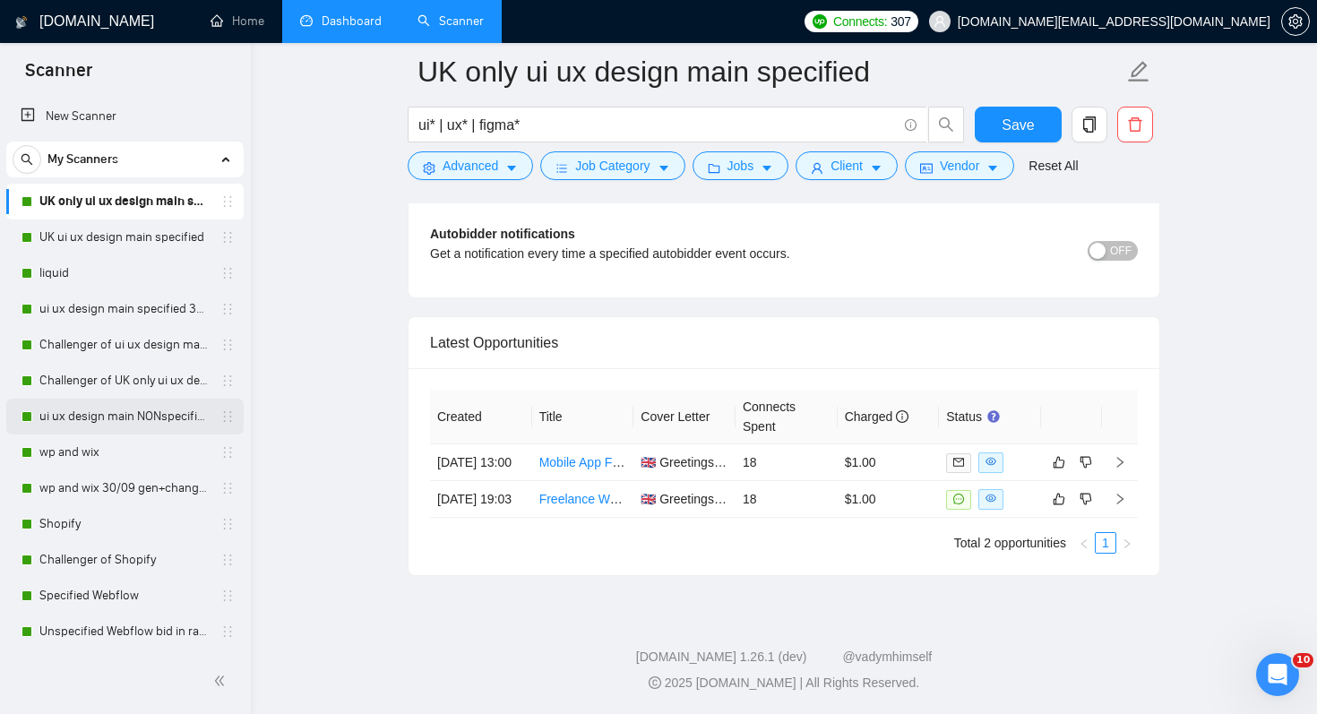
scroll to position [1, 0]
click at [131, 270] on link "liquid" at bounding box center [124, 272] width 170 height 36
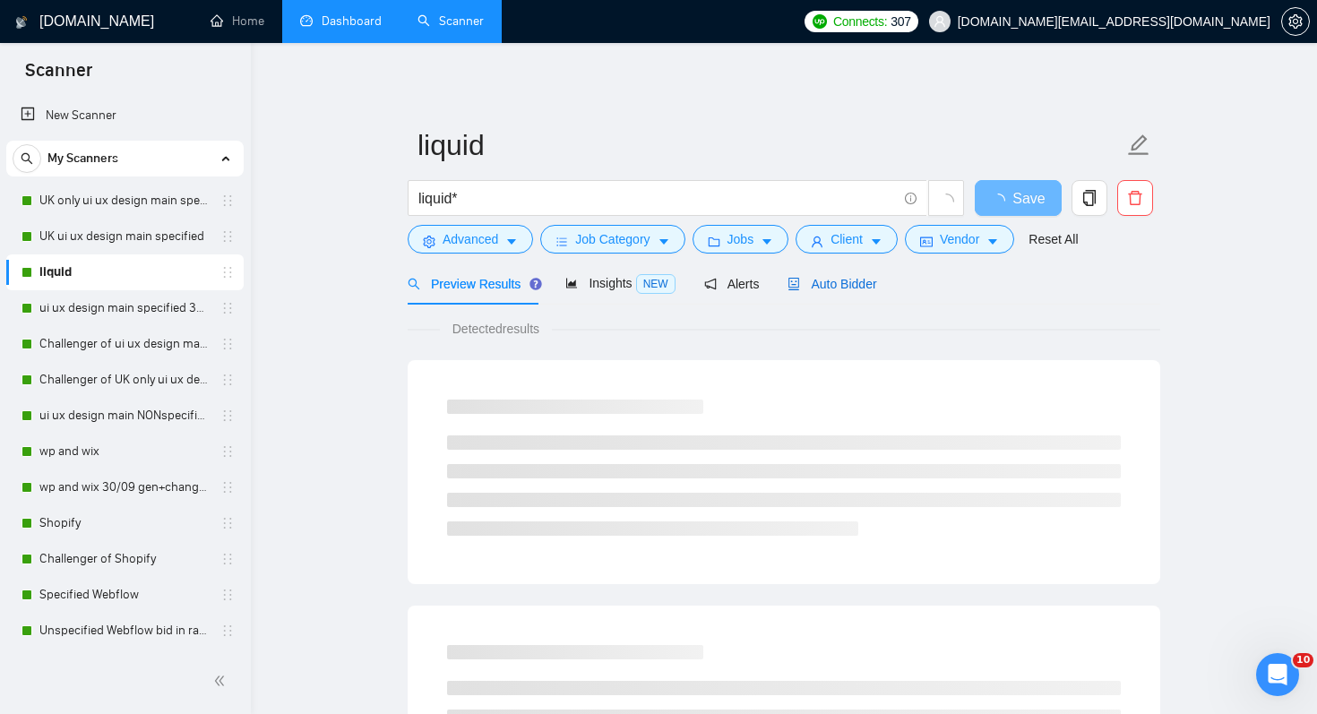
click at [837, 289] on span "Auto Bidder" at bounding box center [831, 284] width 89 height 14
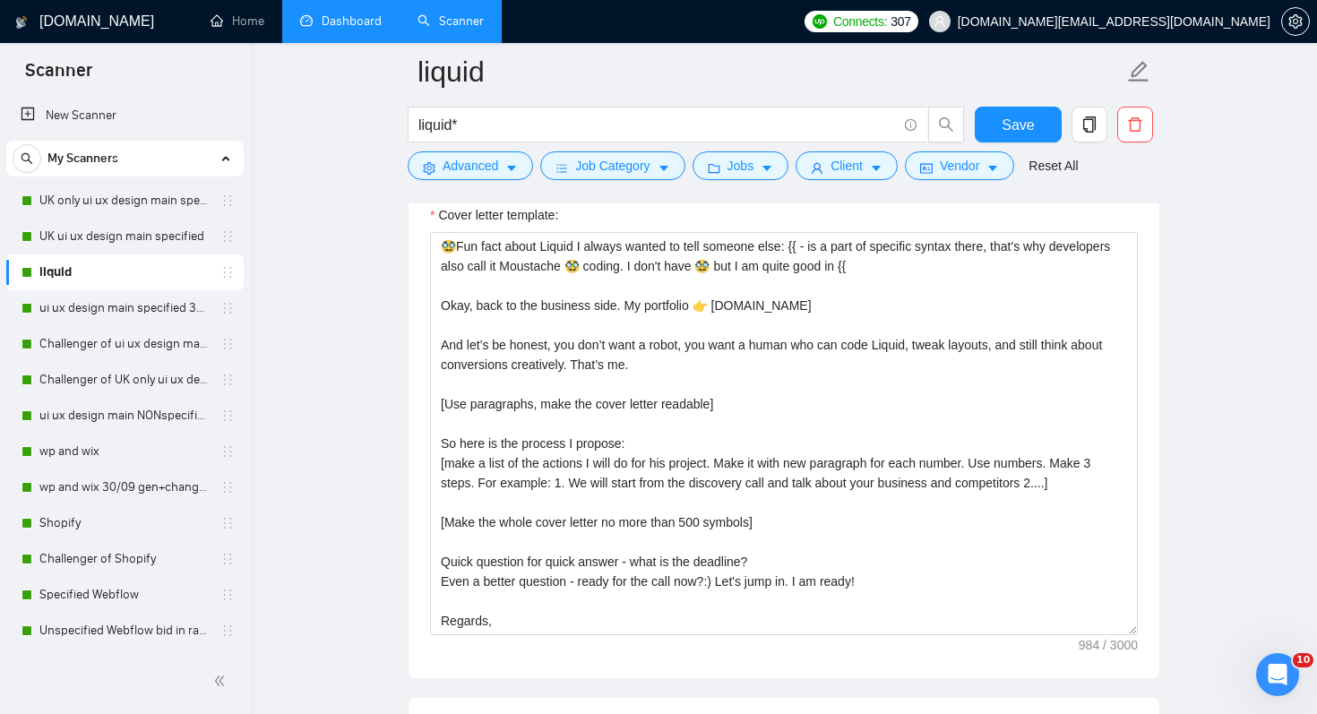
scroll to position [1994, 0]
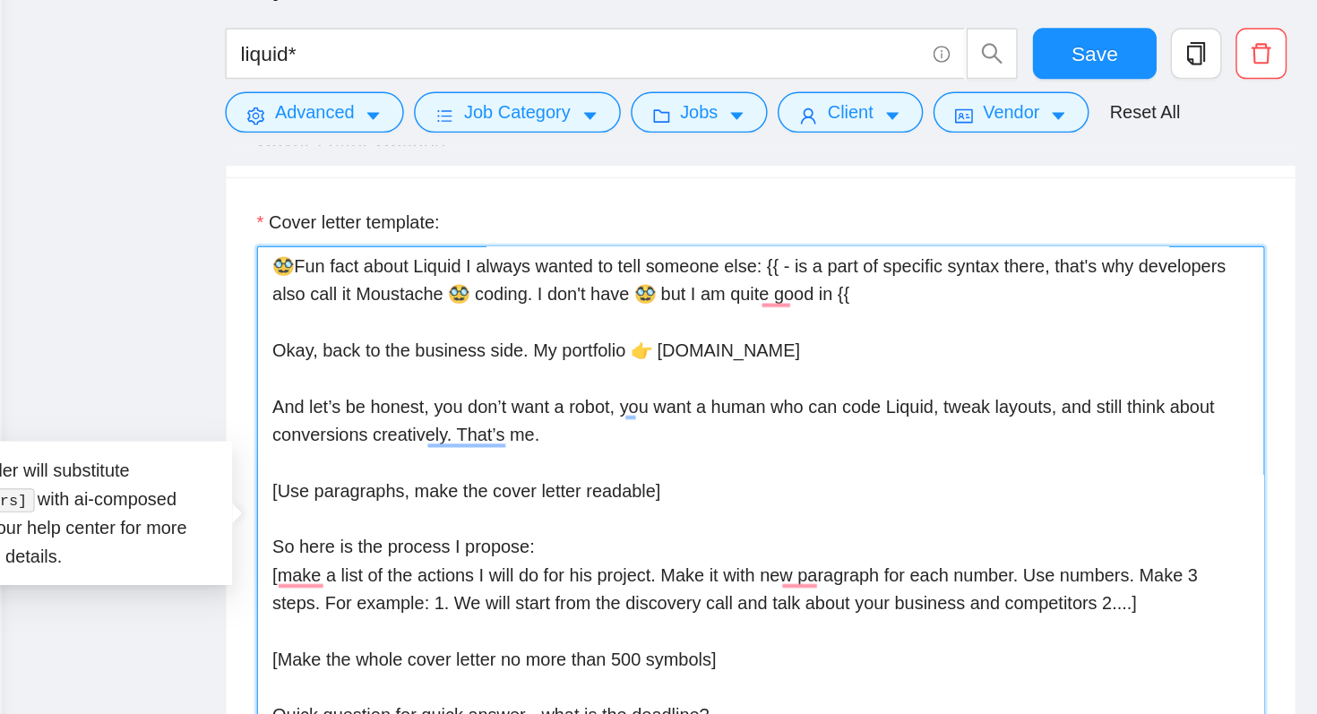
drag, startPoint x: 460, startPoint y: 278, endPoint x: 1014, endPoint y: 268, distance: 553.6
click at [1014, 268] on textarea "🥸Fun fact about Liquid I always wanted to tell someone else: {{ - is a part of …" at bounding box center [784, 461] width 708 height 403
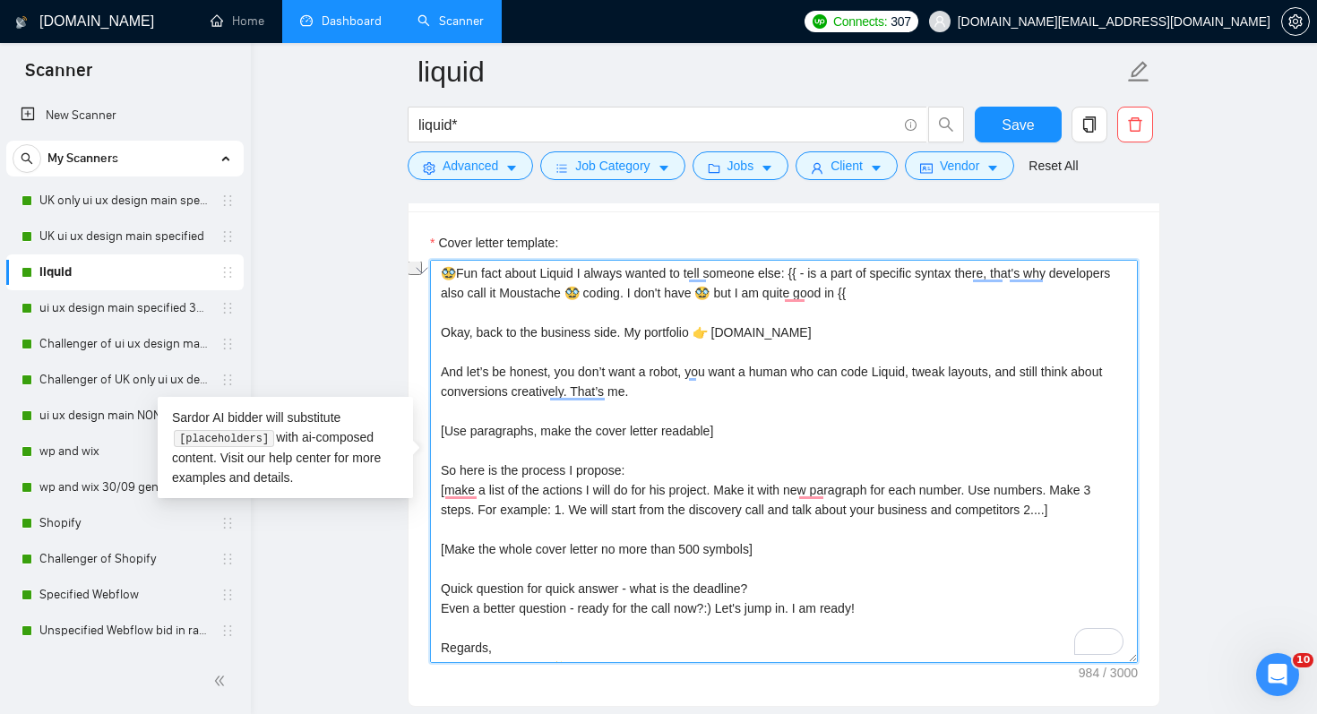
scroll to position [0, 0]
